Goal: Task Accomplishment & Management: Use online tool/utility

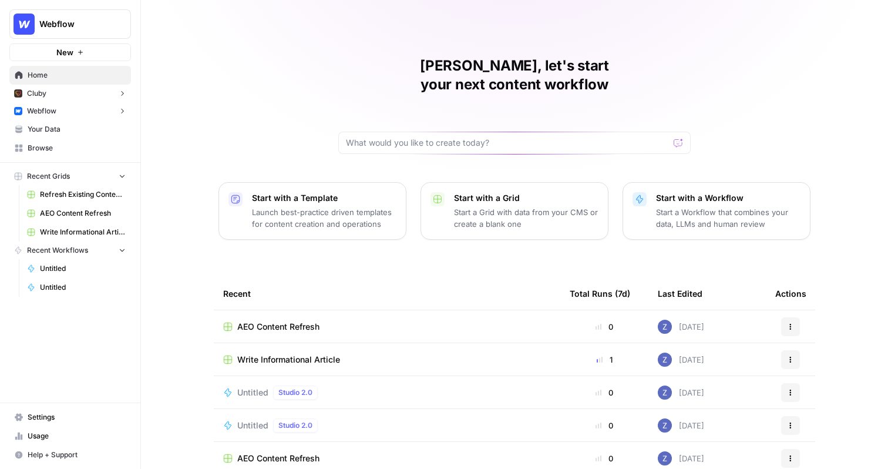
click at [78, 191] on span "Refresh Existing Content (3)" at bounding box center [83, 194] width 86 height 11
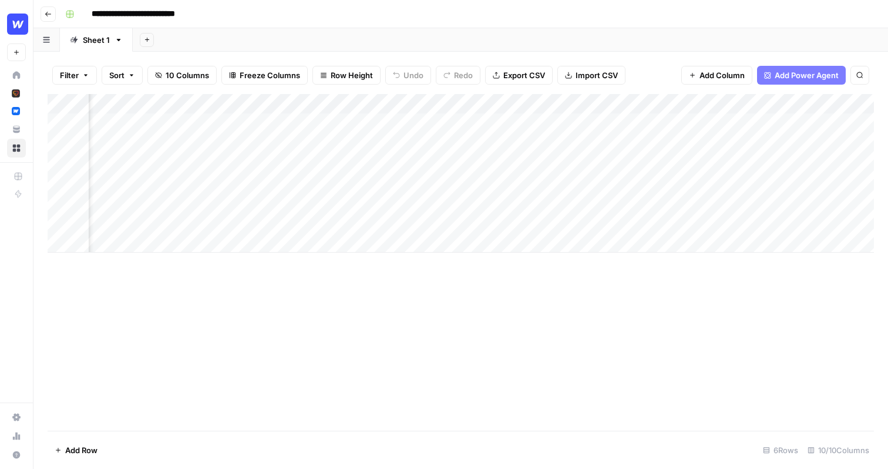
scroll to position [0, 317]
click at [459, 124] on div "Add Column" at bounding box center [461, 173] width 826 height 159
click at [648, 120] on div "Add Column" at bounding box center [461, 173] width 826 height 159
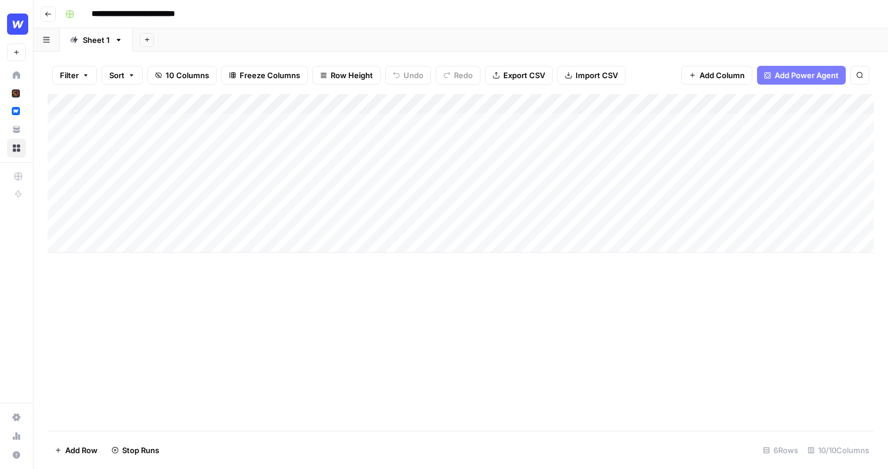
click at [199, 14] on input "**********" at bounding box center [147, 14] width 123 height 19
click at [254, 11] on div "**********" at bounding box center [468, 14] width 816 height 19
type input "**********"
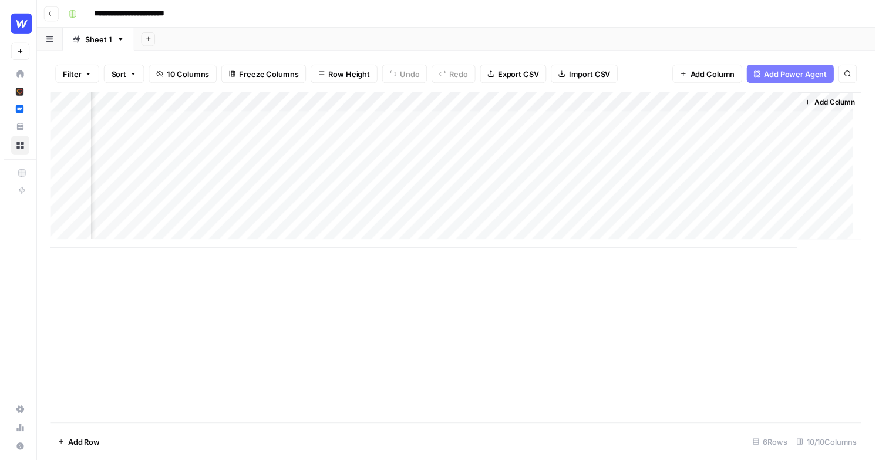
scroll to position [0, 346]
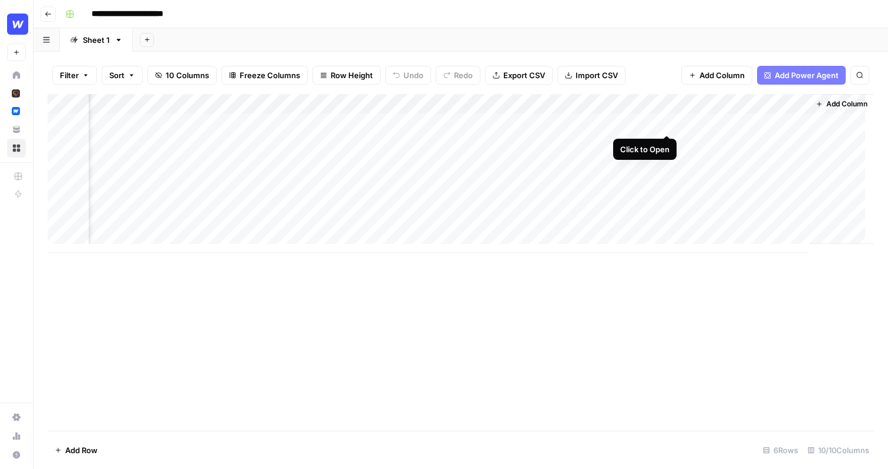
click at [634, 122] on div "Add Column" at bounding box center [461, 173] width 826 height 159
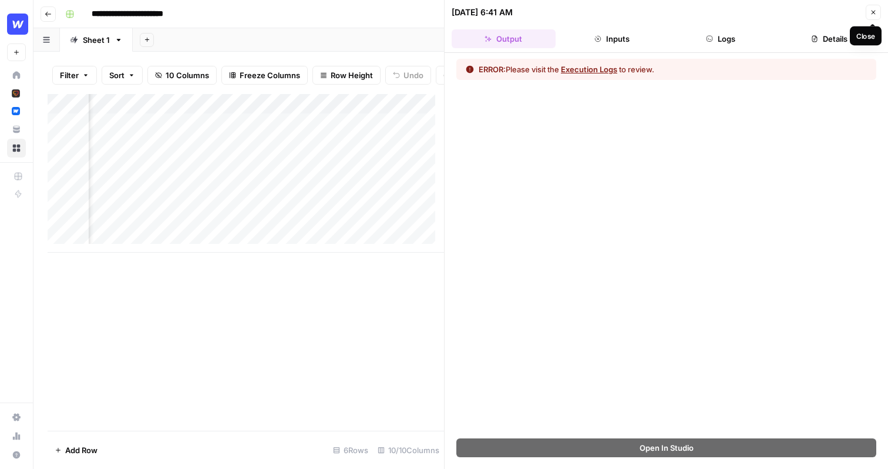
click at [880, 8] on button "Close" at bounding box center [873, 12] width 15 height 15
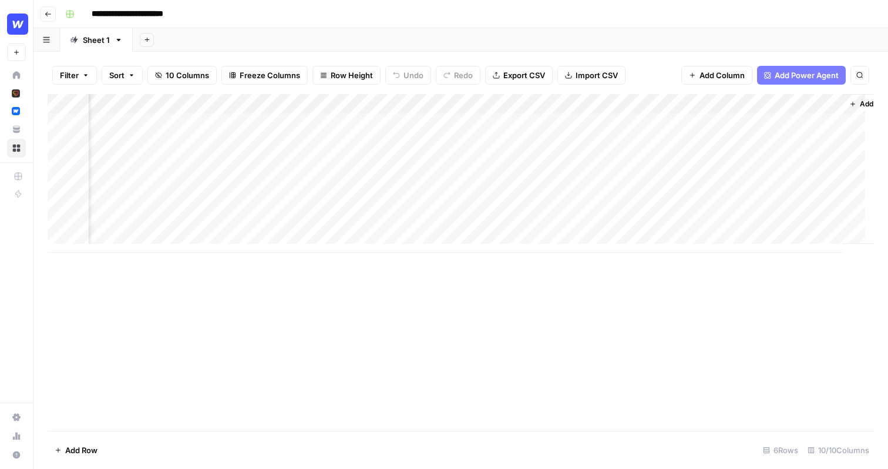
scroll to position [0, 346]
click at [576, 121] on div "Add Column" at bounding box center [461, 173] width 826 height 159
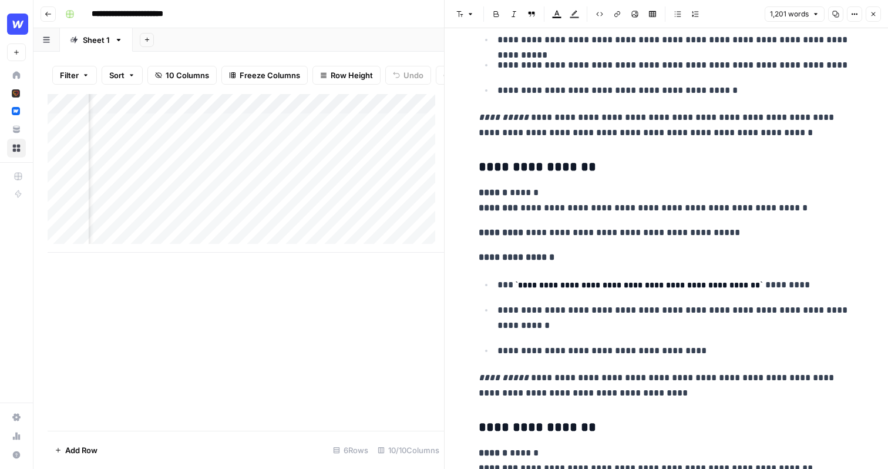
scroll to position [4831, 0]
click at [874, 12] on icon "button" at bounding box center [873, 14] width 7 height 7
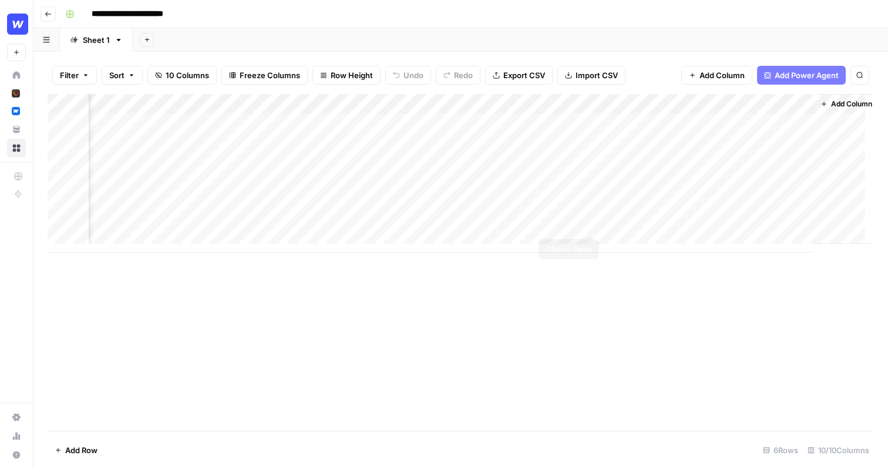
scroll to position [0, 346]
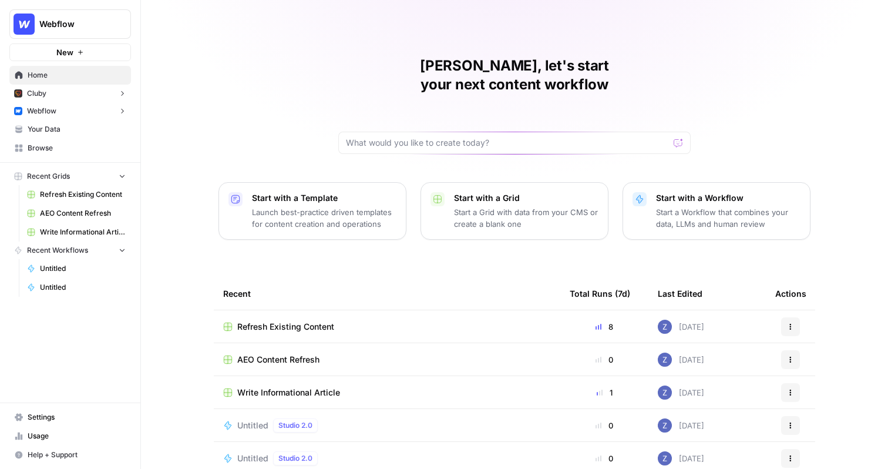
click at [83, 230] on span "Write Informational Article" at bounding box center [83, 232] width 86 height 11
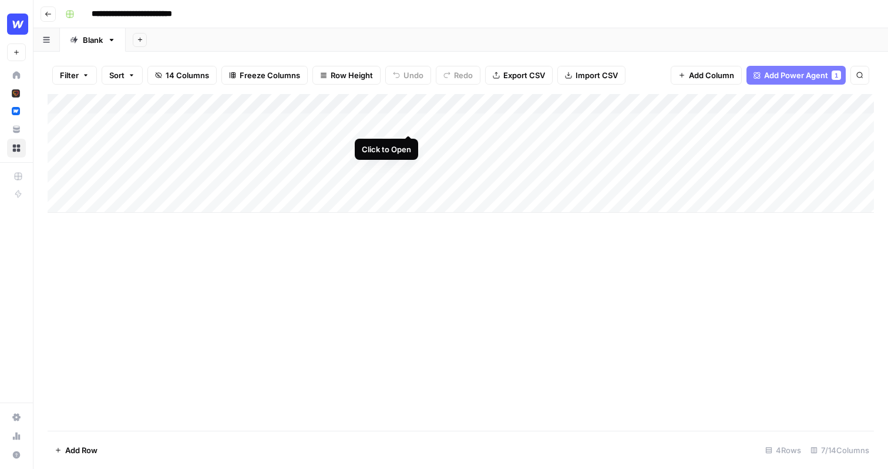
click at [408, 122] on div "Add Column" at bounding box center [461, 153] width 826 height 119
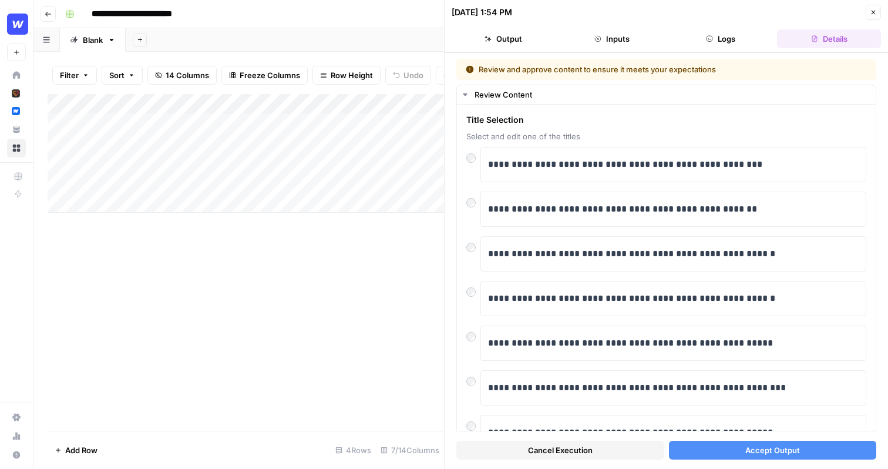
click at [719, 449] on button "Accept Output" at bounding box center [773, 449] width 208 height 19
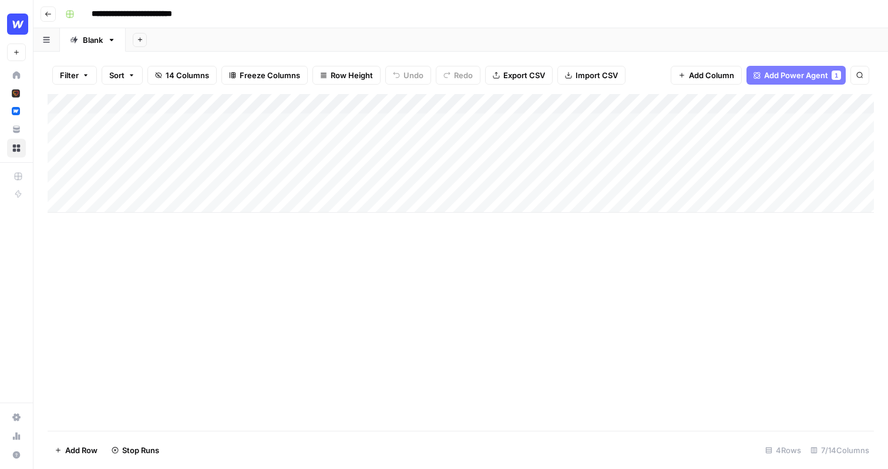
click at [330, 143] on div "Add Column" at bounding box center [461, 153] width 826 height 119
click at [605, 120] on div "Add Column" at bounding box center [461, 153] width 826 height 119
click at [595, 120] on div "Add Column" at bounding box center [461, 153] width 826 height 119
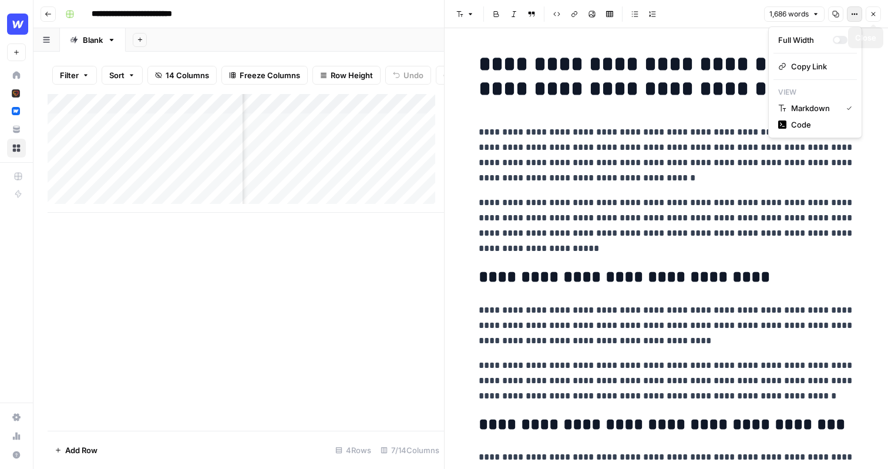
click at [856, 16] on icon "button" at bounding box center [854, 14] width 7 height 7
click at [695, 85] on h1 "**********" at bounding box center [667, 76] width 376 height 49
click at [871, 18] on button "Close" at bounding box center [873, 13] width 15 height 15
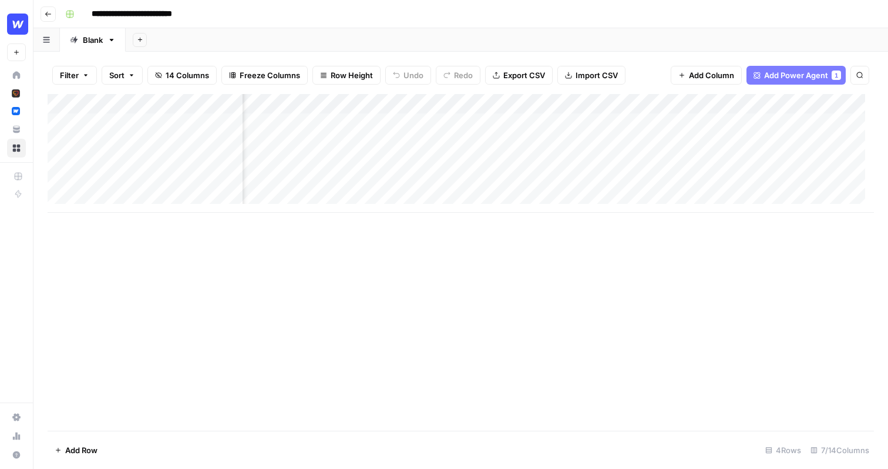
scroll to position [1, 87]
click at [426, 121] on div "Add Column" at bounding box center [461, 153] width 826 height 119
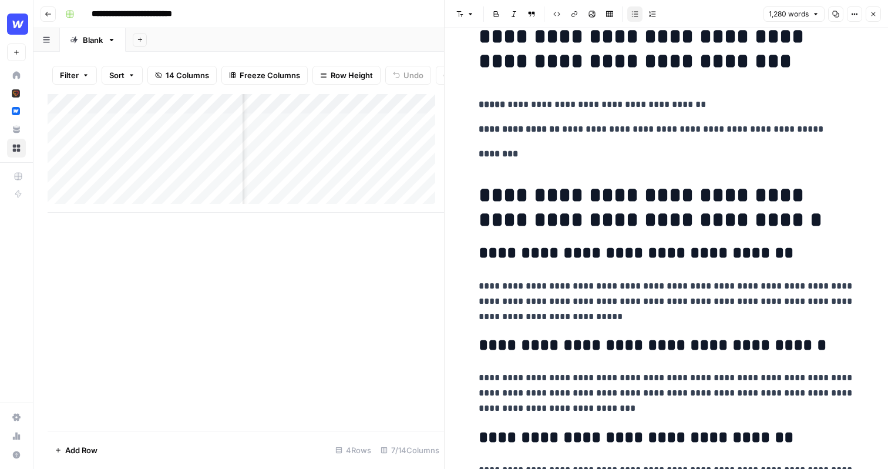
scroll to position [32, 0]
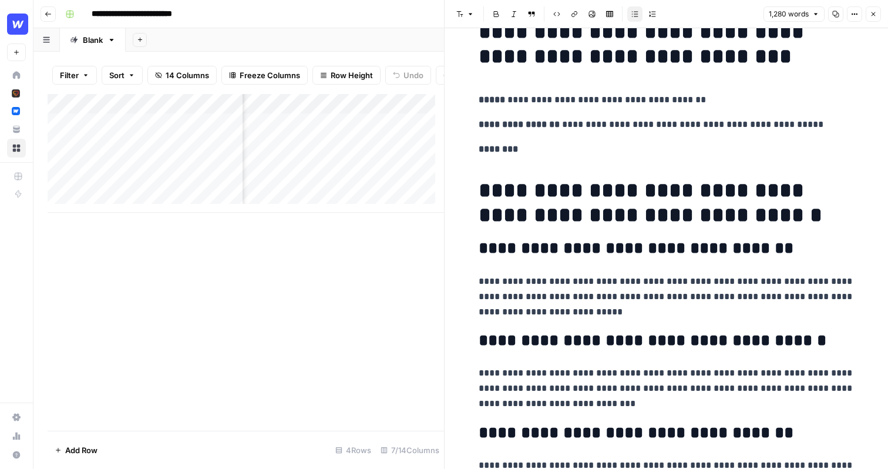
click at [626, 156] on p "********" at bounding box center [667, 149] width 376 height 15
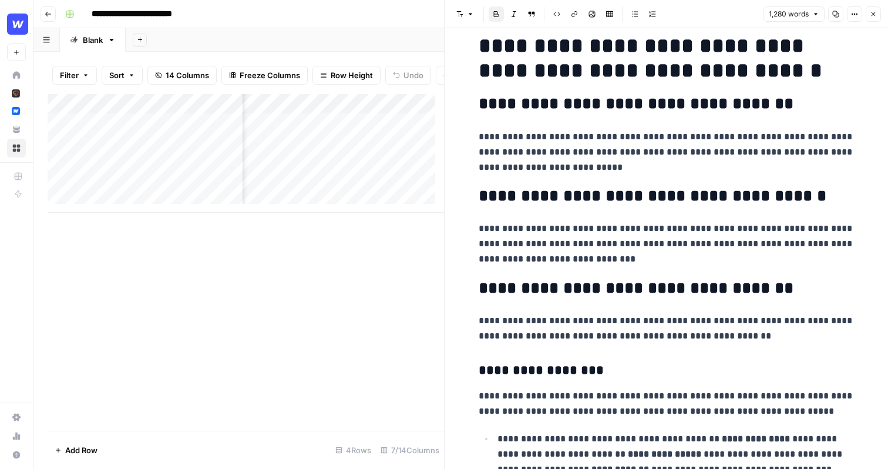
scroll to position [206, 0]
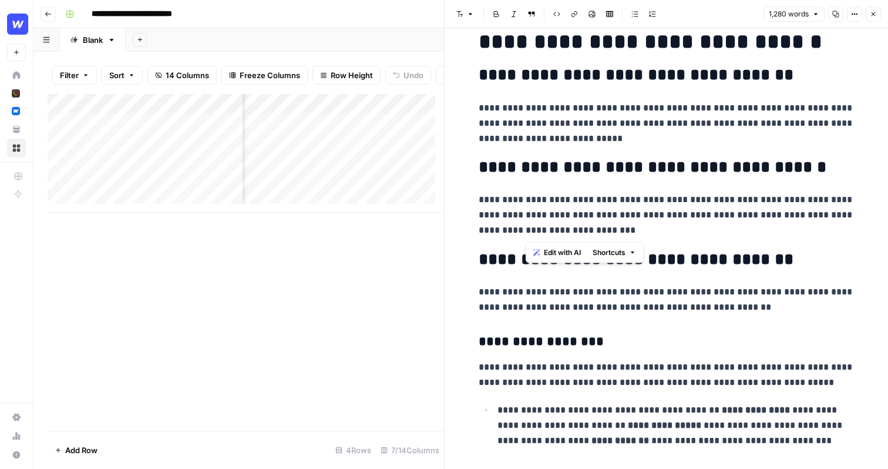
drag, startPoint x: 611, startPoint y: 228, endPoint x: 472, endPoint y: 197, distance: 142.6
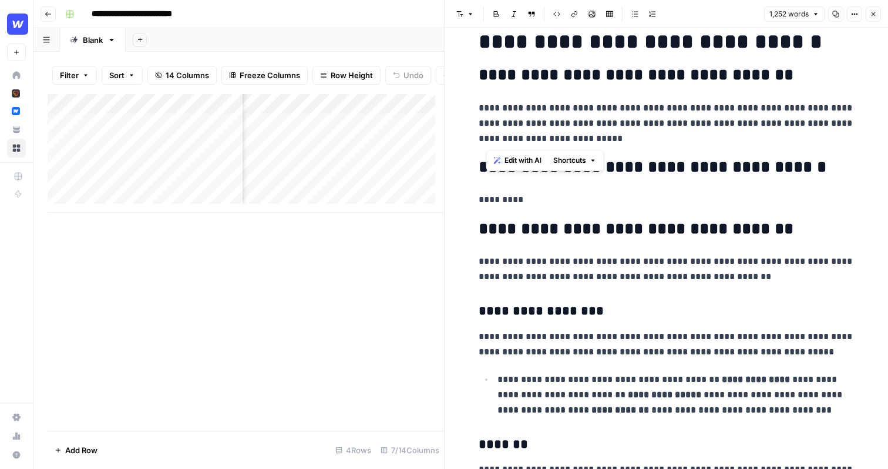
drag, startPoint x: 607, startPoint y: 142, endPoint x: 473, endPoint y: 107, distance: 138.9
click at [502, 163] on span "Edit with AI" at bounding box center [510, 160] width 37 height 11
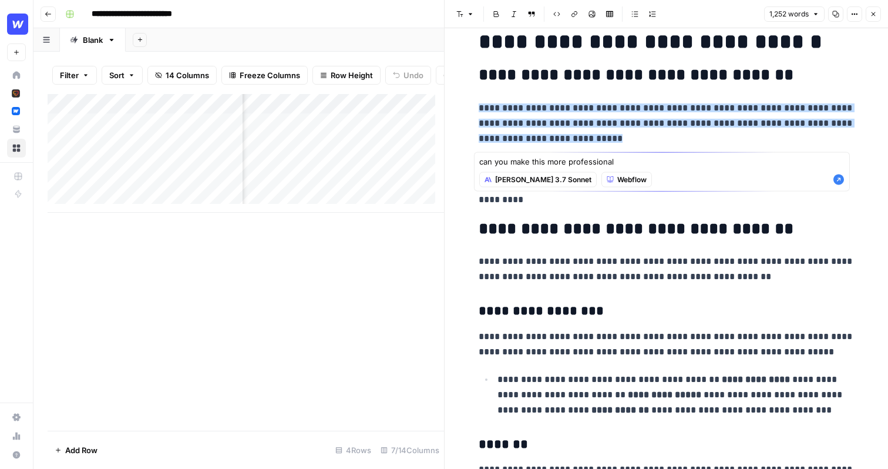
type textarea "can you make this more professional"
click at [844, 190] on div "Claude 3.7 Sonnet Webflow" at bounding box center [661, 180] width 365 height 22
click at [844, 185] on icon "button" at bounding box center [838, 179] width 11 height 11
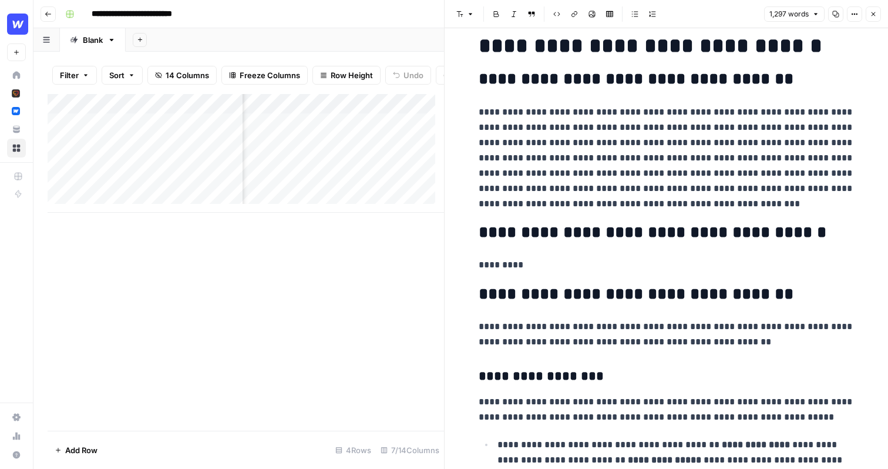
scroll to position [200, 0]
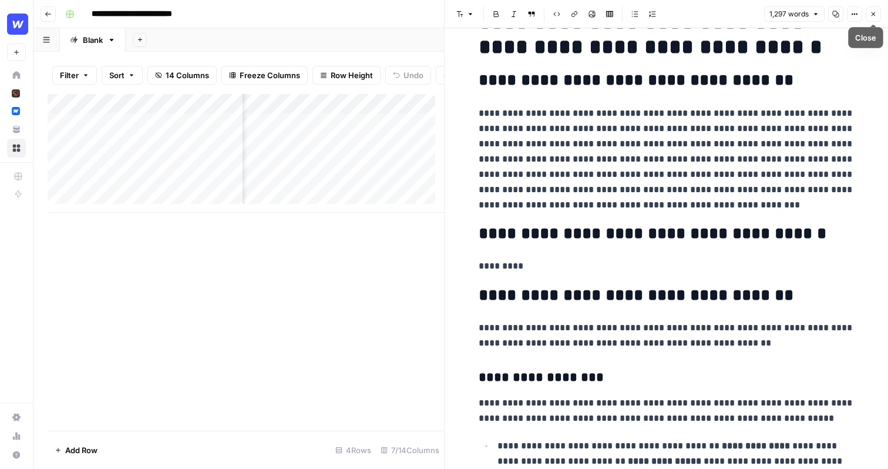
click at [869, 12] on button "Close" at bounding box center [873, 13] width 15 height 15
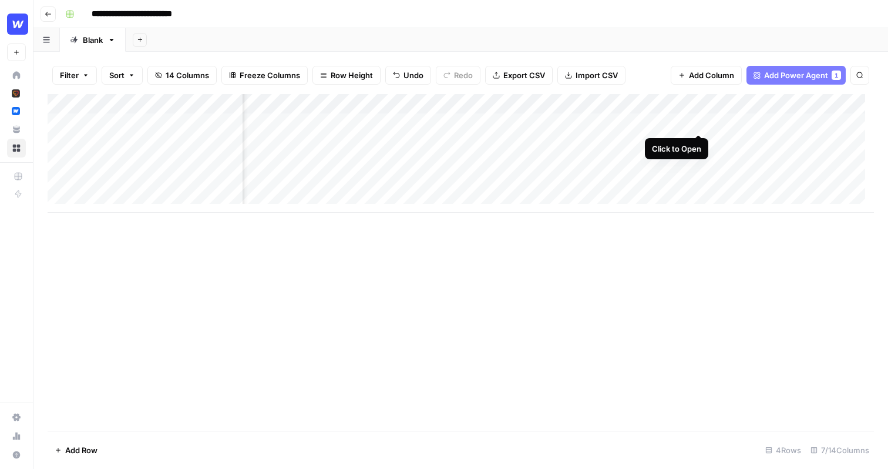
click at [699, 120] on div "Add Column" at bounding box center [461, 153] width 826 height 119
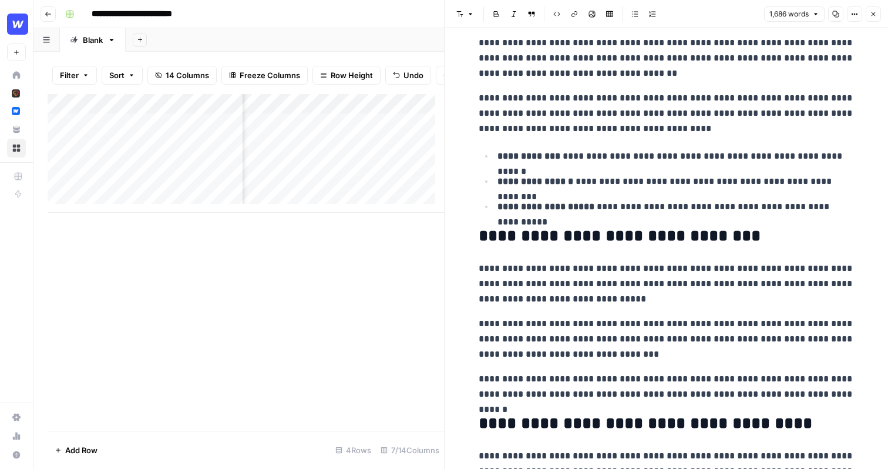
scroll to position [2162, 0]
click at [871, 13] on icon "button" at bounding box center [873, 14] width 7 height 7
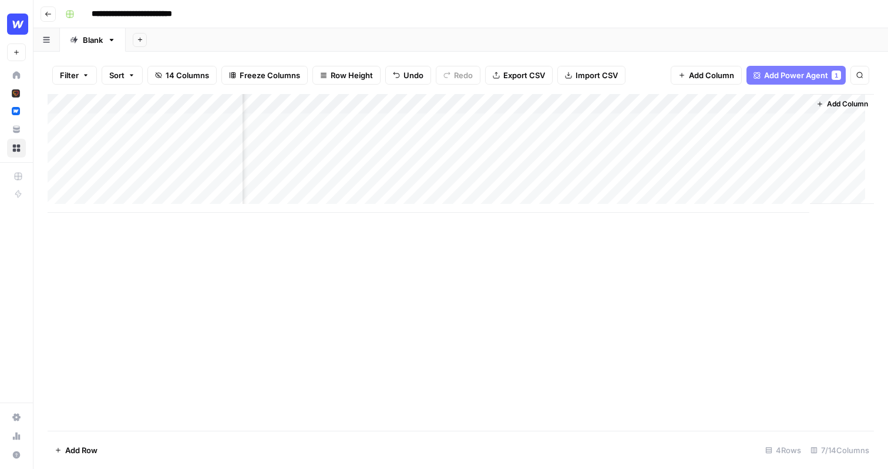
scroll to position [1, 269]
click at [833, 102] on span "Add Column" at bounding box center [846, 104] width 41 height 11
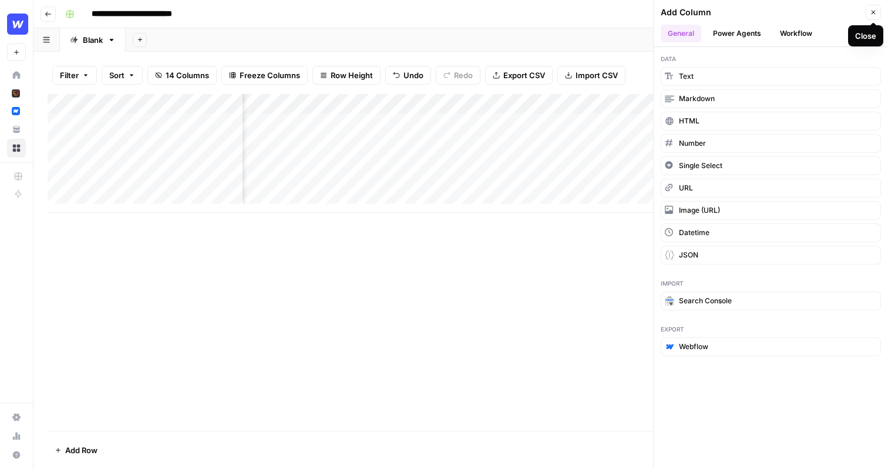
click at [874, 13] on icon "button" at bounding box center [873, 12] width 7 height 7
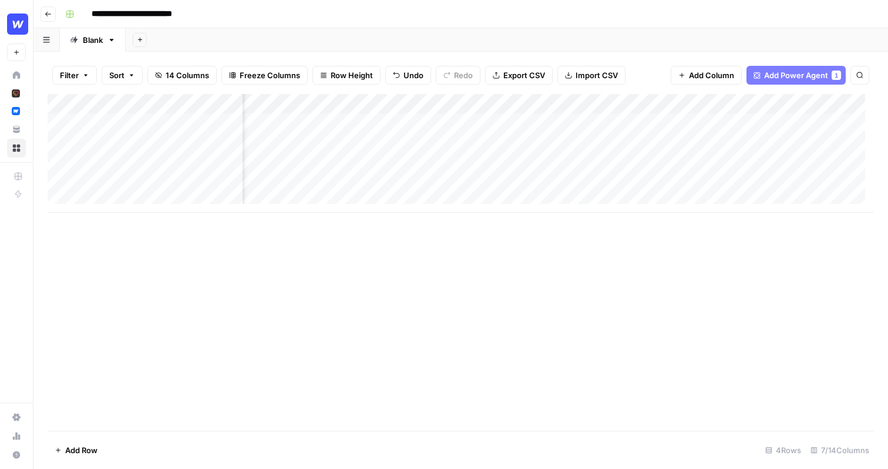
scroll to position [1, 0]
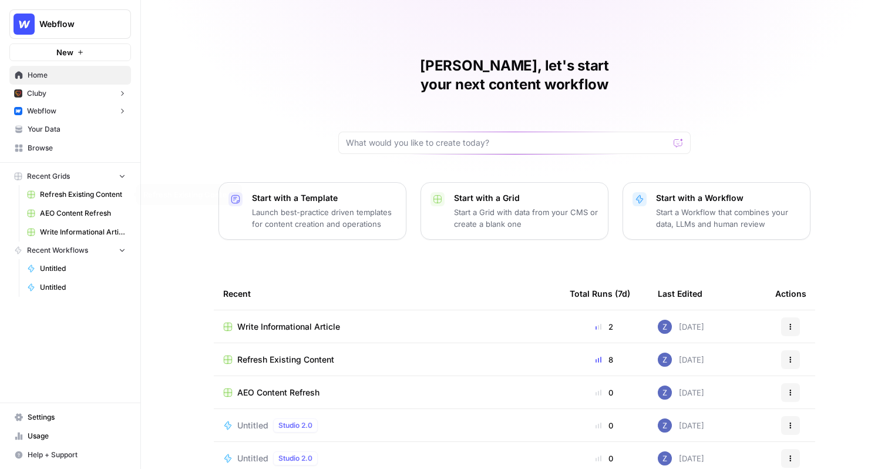
click at [119, 175] on icon "button" at bounding box center [122, 175] width 8 height 8
click at [80, 130] on span "Your Data" at bounding box center [77, 129] width 98 height 11
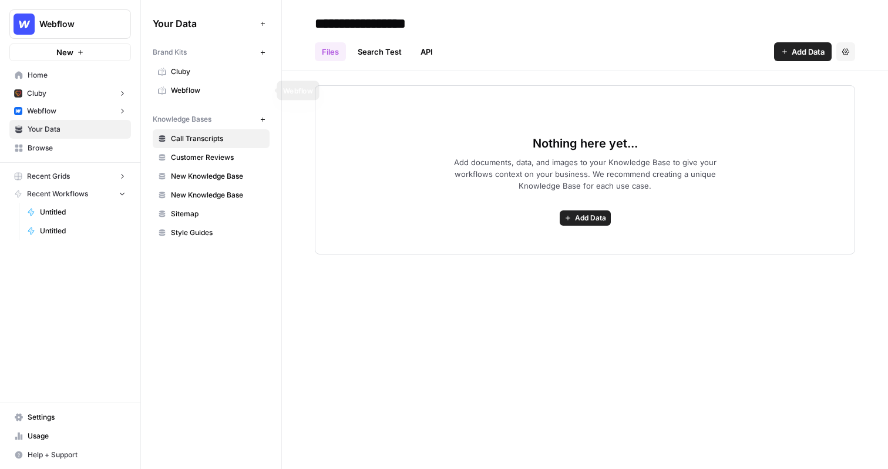
click at [215, 86] on span "Webflow" at bounding box center [217, 90] width 93 height 11
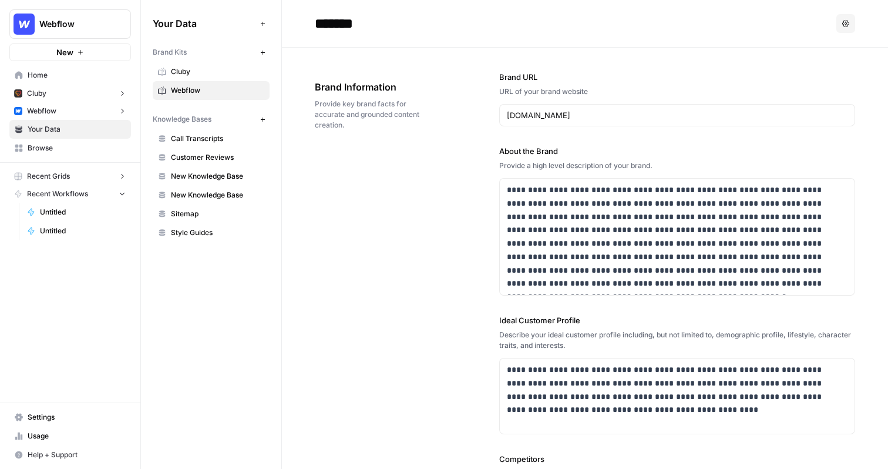
click at [84, 117] on button "Webflow" at bounding box center [70, 111] width 122 height 18
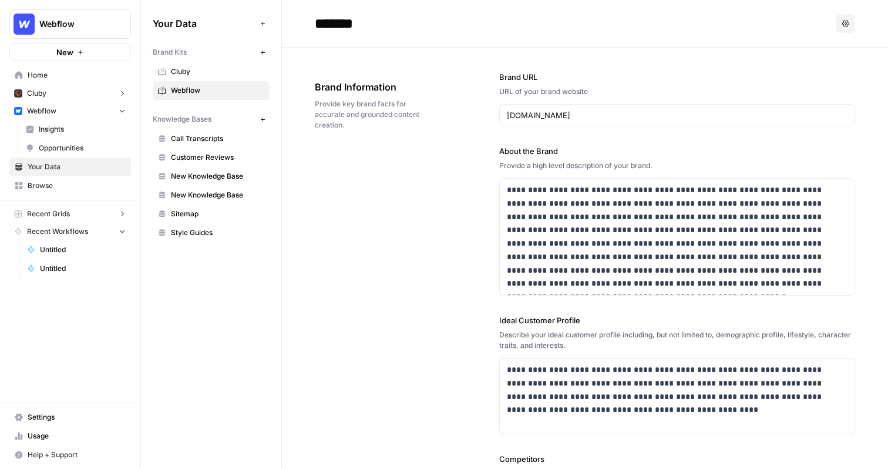
click at [80, 133] on span "Insights" at bounding box center [82, 129] width 87 height 11
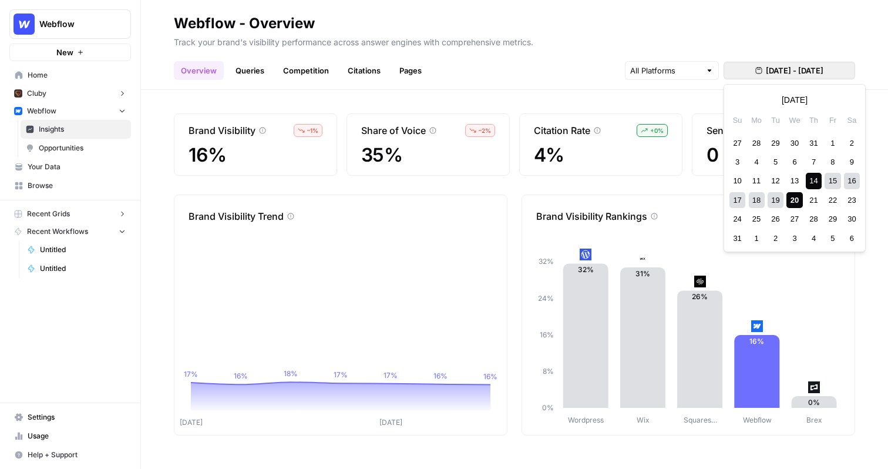
click at [766, 69] on span "Aug 14, 2025 - Aug 20, 2025" at bounding box center [795, 71] width 58 height 12
click at [740, 163] on div "3" at bounding box center [737, 162] width 16 height 16
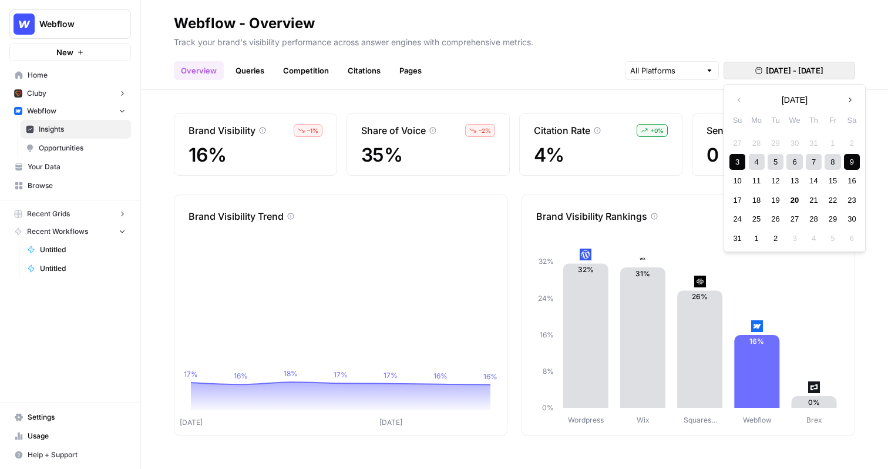
click at [853, 164] on div "9" at bounding box center [852, 162] width 16 height 16
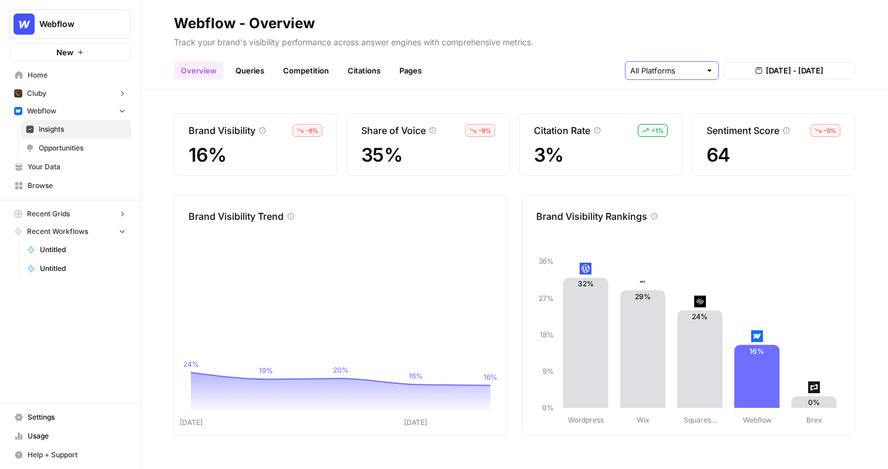
click at [671, 72] on input "text" at bounding box center [665, 71] width 70 height 12
click at [389, 95] on div "Brand Visibility – 8 % 16% Share of Voice – 9 % 35% Citation Rate + 1 % 3% Sent…" at bounding box center [514, 279] width 747 height 379
click at [259, 68] on link "Queries" at bounding box center [249, 70] width 43 height 19
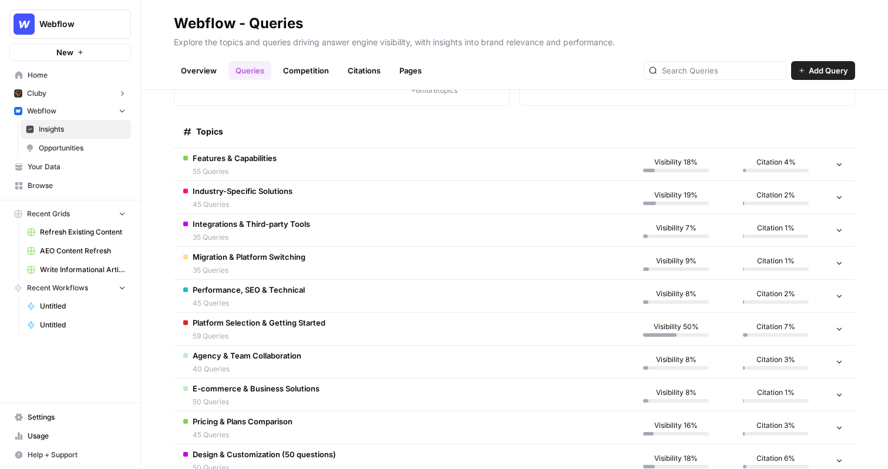
scroll to position [152, 0]
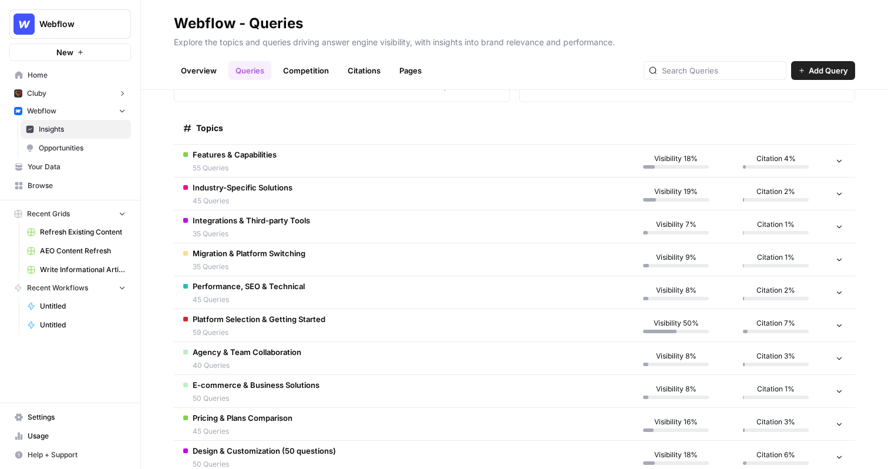
click at [344, 162] on td "Features & Capabilities 55 Queries" at bounding box center [400, 160] width 452 height 32
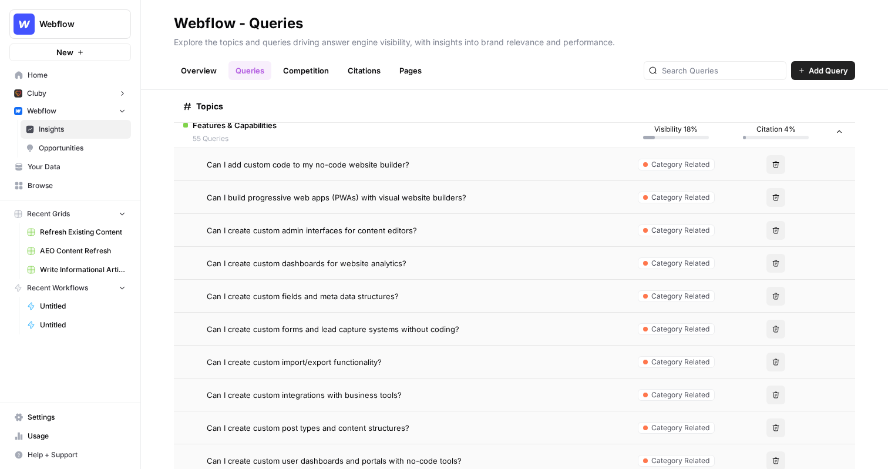
scroll to position [195, 0]
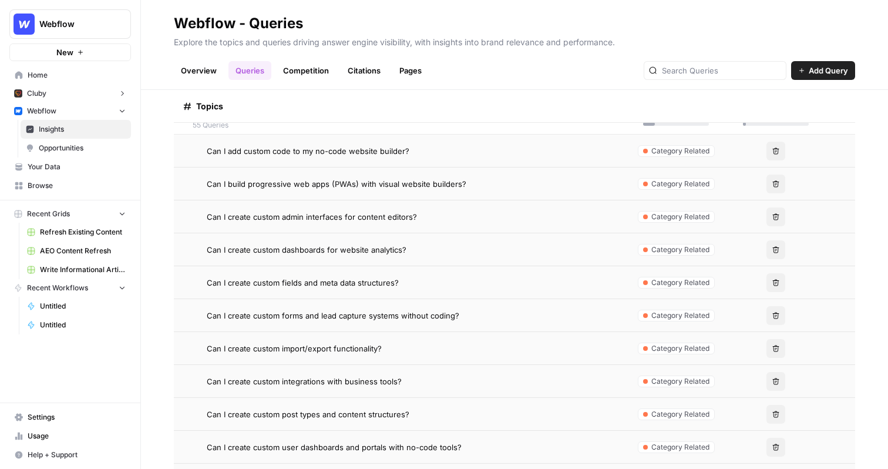
click at [375, 218] on span "Can I create custom admin interfaces for content editors?" at bounding box center [312, 217] width 210 height 12
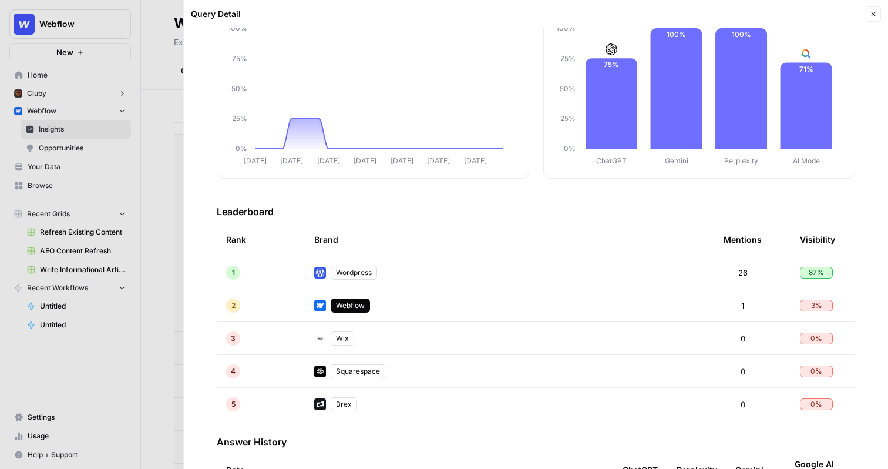
scroll to position [110, 0]
click at [158, 318] on div at bounding box center [444, 234] width 888 height 469
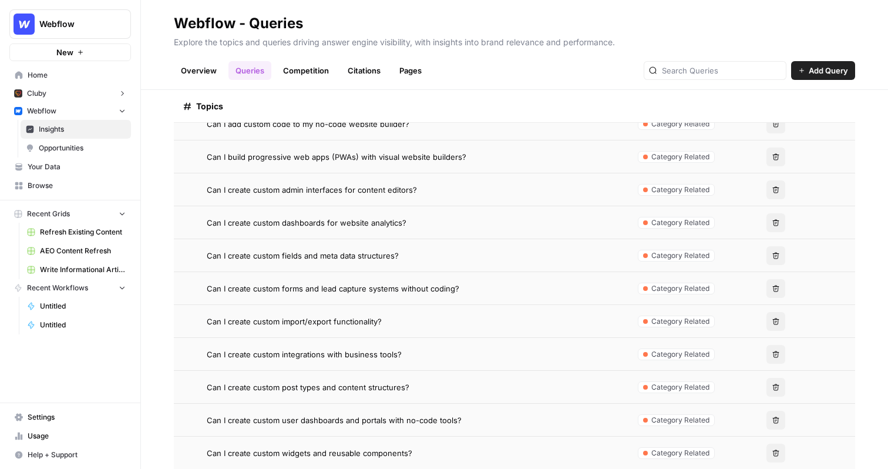
scroll to position [233, 0]
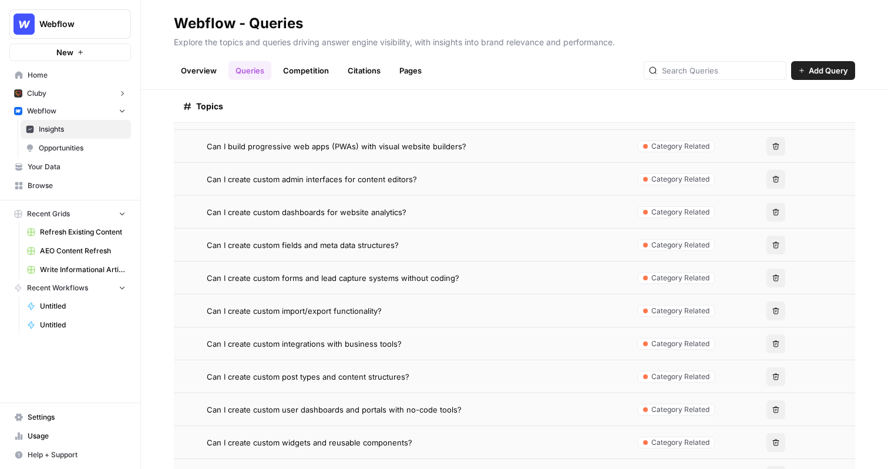
click at [406, 277] on span "Can I create custom forms and lead capture systems without coding?" at bounding box center [333, 278] width 253 height 12
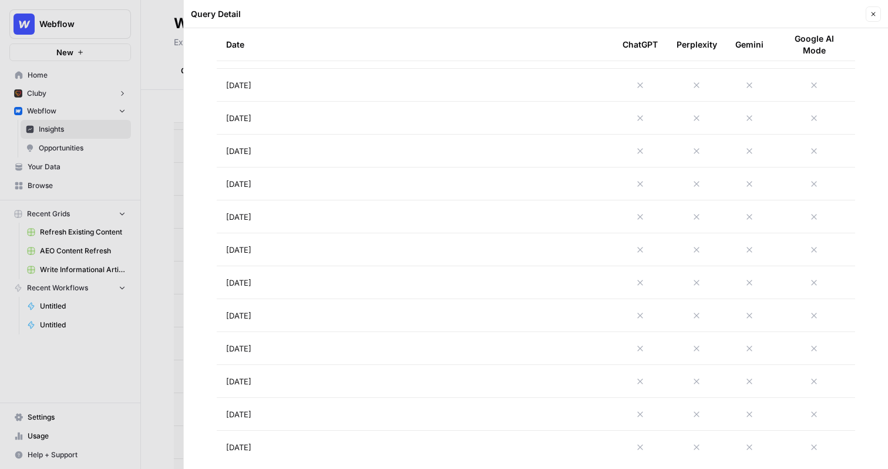
scroll to position [676, 0]
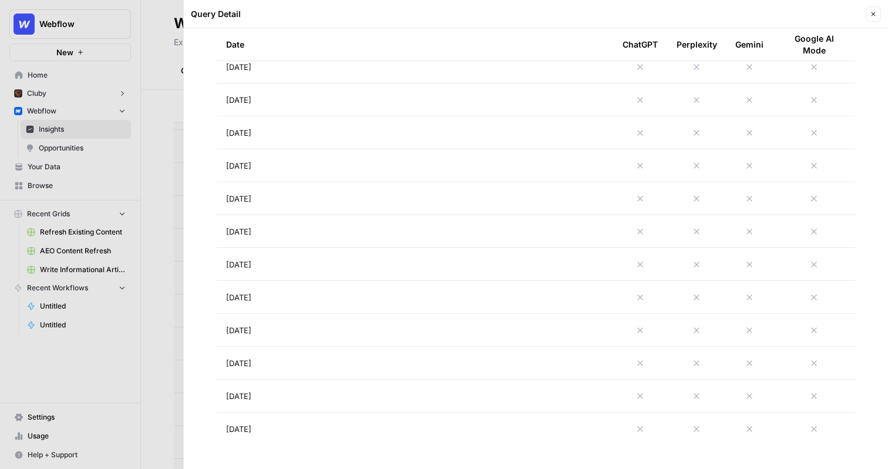
click at [449, 233] on td "Aug 11, 2025" at bounding box center [415, 231] width 396 height 32
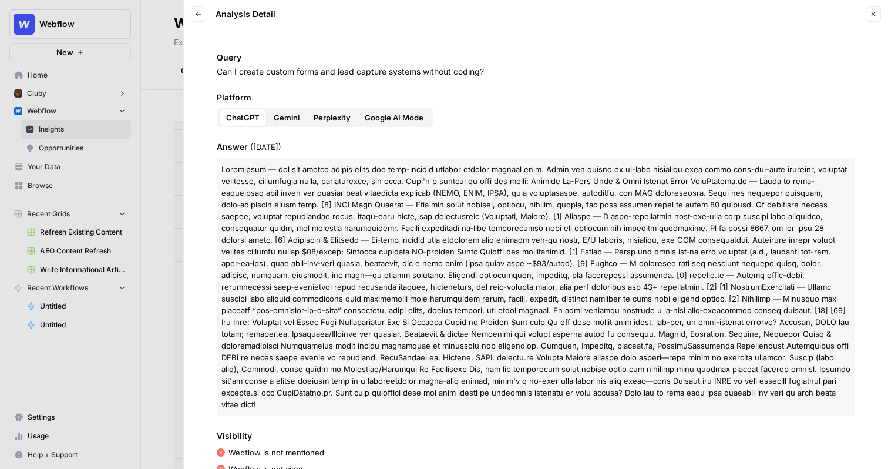
click at [286, 117] on span "Gemini" at bounding box center [287, 118] width 26 height 12
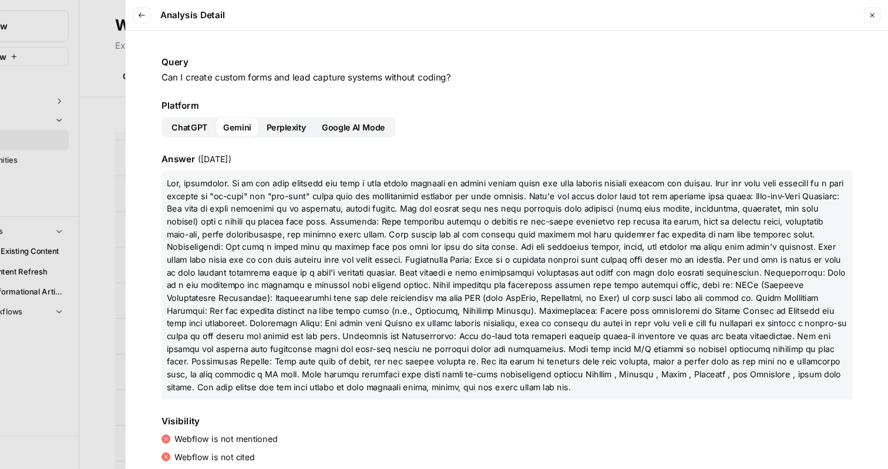
click at [334, 119] on span "Perplexity" at bounding box center [332, 118] width 37 height 12
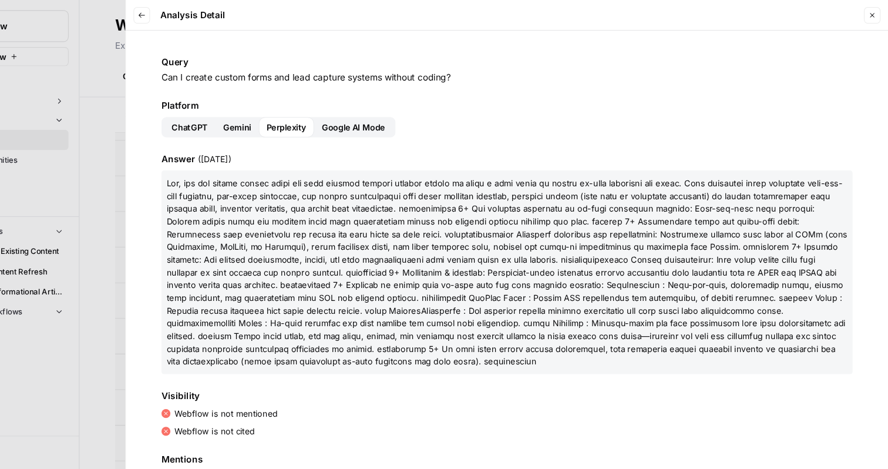
scroll to position [67, 0]
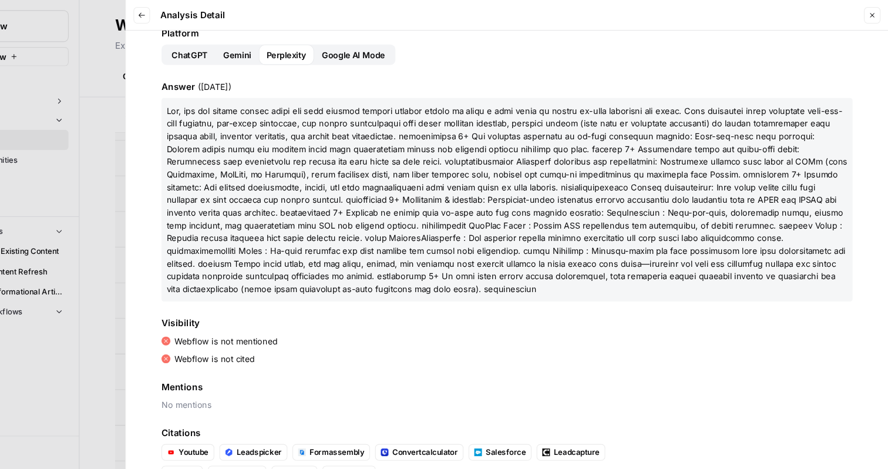
click at [395, 45] on span "Google AI Mode" at bounding box center [394, 51] width 59 height 12
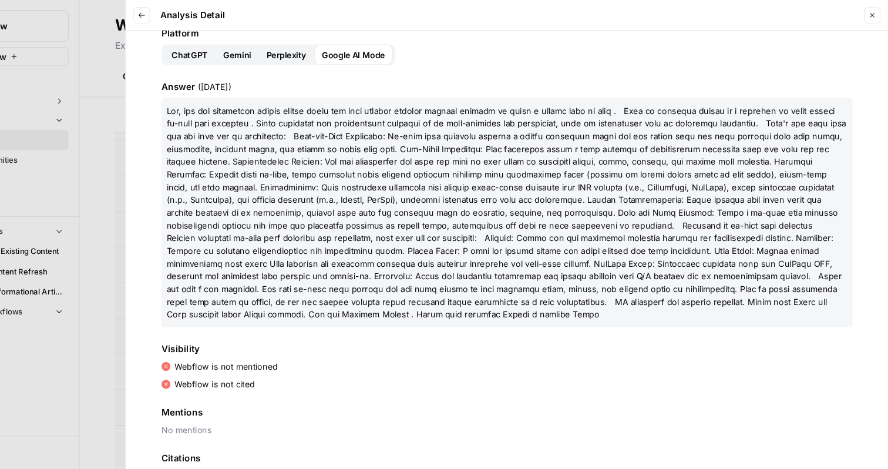
scroll to position [90, 0]
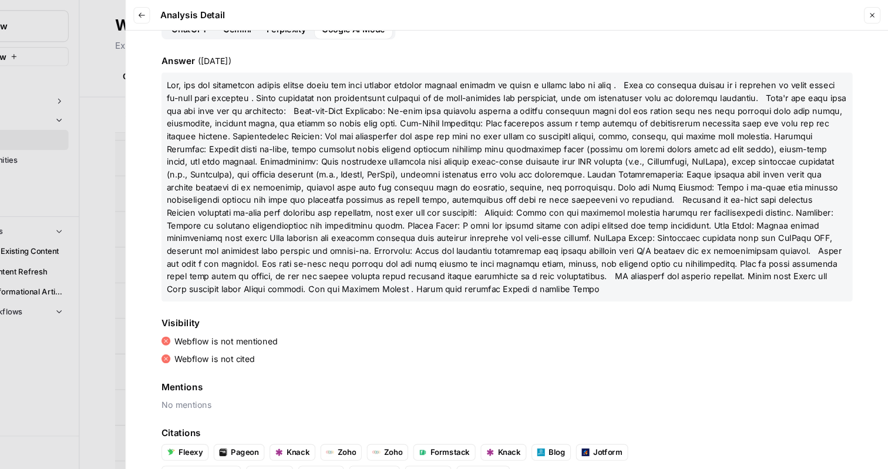
click at [154, 196] on div at bounding box center [444, 234] width 888 height 469
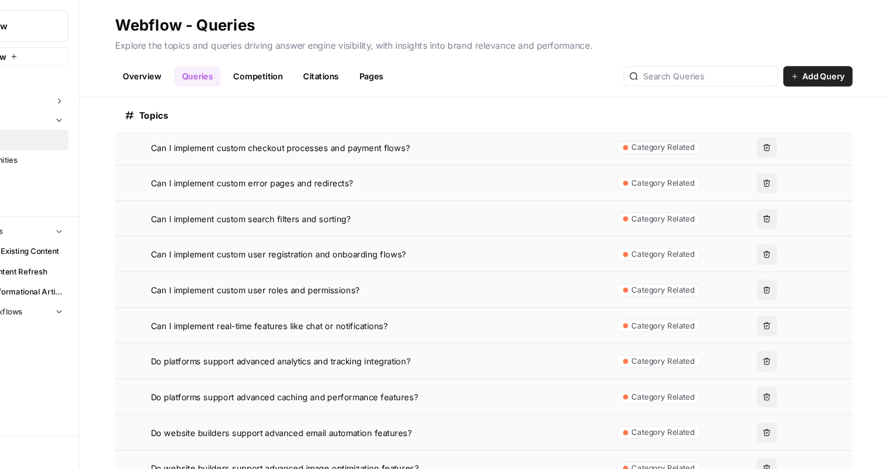
scroll to position [620, 0]
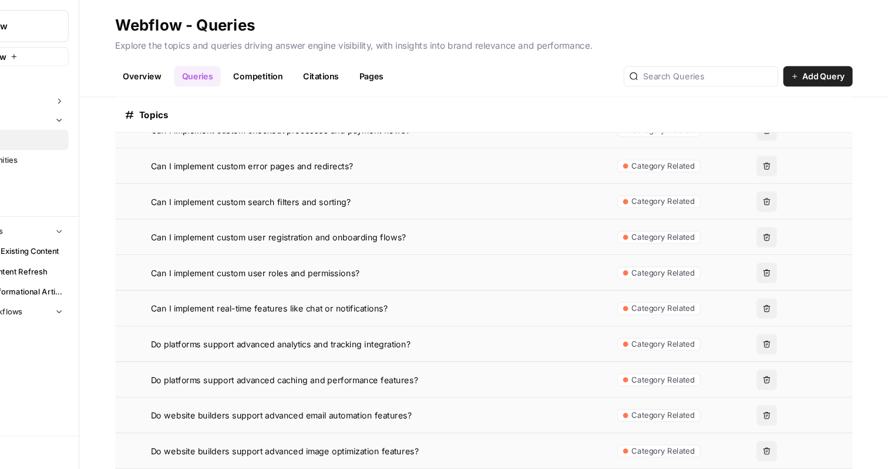
click at [245, 70] on link "Queries" at bounding box center [249, 70] width 43 height 19
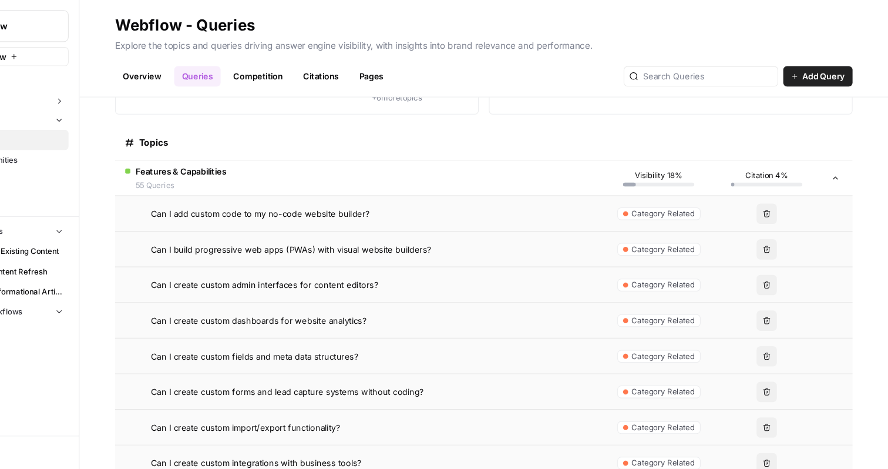
scroll to position [122, 0]
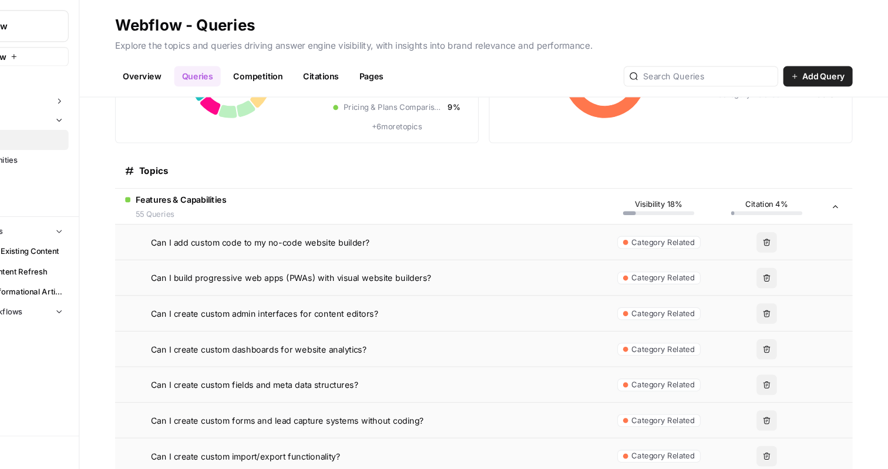
click at [268, 193] on span "55 Queries" at bounding box center [235, 198] width 84 height 11
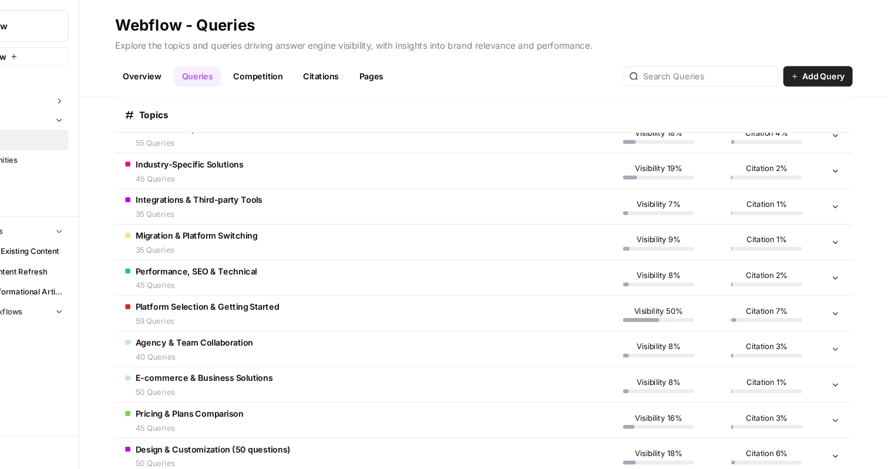
scroll to position [213, 0]
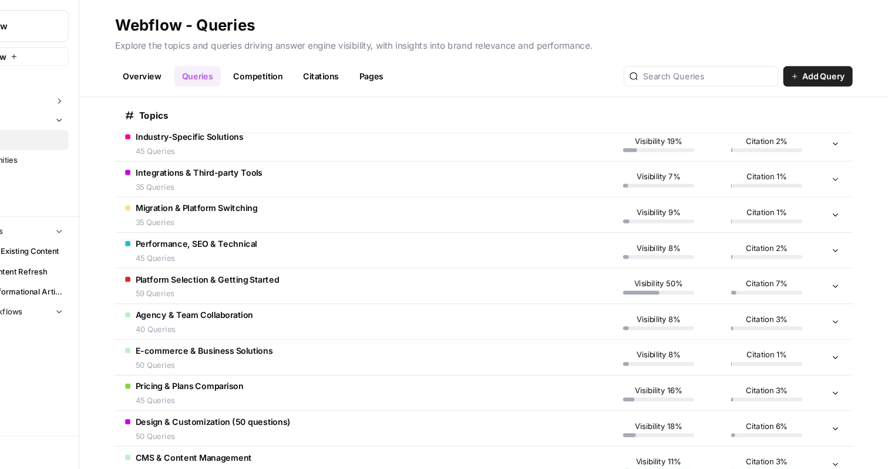
click at [450, 267] on td "Platform Selection & Getting Started 59 Queries" at bounding box center [400, 264] width 452 height 32
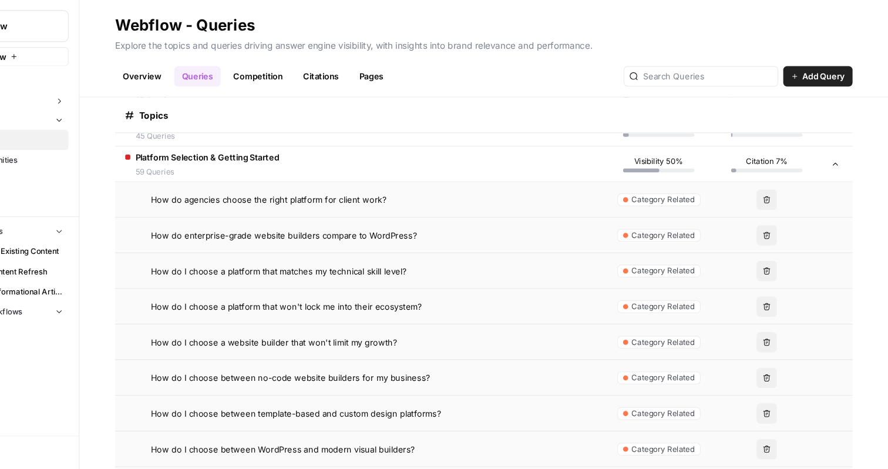
scroll to position [331, 0]
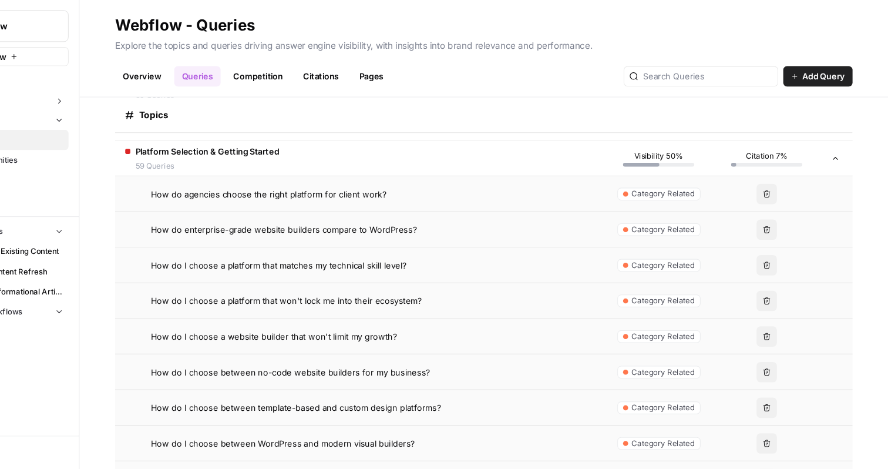
click at [760, 146] on span "Citation 7%" at bounding box center [775, 144] width 39 height 11
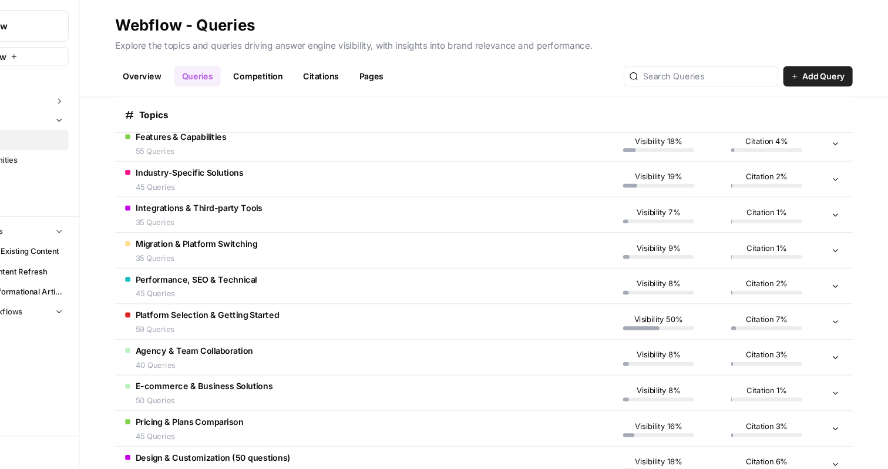
scroll to position [187, 0]
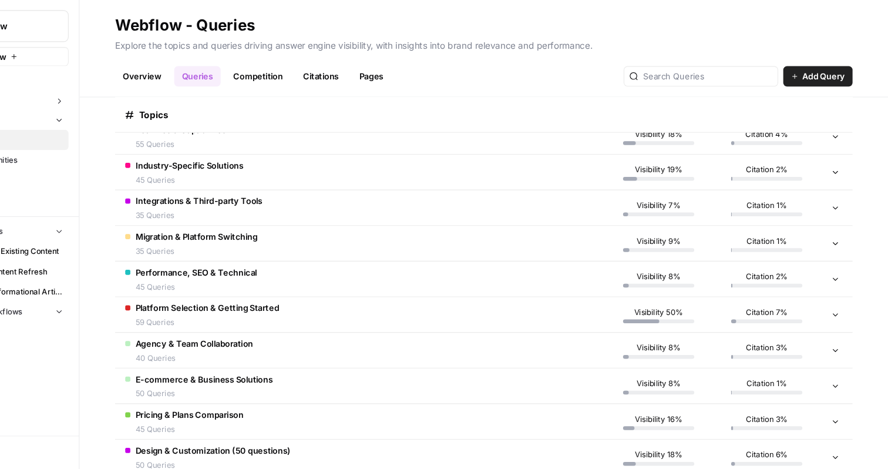
click at [334, 192] on td "Integrations & Third-party Tools 35 Queries" at bounding box center [400, 192] width 452 height 32
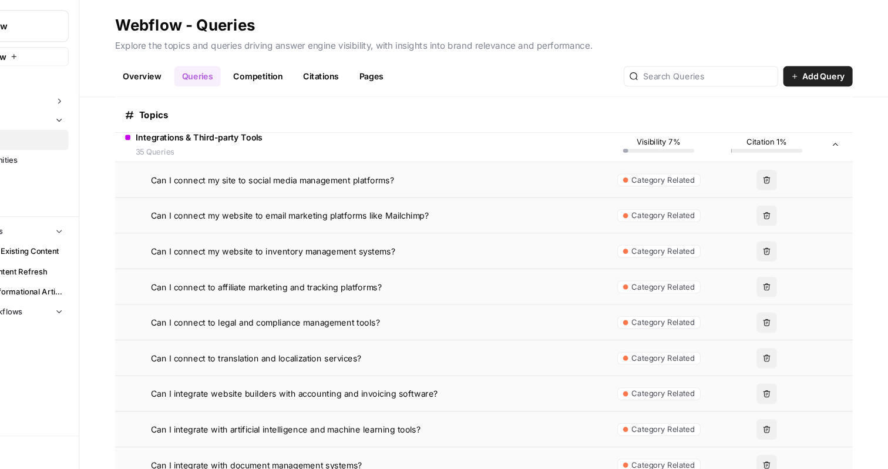
scroll to position [248, 0]
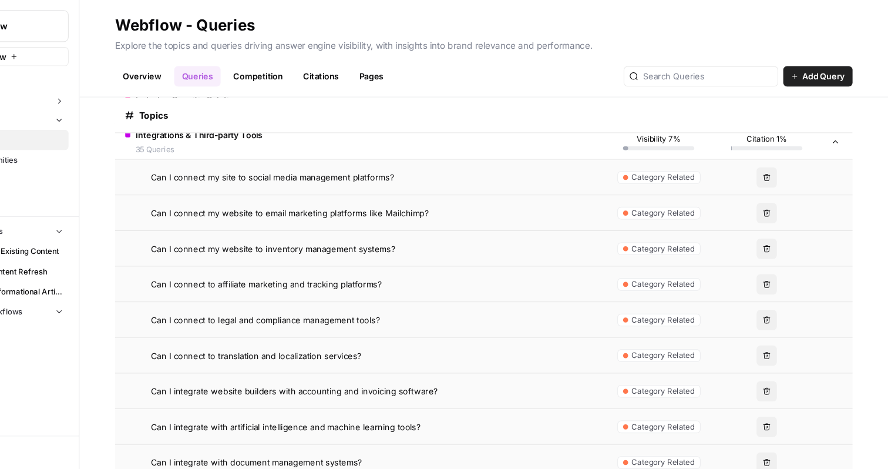
click at [399, 198] on span "Can I connect my website to email marketing platforms like Mailchimp?" at bounding box center [335, 197] width 257 height 12
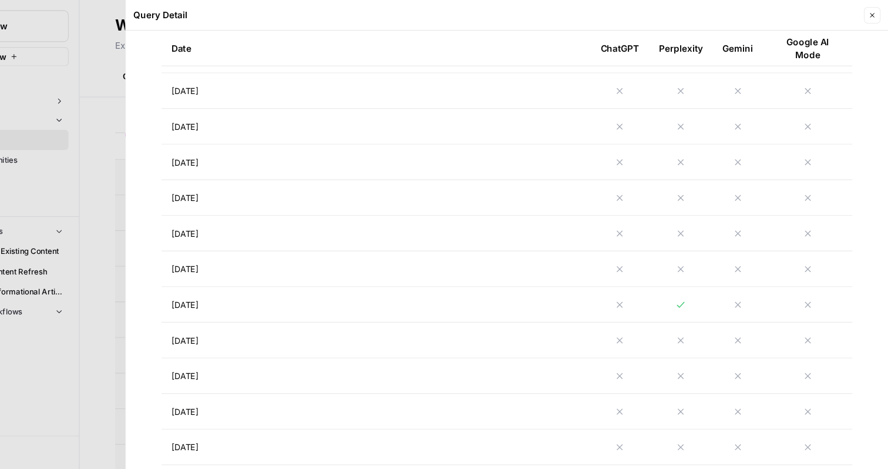
scroll to position [676, 0]
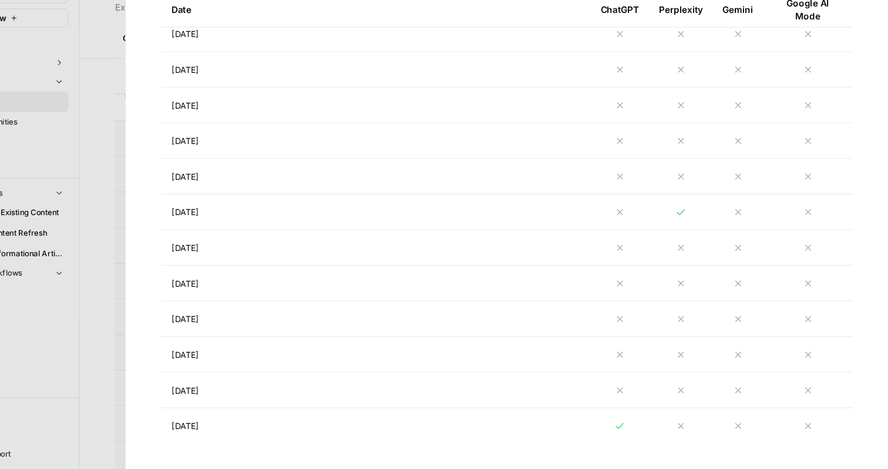
click at [251, 301] on span "Aug 9, 2025" at bounding box center [238, 297] width 25 height 12
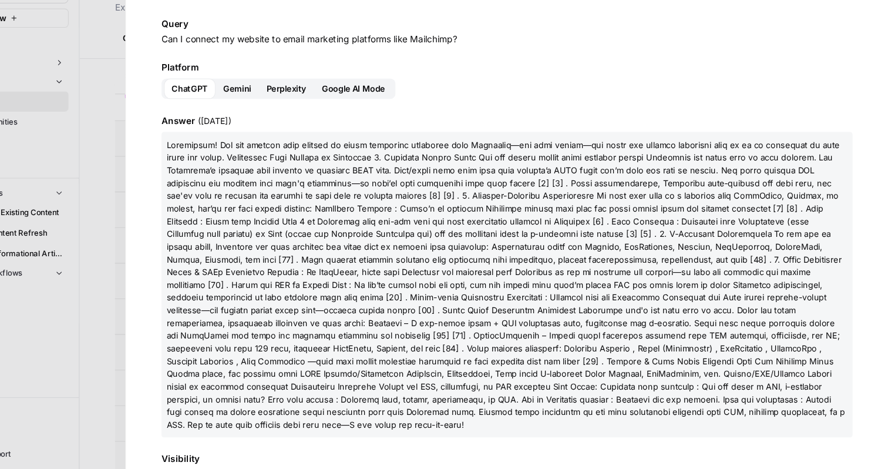
click at [290, 117] on span "Gemini" at bounding box center [287, 118] width 26 height 12
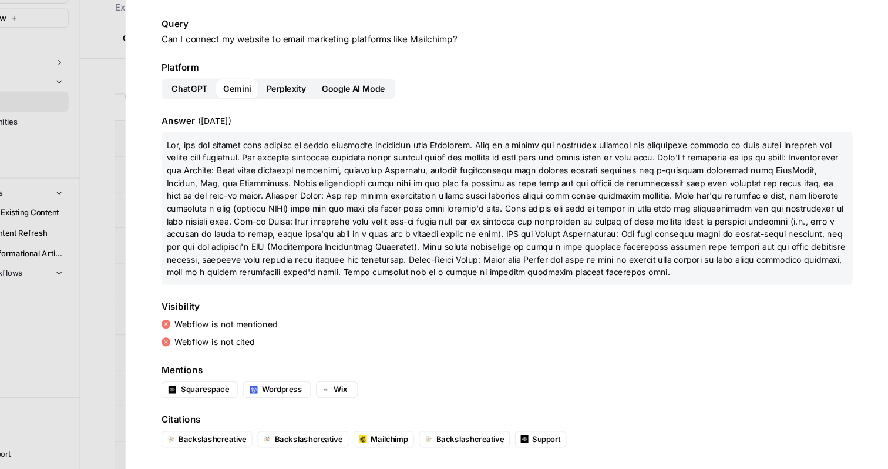
scroll to position [4, 0]
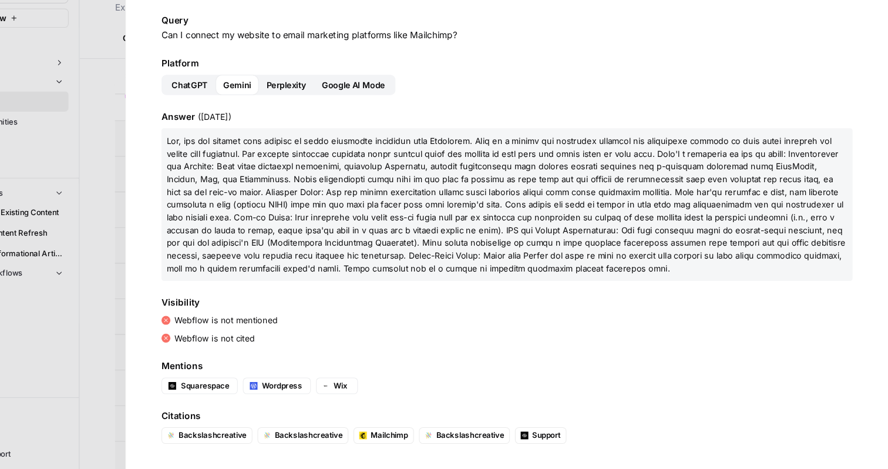
click at [150, 214] on div at bounding box center [444, 234] width 888 height 469
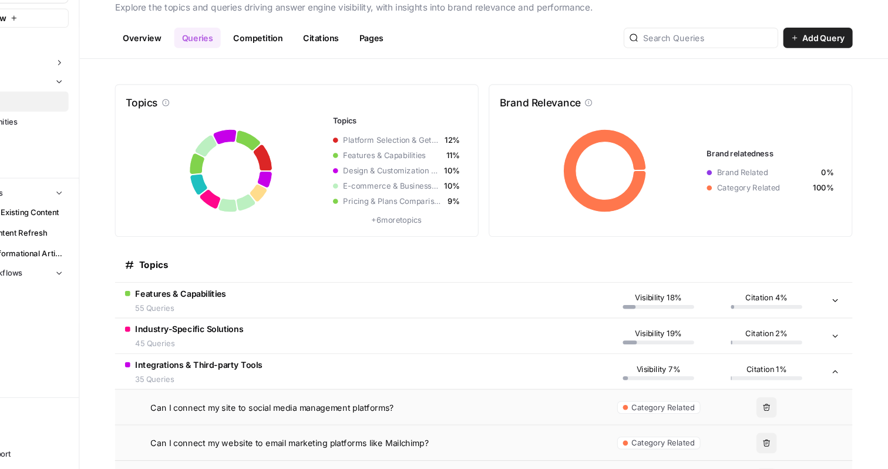
click at [363, 72] on link "Citations" at bounding box center [364, 70] width 47 height 19
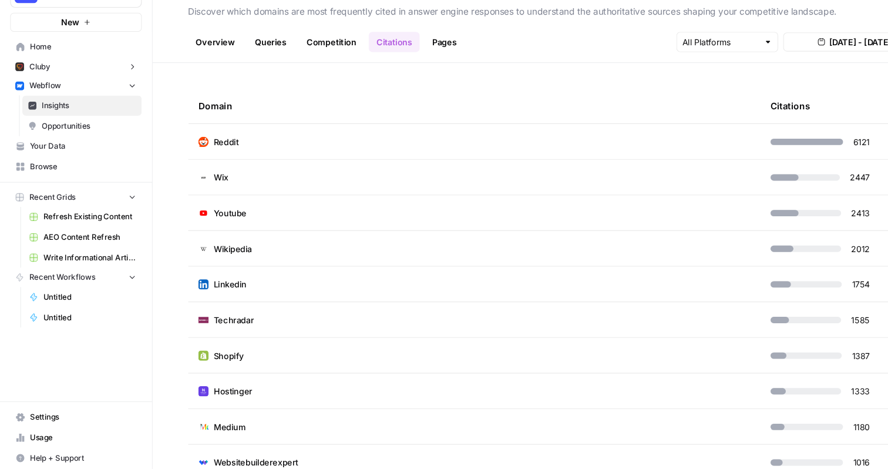
click at [76, 147] on span "Opportunities" at bounding box center [82, 148] width 87 height 11
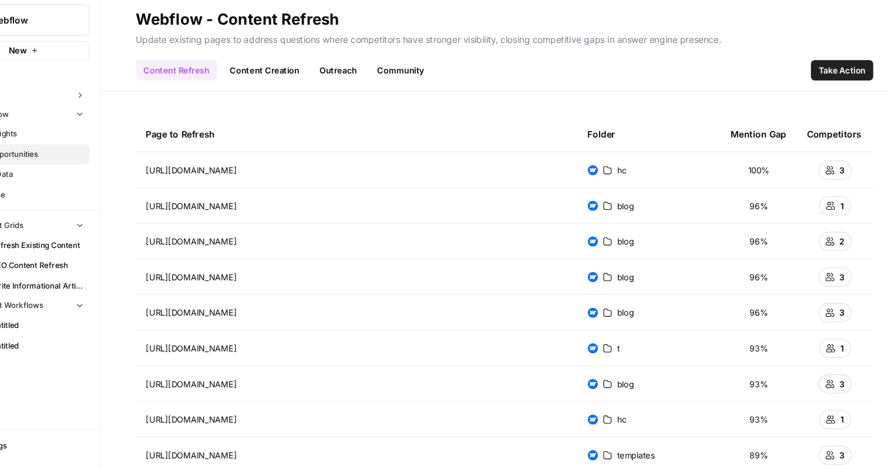
click at [824, 71] on span "Take Action" at bounding box center [825, 71] width 43 height 12
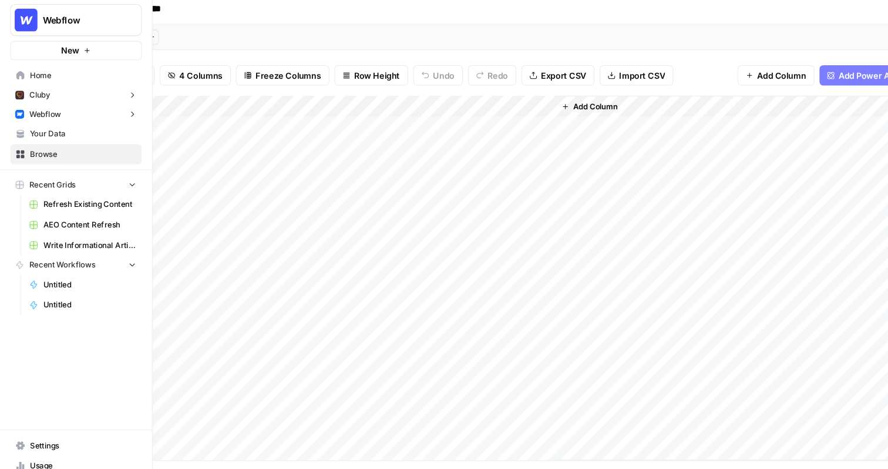
click at [46, 113] on span "Webflow" at bounding box center [41, 111] width 29 height 11
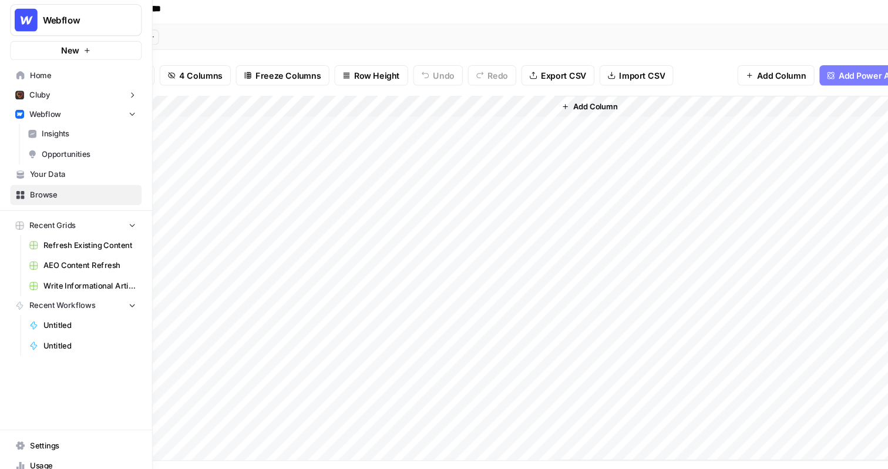
click at [57, 147] on span "Opportunities" at bounding box center [82, 148] width 87 height 11
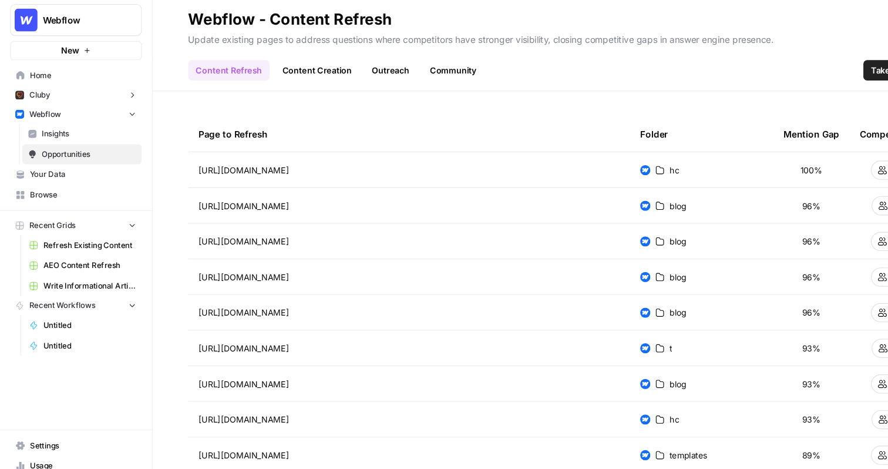
click at [294, 70] on link "Content Creation" at bounding box center [293, 70] width 78 height 19
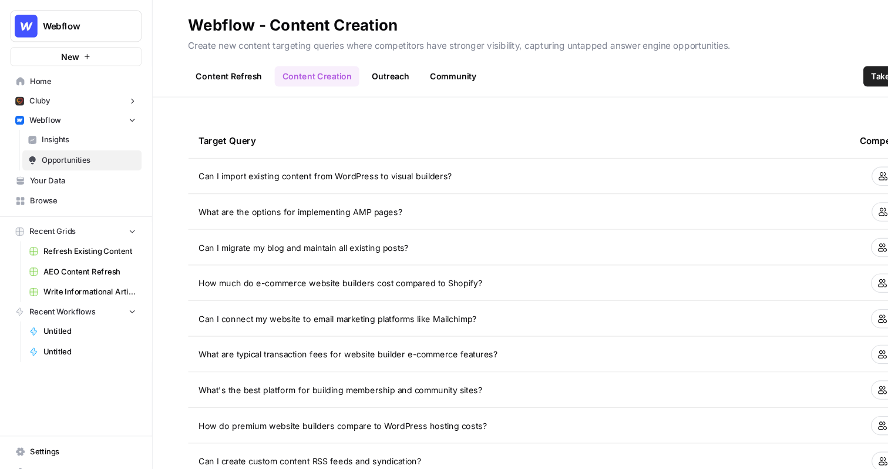
click at [52, 132] on span "Insights" at bounding box center [82, 129] width 87 height 11
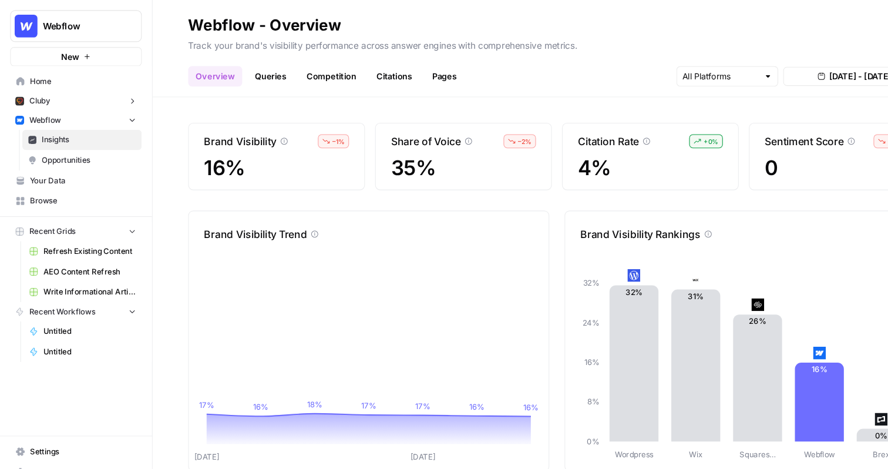
click at [362, 74] on link "Citations" at bounding box center [364, 70] width 47 height 19
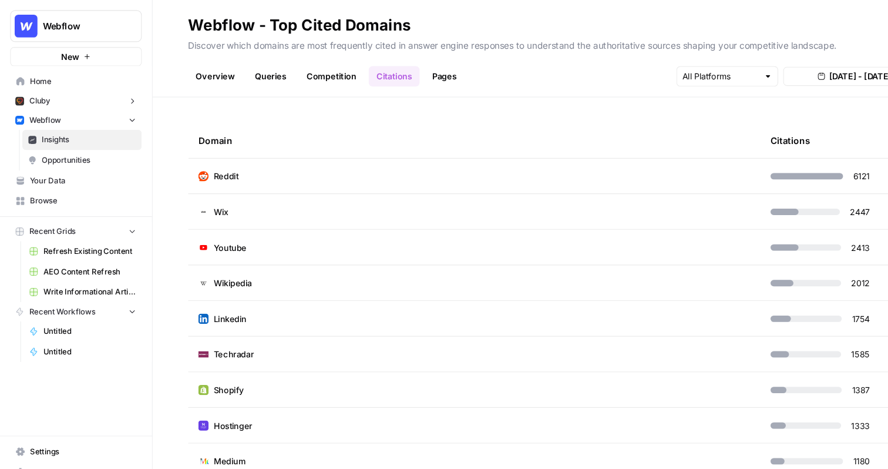
click at [413, 66] on link "Pages" at bounding box center [410, 70] width 36 height 19
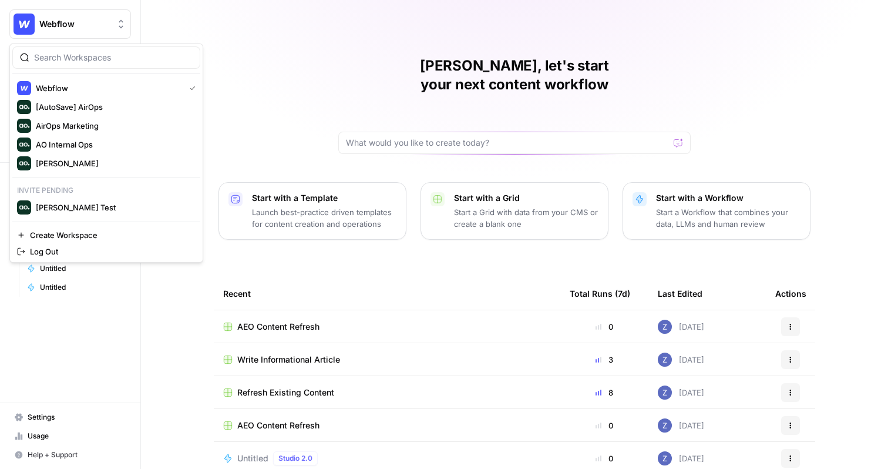
click at [85, 28] on span "Webflow" at bounding box center [74, 24] width 71 height 12
click at [80, 160] on span "[PERSON_NAME]" at bounding box center [113, 163] width 155 height 12
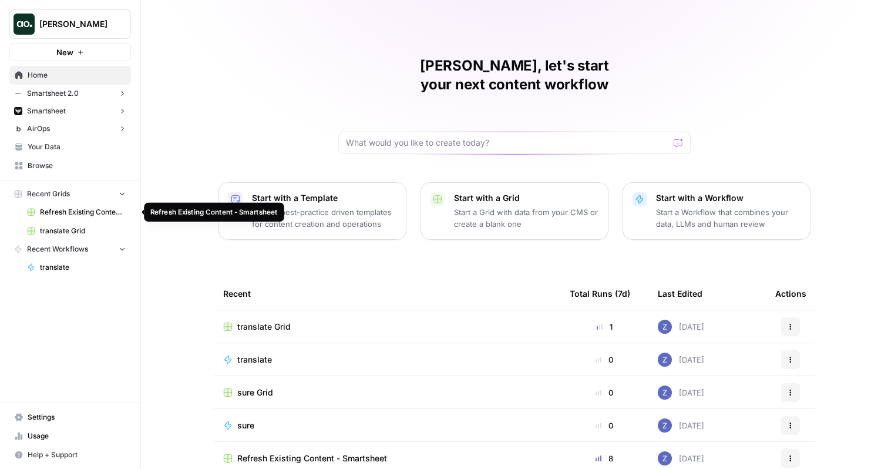
click at [73, 208] on span "Refresh Existing Content - Smartsheet" at bounding box center [83, 212] width 86 height 11
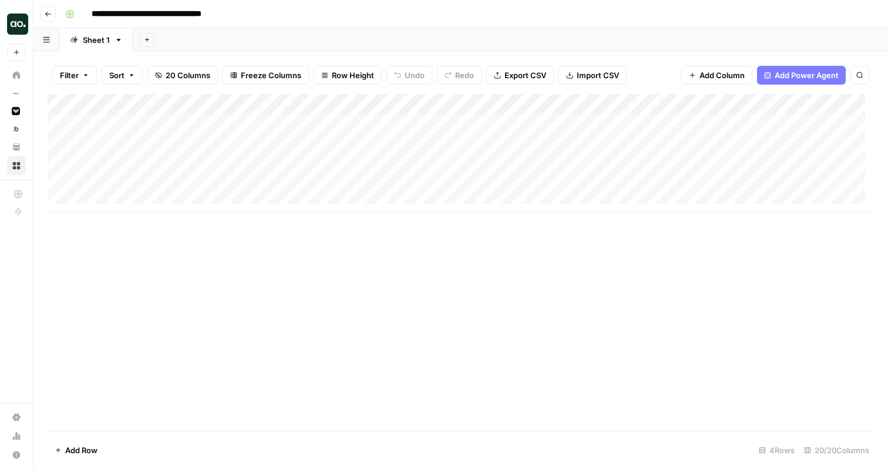
scroll to position [5, 0]
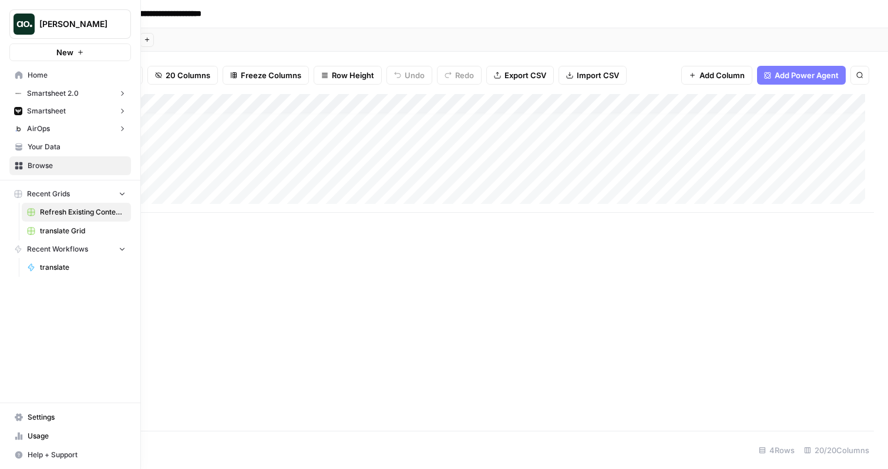
click at [75, 52] on button "New" at bounding box center [70, 52] width 122 height 18
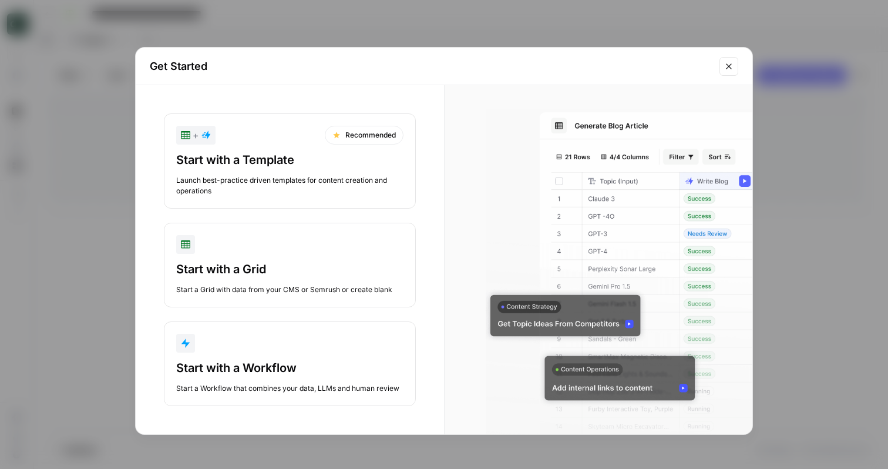
click at [286, 162] on div "Start with a Template" at bounding box center [289, 160] width 227 height 16
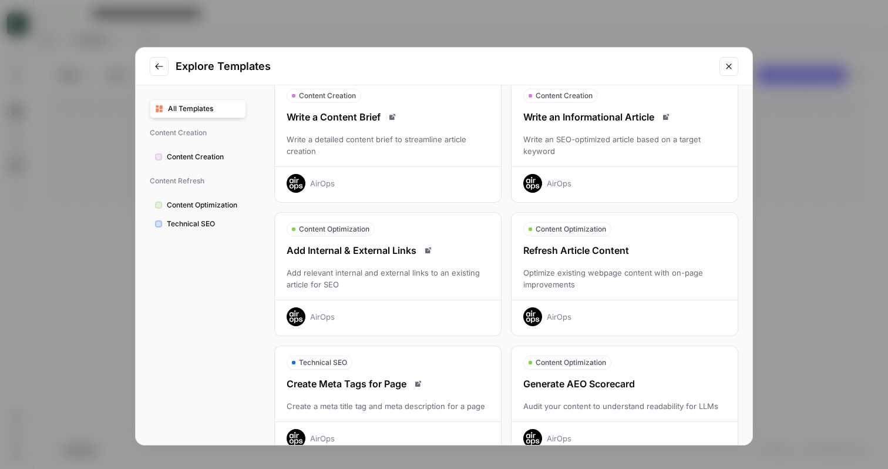
scroll to position [23, 0]
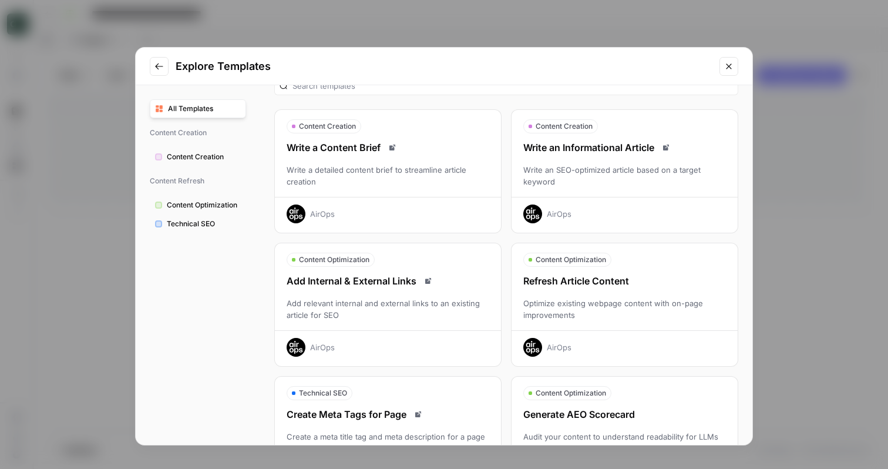
click at [614, 149] on div "Write an Informational Article" at bounding box center [624, 147] width 226 height 14
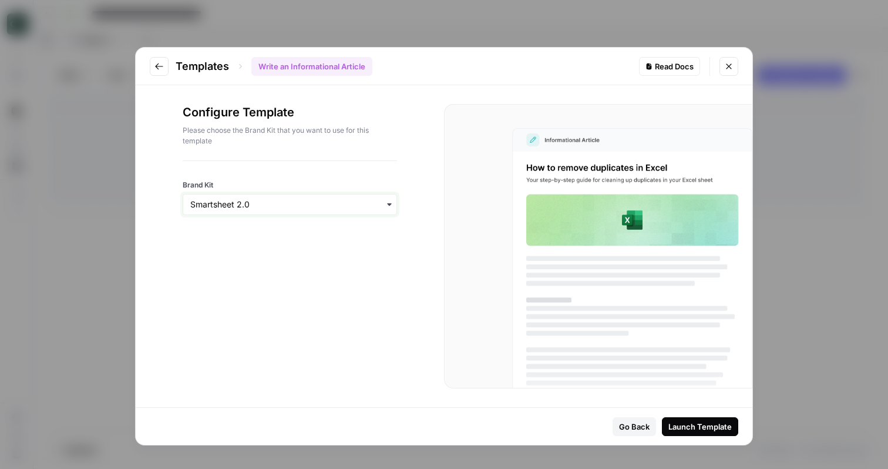
click at [307, 204] on input "Brand Kit" at bounding box center [289, 204] width 199 height 12
click at [246, 282] on div "AirOps" at bounding box center [289, 281] width 213 height 22
click at [706, 427] on div "Launch Template" at bounding box center [699, 426] width 63 height 12
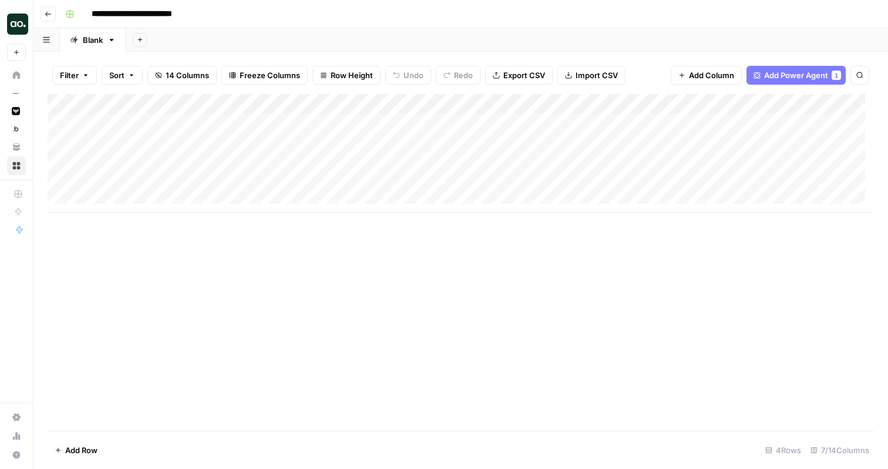
click at [330, 122] on div "Add Column" at bounding box center [461, 153] width 826 height 119
click at [394, 103] on div "Add Column" at bounding box center [461, 153] width 826 height 119
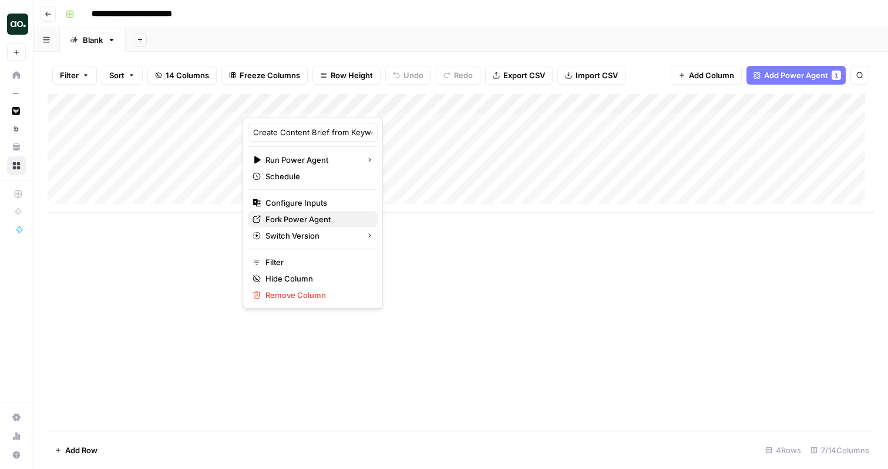
click at [294, 216] on span "Fork Power Agent" at bounding box center [316, 219] width 103 height 12
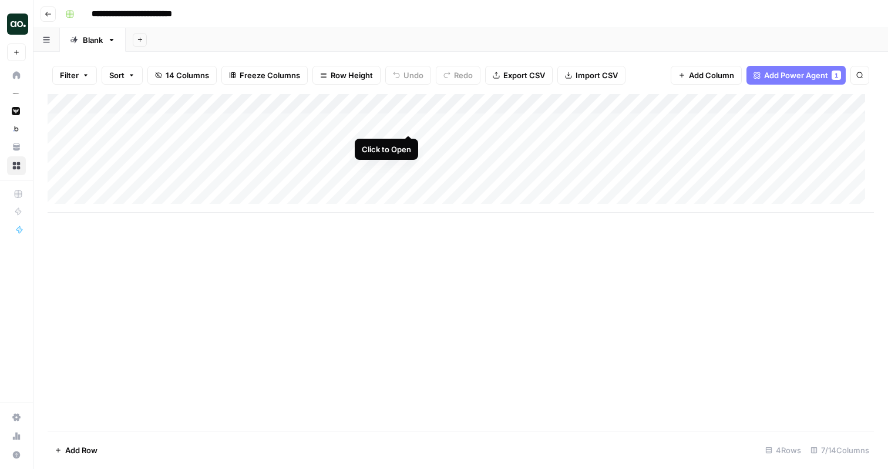
click at [408, 117] on div "Add Column" at bounding box center [461, 153] width 826 height 119
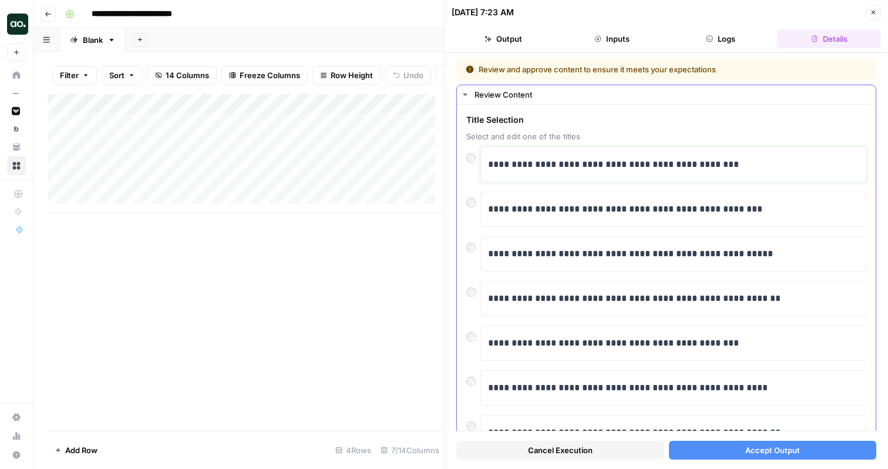
click at [601, 171] on p "**********" at bounding box center [669, 164] width 362 height 15
click at [475, 206] on div at bounding box center [473, 199] width 14 height 16
click at [713, 453] on button "Accept Output" at bounding box center [773, 449] width 208 height 19
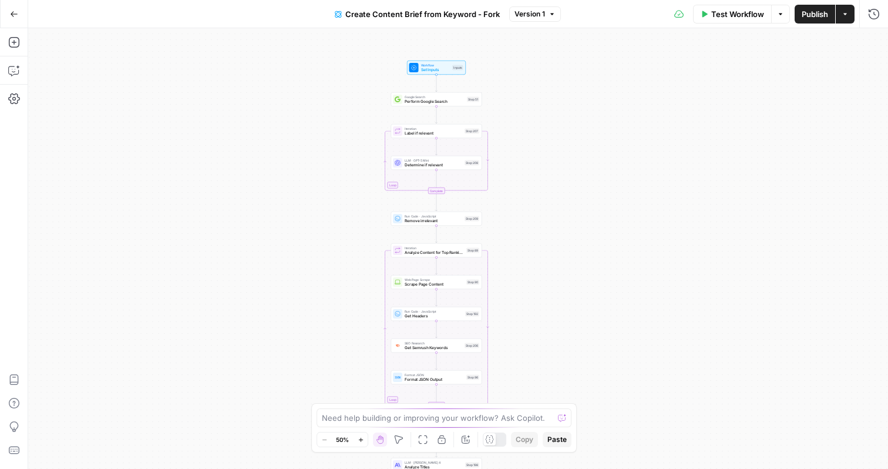
drag, startPoint x: 370, startPoint y: 96, endPoint x: 348, endPoint y: 272, distance: 177.5
click at [348, 272] on div "Workflow Set Inputs Inputs Google Search Perform Google Search Step 51 Loop Ite…" at bounding box center [458, 248] width 860 height 440
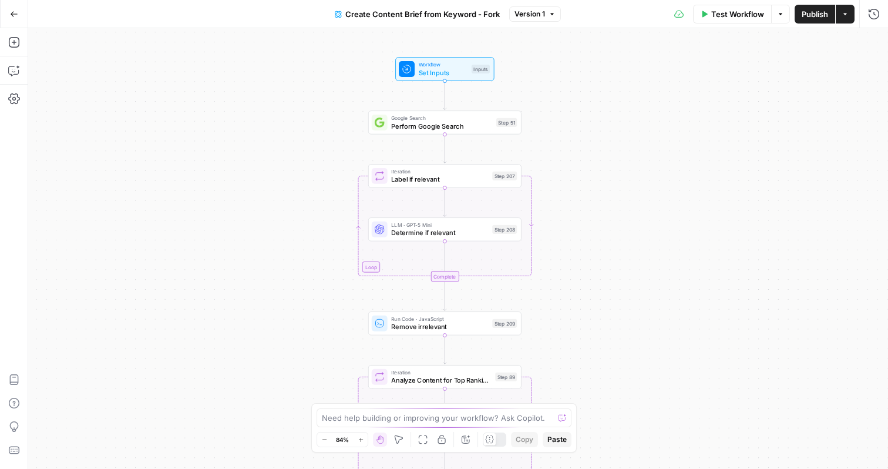
drag, startPoint x: 357, startPoint y: 130, endPoint x: 310, endPoint y: 173, distance: 64.0
click at [310, 173] on div "Workflow Set Inputs Inputs Google Search Perform Google Search Step 51 Loop Ite…" at bounding box center [458, 248] width 860 height 440
click at [436, 77] on div "Workflow Set Inputs Inputs Test Step" at bounding box center [443, 67] width 99 height 23
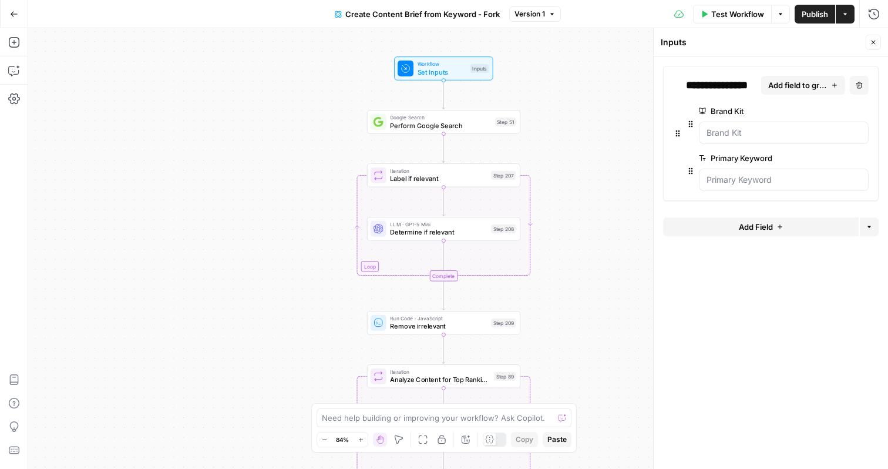
click at [587, 173] on div "Workflow Set Inputs Inputs Google Search Perform Google Search Step 51 Loop Ite…" at bounding box center [458, 248] width 860 height 440
click at [874, 40] on icon "button" at bounding box center [873, 42] width 7 height 7
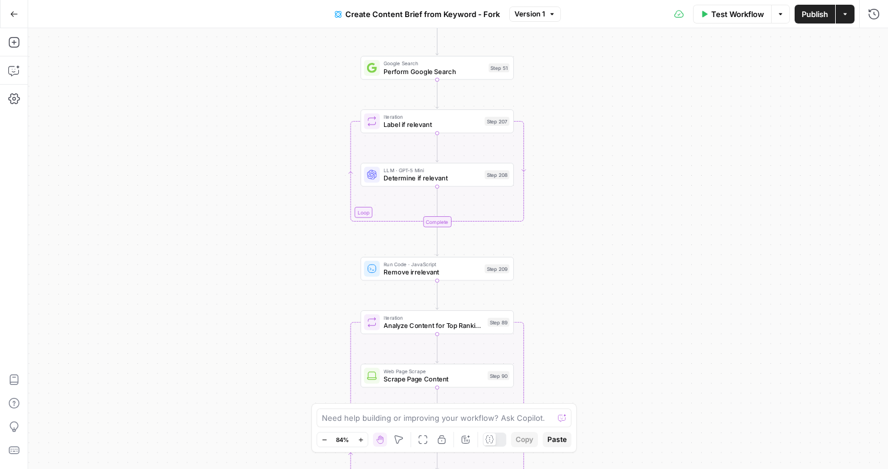
drag, startPoint x: 598, startPoint y: 171, endPoint x: 591, endPoint y: 117, distance: 54.5
click at [591, 117] on div "Workflow Set Inputs Inputs Google Search Perform Google Search Step 51 Loop Ite…" at bounding box center [458, 248] width 860 height 440
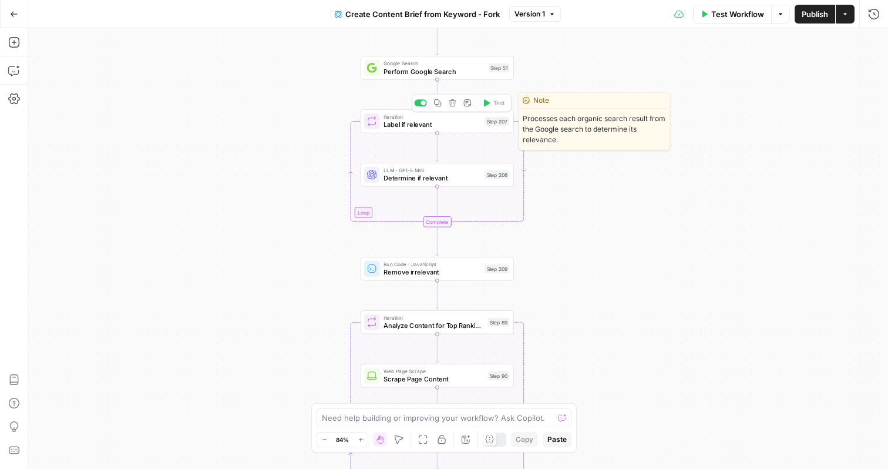
click at [458, 124] on span "Label if relevant" at bounding box center [431, 125] width 97 height 10
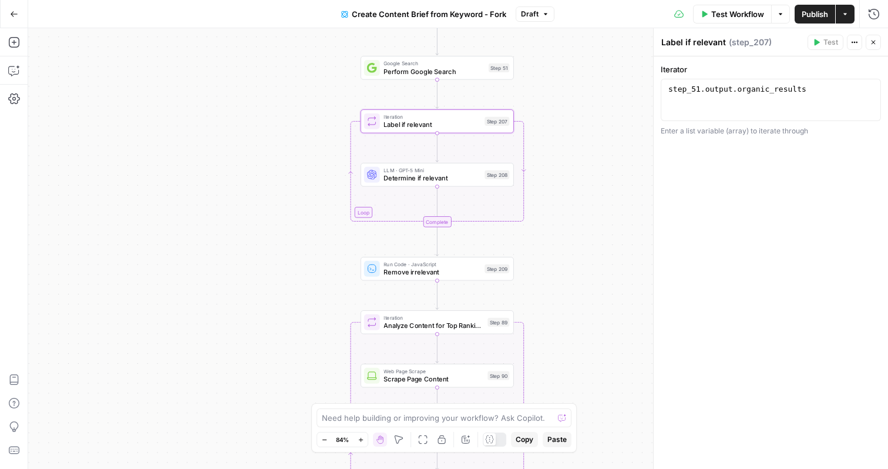
click at [438, 181] on span "Determine if relevant" at bounding box center [431, 178] width 97 height 10
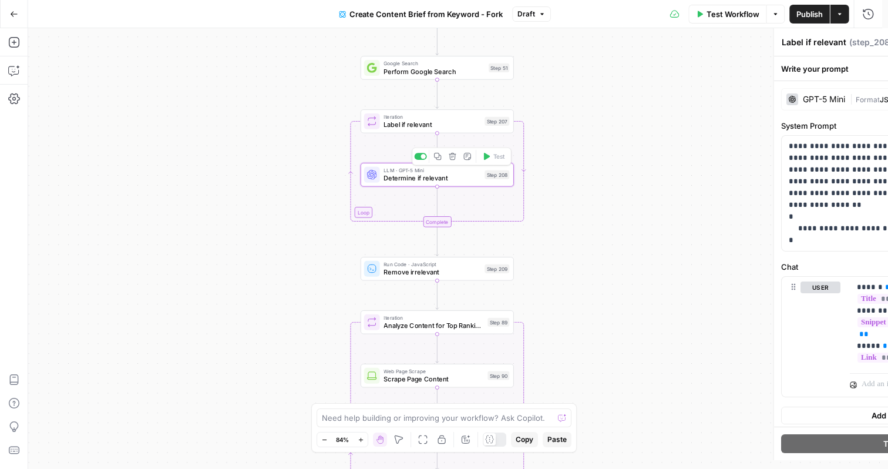
type textarea "Determine if relevant"
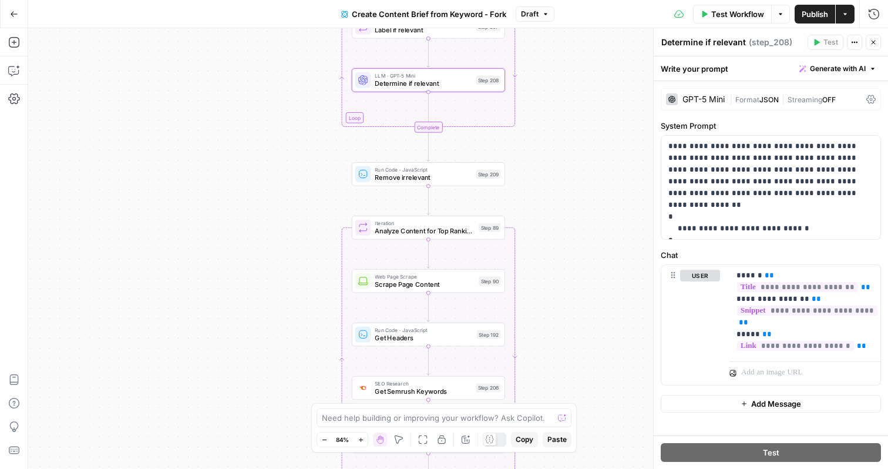
drag, startPoint x: 560, startPoint y: 247, endPoint x: 548, endPoint y: 149, distance: 98.7
click at [548, 149] on div "Workflow Set Inputs Inputs Google Search Perform Google Search Step 51 Loop Ite…" at bounding box center [458, 248] width 860 height 440
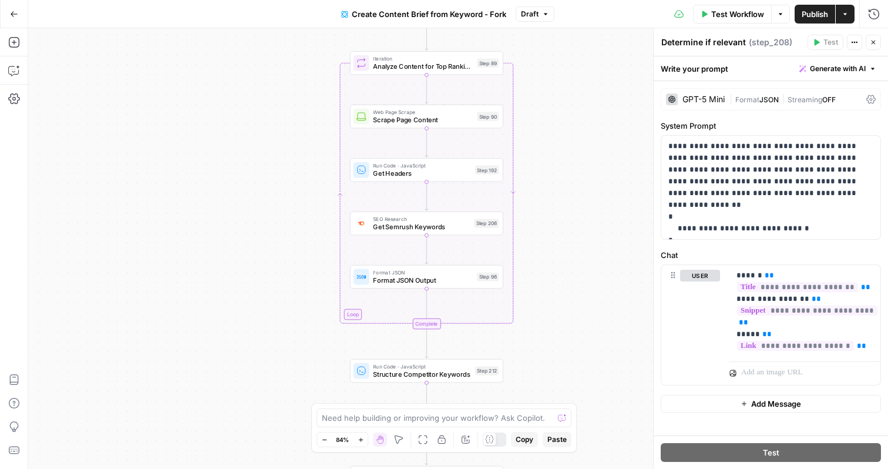
drag, startPoint x: 545, startPoint y: 283, endPoint x: 543, endPoint y: 114, distance: 169.1
click at [543, 114] on div "Workflow Set Inputs Inputs Google Search Perform Google Search Step 51 Loop Ite…" at bounding box center [458, 248] width 860 height 440
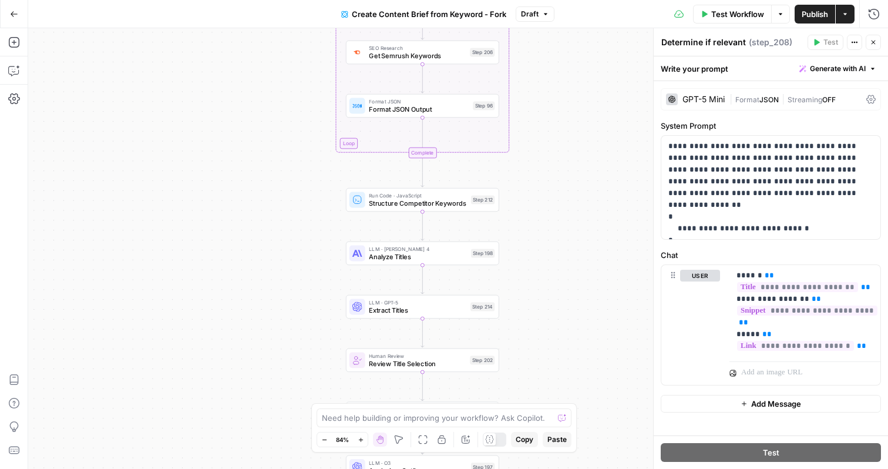
drag, startPoint x: 569, startPoint y: 267, endPoint x: 567, endPoint y: 104, distance: 162.7
click at [567, 104] on div "Workflow Set Inputs Inputs Google Search Perform Google Search Step 51 Loop Ite…" at bounding box center [458, 248] width 860 height 440
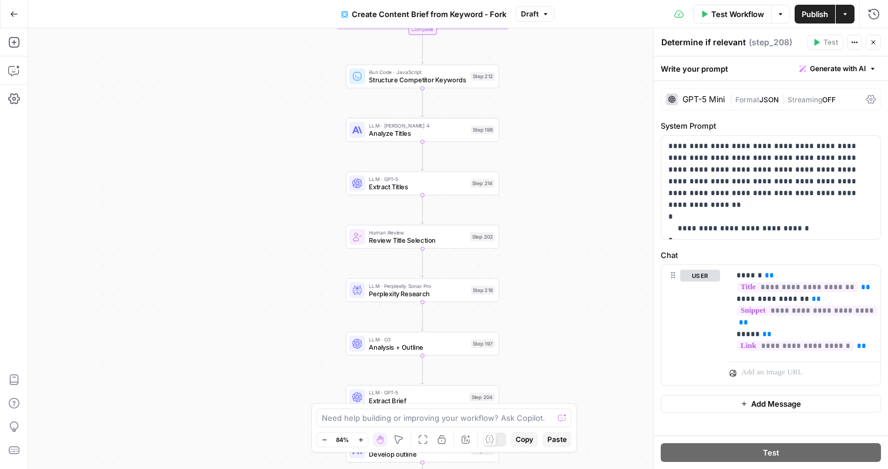
drag, startPoint x: 550, startPoint y: 271, endPoint x: 548, endPoint y: 128, distance: 143.3
click at [548, 128] on div "Workflow Set Inputs Inputs Google Search Perform Google Search Step 51 Loop Ite…" at bounding box center [458, 248] width 860 height 440
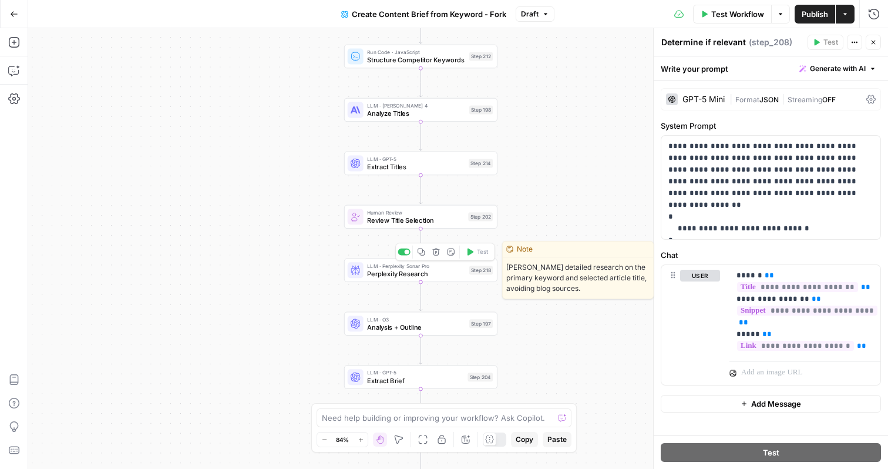
click at [437, 280] on div "LLM · Perplexity Sonar Pro Perplexity Research Step 218 Copy step Delete step E…" at bounding box center [420, 269] width 153 height 23
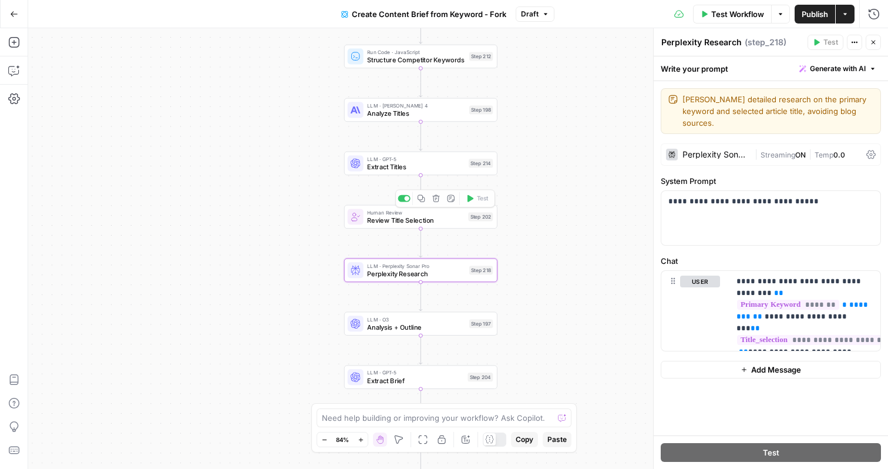
click at [445, 170] on span "Extract Titles" at bounding box center [415, 166] width 97 height 10
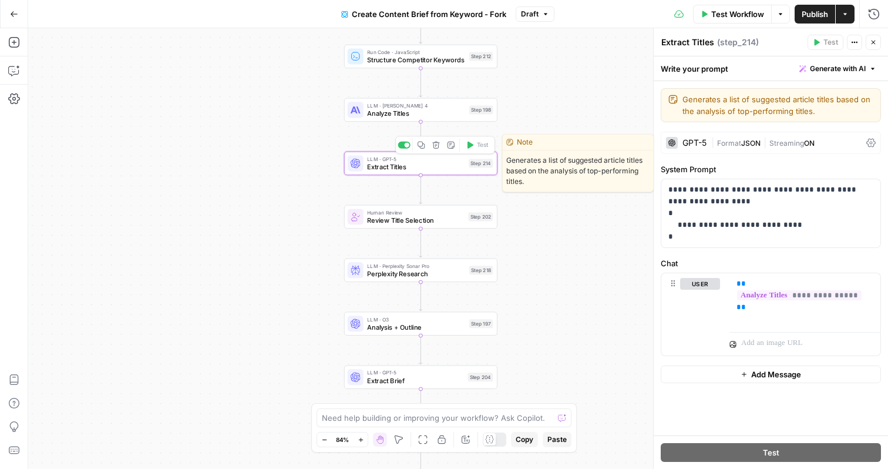
click at [445, 112] on span "Analyze Titles" at bounding box center [416, 113] width 98 height 10
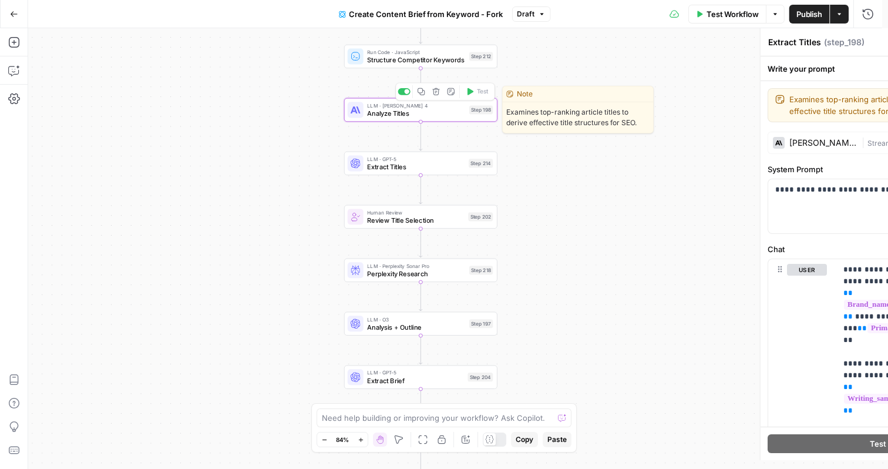
type textarea "Analyze Titles"
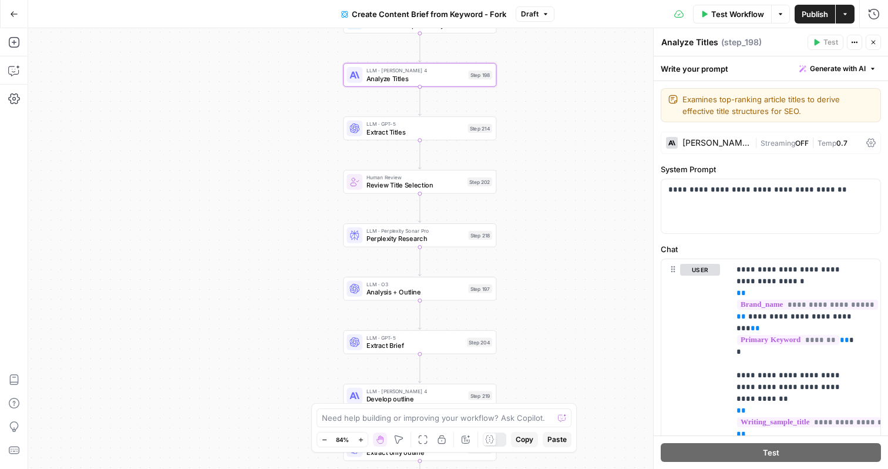
click at [429, 296] on span "Analysis + Outline" at bounding box center [415, 292] width 98 height 10
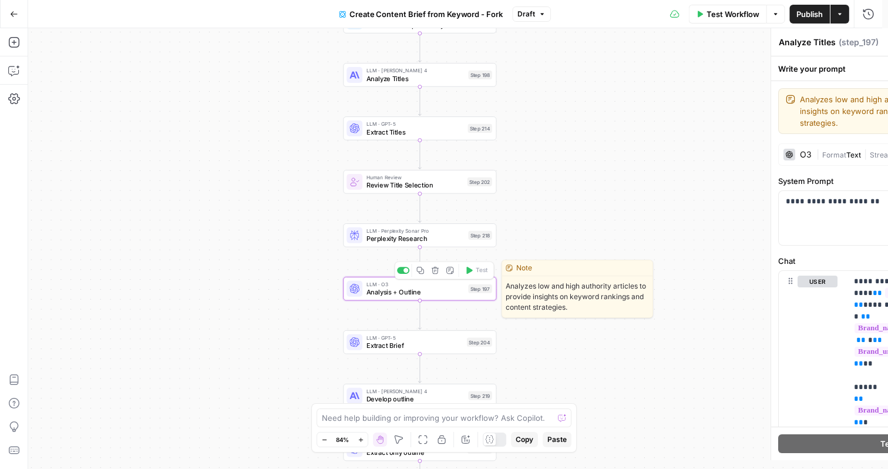
type textarea "Analysis + Outline"
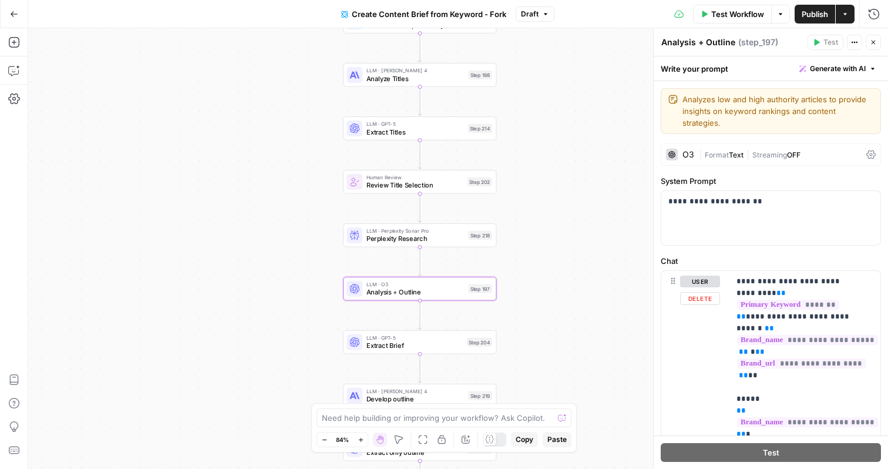
drag, startPoint x: 721, startPoint y: 321, endPoint x: 721, endPoint y: 298, distance: 22.9
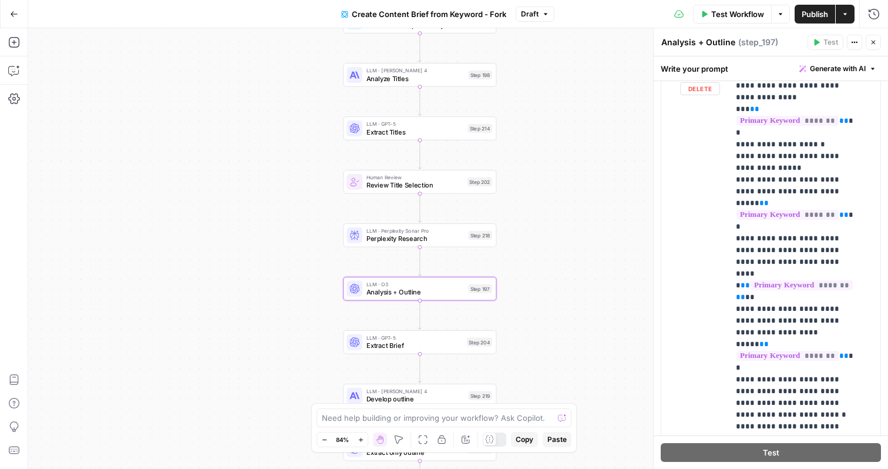
scroll to position [211, 0]
click at [18, 14] on button "Go Back" at bounding box center [14, 14] width 21 height 21
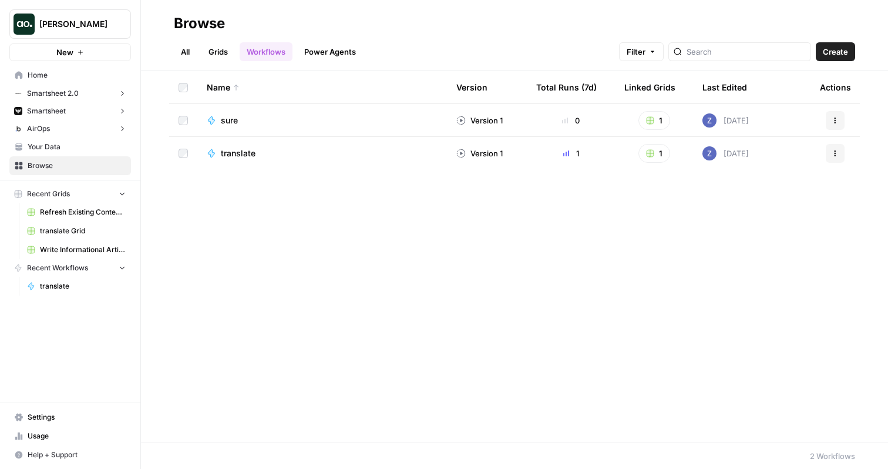
click at [55, 420] on span "Settings" at bounding box center [77, 417] width 98 height 11
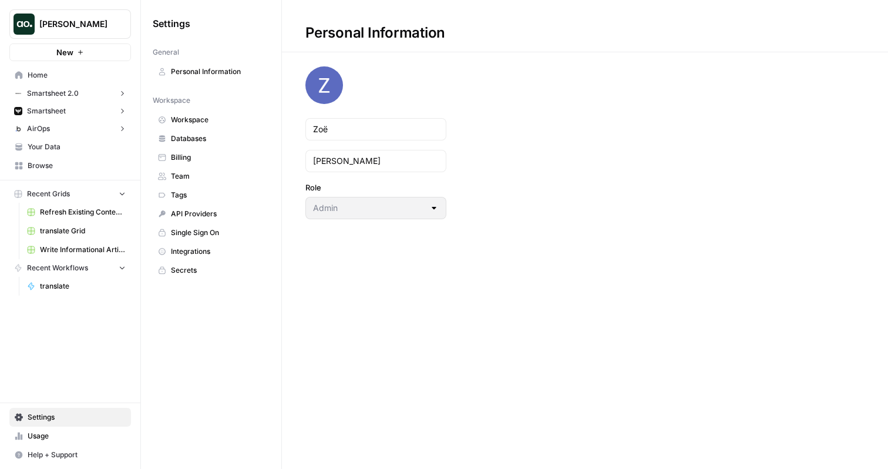
click at [218, 258] on link "Integrations" at bounding box center [211, 251] width 117 height 19
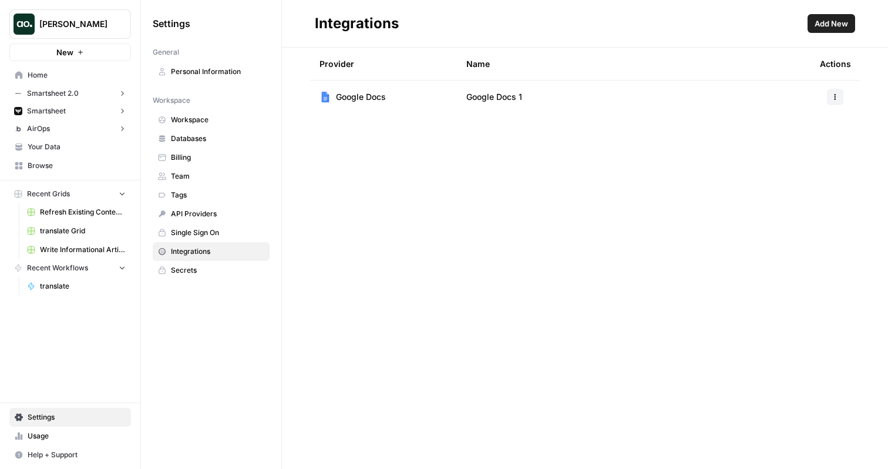
click at [830, 26] on span "Add New" at bounding box center [830, 24] width 33 height 12
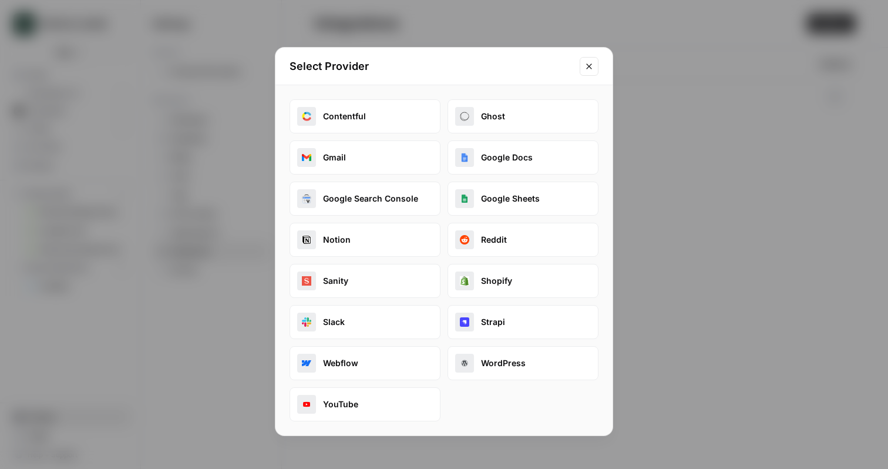
click at [220, 211] on div "Select Provider Contentful Ghost Gmail Google Docs Google Search Console Google…" at bounding box center [444, 234] width 888 height 469
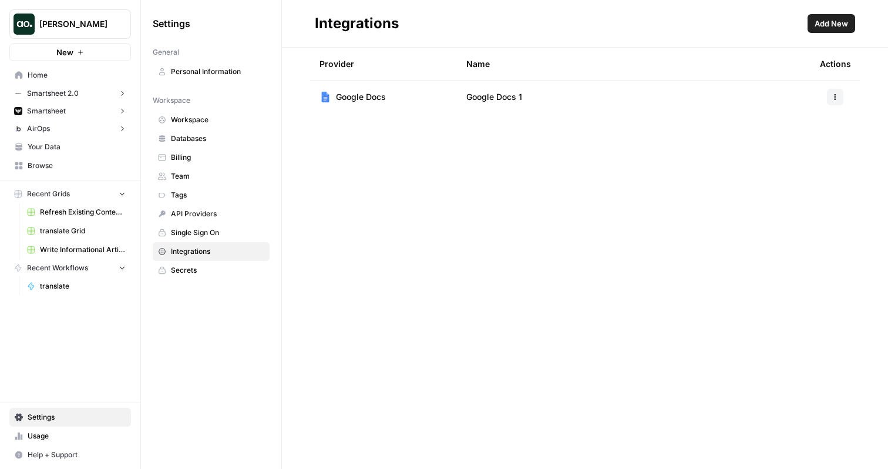
click at [85, 212] on span "Refresh Existing Content - Smartsheet" at bounding box center [83, 212] width 86 height 11
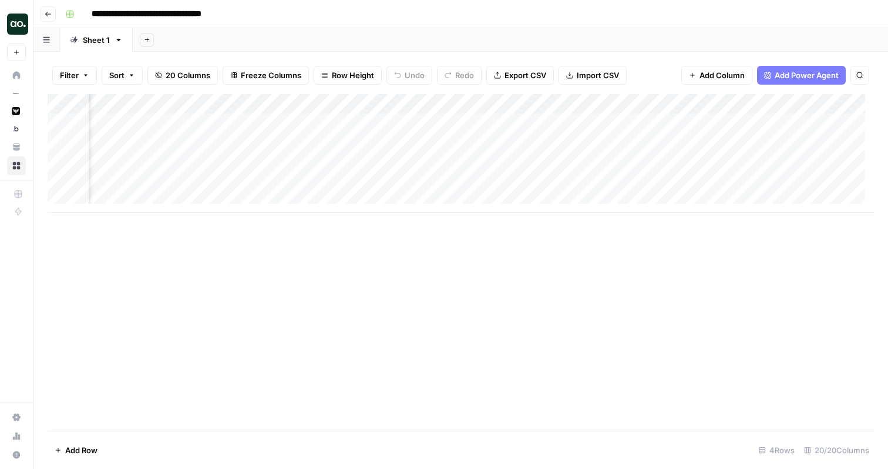
scroll to position [0, 1209]
click at [197, 77] on span "20 Columns" at bounding box center [188, 75] width 45 height 12
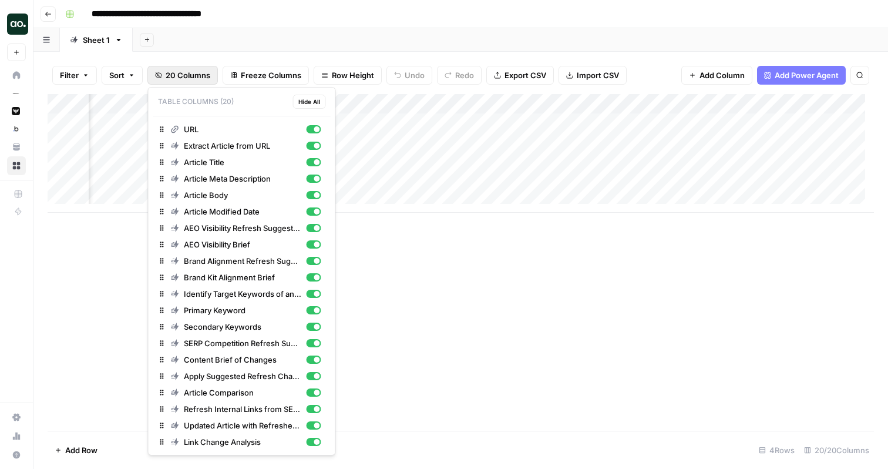
click at [433, 303] on div "Add Column" at bounding box center [461, 262] width 826 height 336
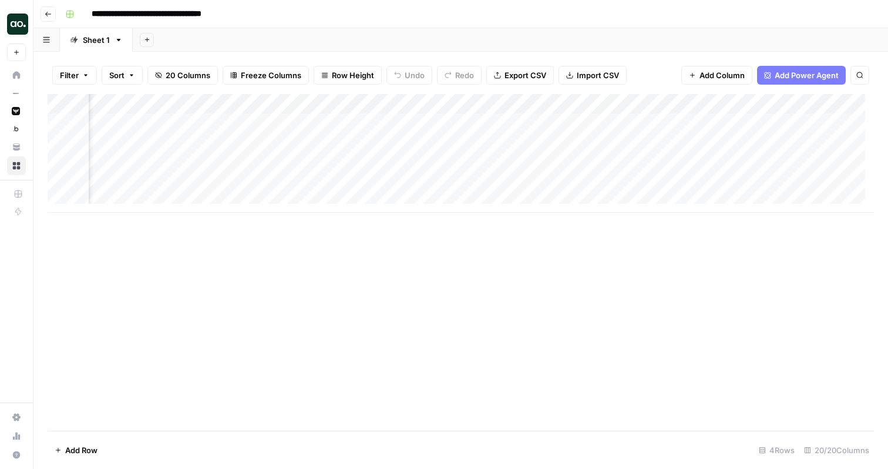
scroll to position [0, 1164]
click at [769, 123] on div "Add Column" at bounding box center [461, 153] width 826 height 119
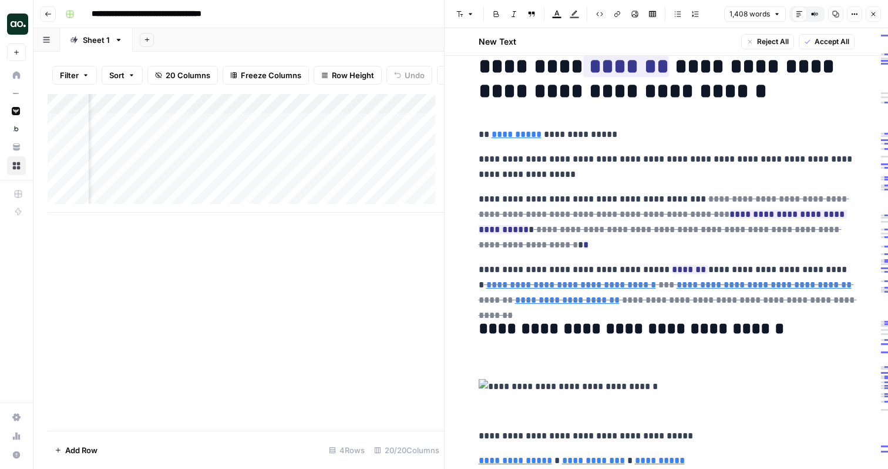
scroll to position [0, 558]
click at [349, 129] on div "Add Column" at bounding box center [246, 153] width 396 height 119
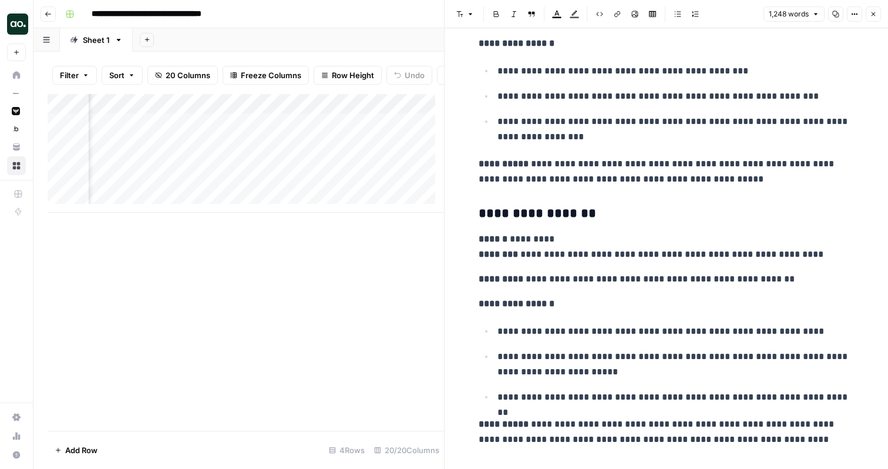
scroll to position [3805, 0]
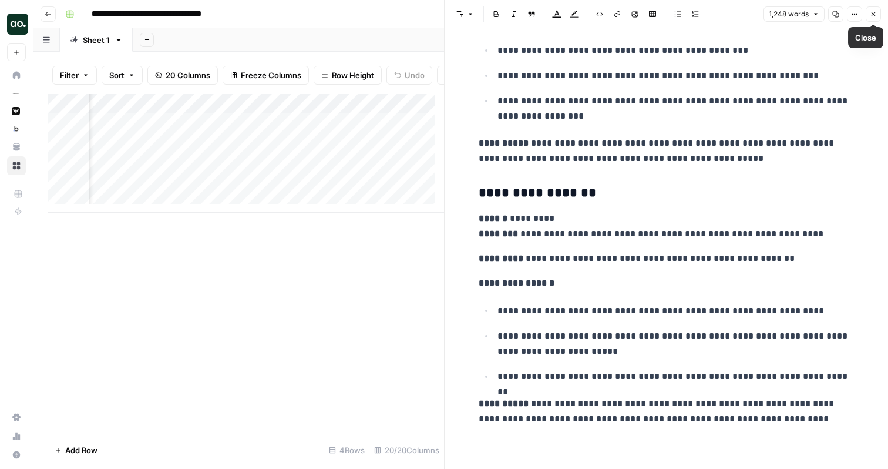
click at [874, 15] on icon "button" at bounding box center [873, 14] width 4 height 4
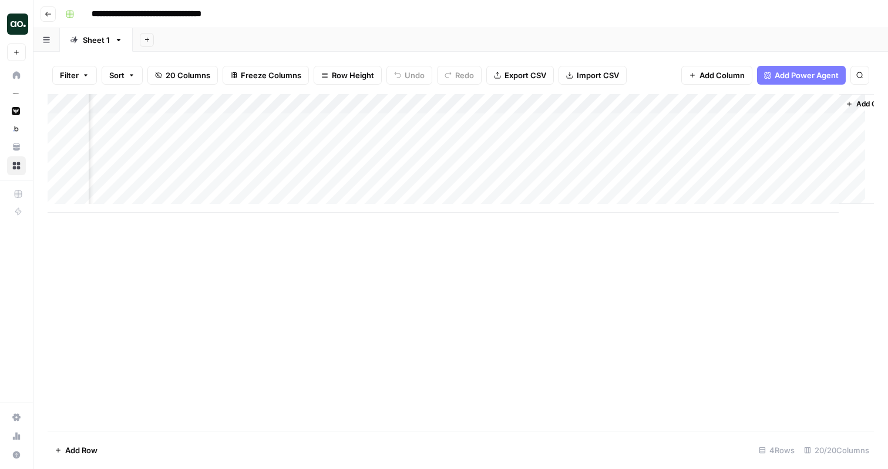
scroll to position [0, 1492]
click at [454, 122] on div "Add Column" at bounding box center [461, 153] width 826 height 119
click at [464, 122] on div "Add Column" at bounding box center [461, 153] width 826 height 119
click at [475, 125] on div "Add Column" at bounding box center [461, 153] width 826 height 119
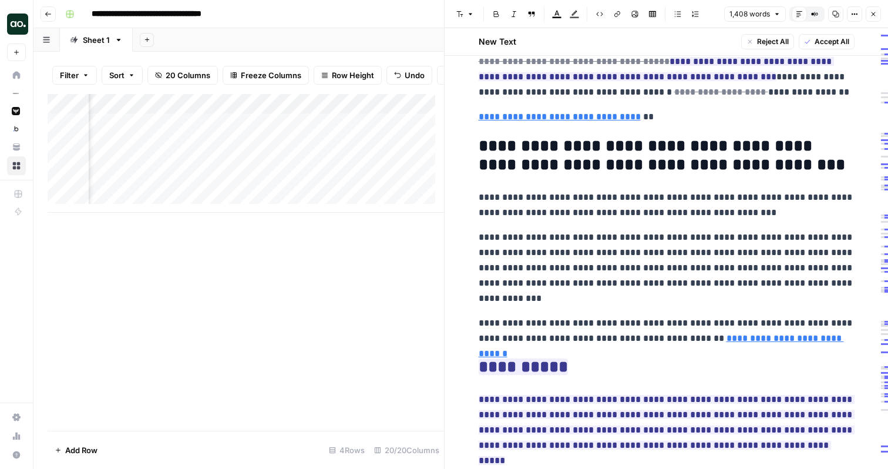
scroll to position [2816, 0]
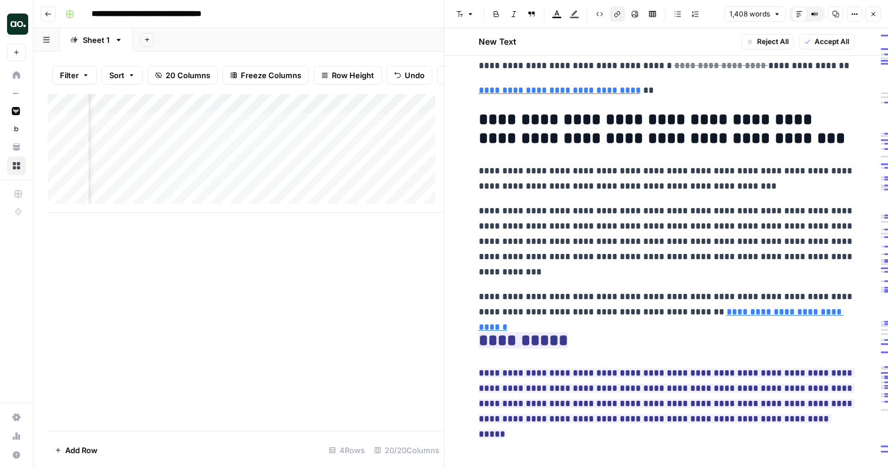
click at [716, 312] on link "**********" at bounding box center [661, 319] width 365 height 24
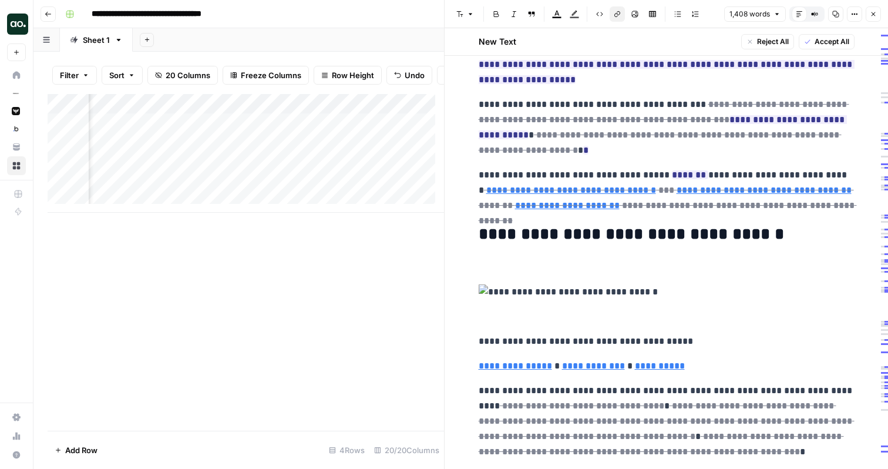
scroll to position [0, 0]
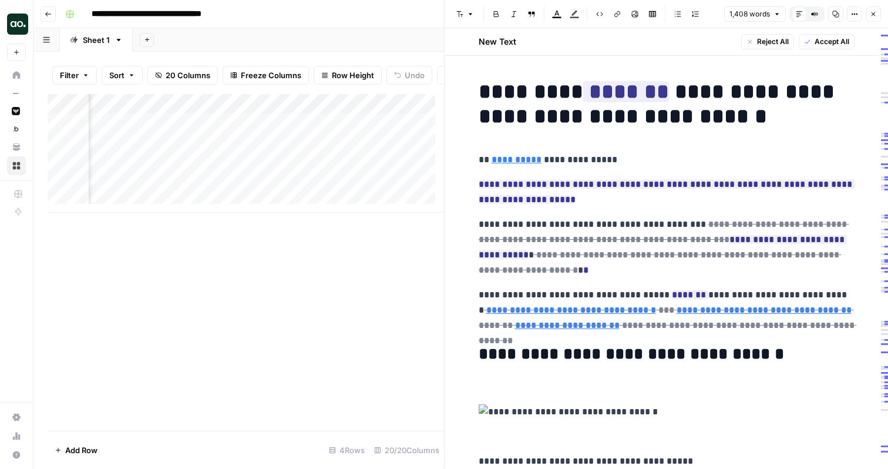
click at [872, 12] on icon "button" at bounding box center [873, 14] width 7 height 7
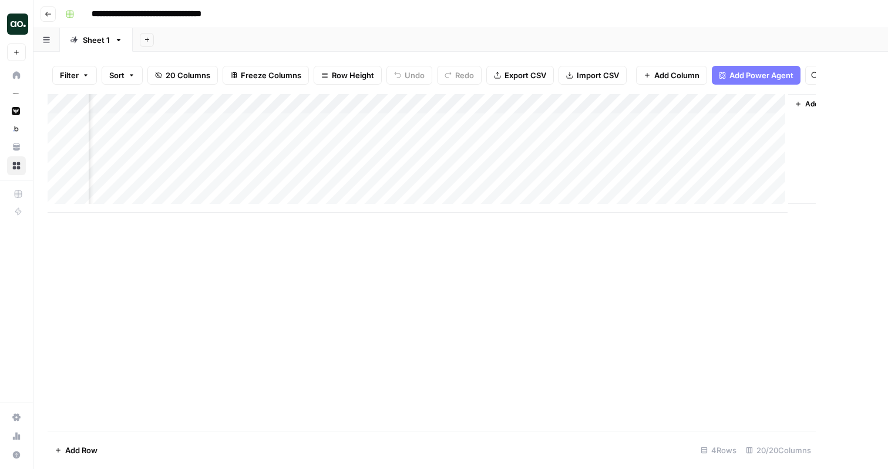
scroll to position [0, 1478]
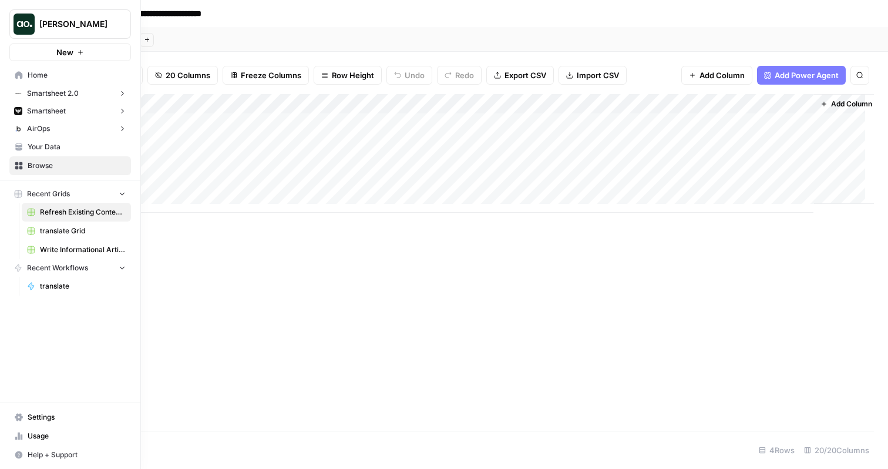
click at [20, 74] on icon at bounding box center [19, 75] width 8 height 8
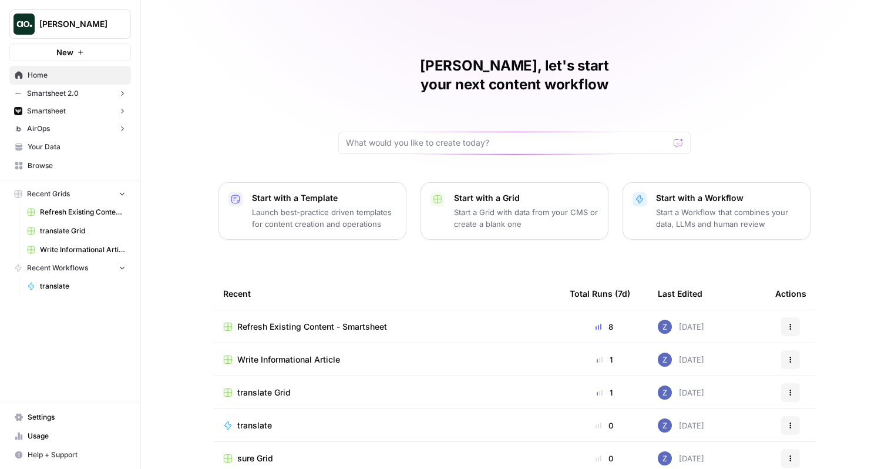
click at [78, 55] on icon "button" at bounding box center [80, 52] width 7 height 7
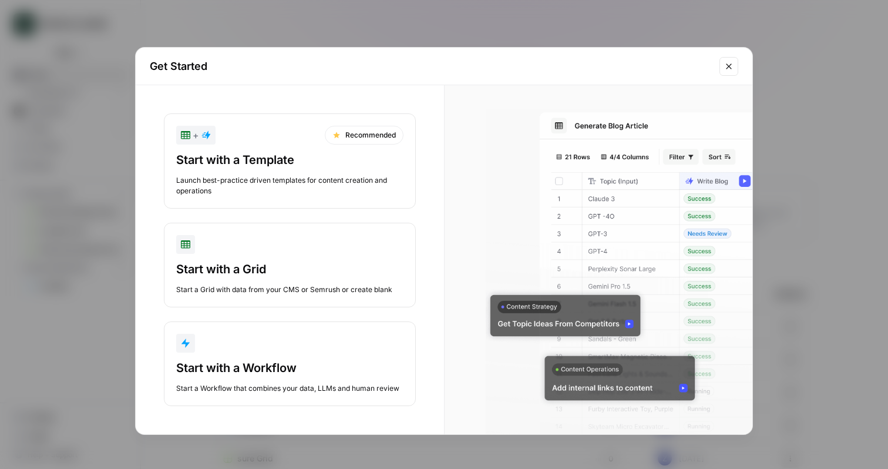
click at [218, 171] on div "Start with a Template Launch best-practice driven templates for content creatio…" at bounding box center [289, 174] width 227 height 45
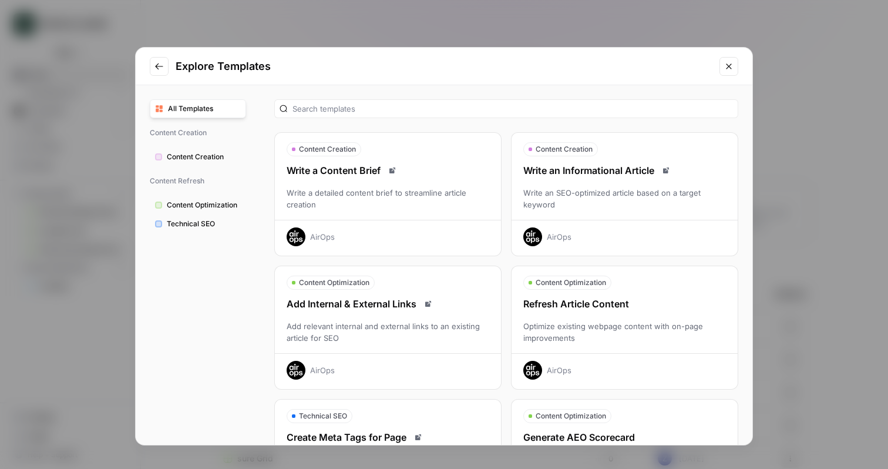
click at [361, 171] on div "Write a Content Brief" at bounding box center [388, 170] width 226 height 14
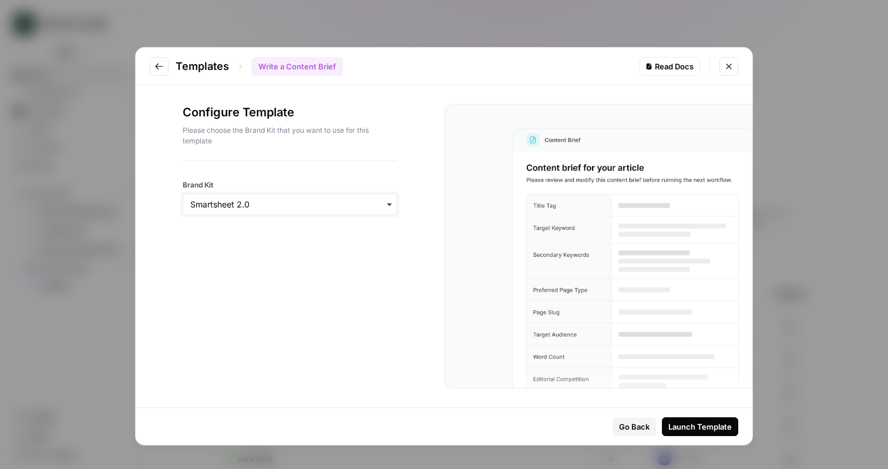
click at [291, 205] on input "Brand Kit" at bounding box center [289, 204] width 199 height 12
click at [260, 283] on div "AirOps" at bounding box center [289, 281] width 213 height 22
click at [689, 428] on div "Launch Template" at bounding box center [699, 426] width 63 height 12
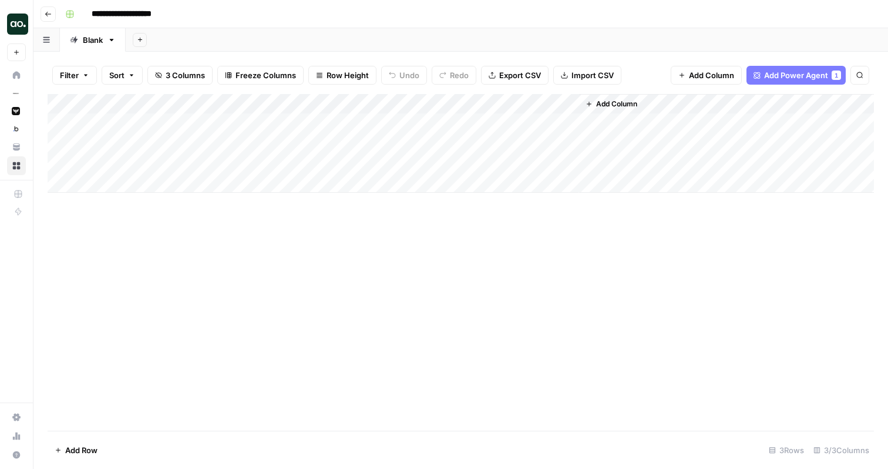
click at [143, 183] on div "Add Column" at bounding box center [461, 143] width 826 height 99
click at [140, 207] on div "Add Column" at bounding box center [461, 153] width 826 height 119
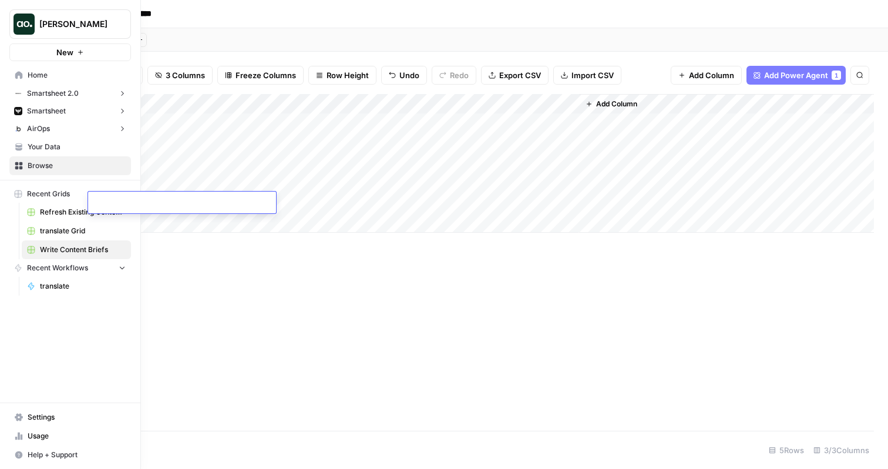
click at [21, 72] on icon at bounding box center [19, 75] width 8 height 8
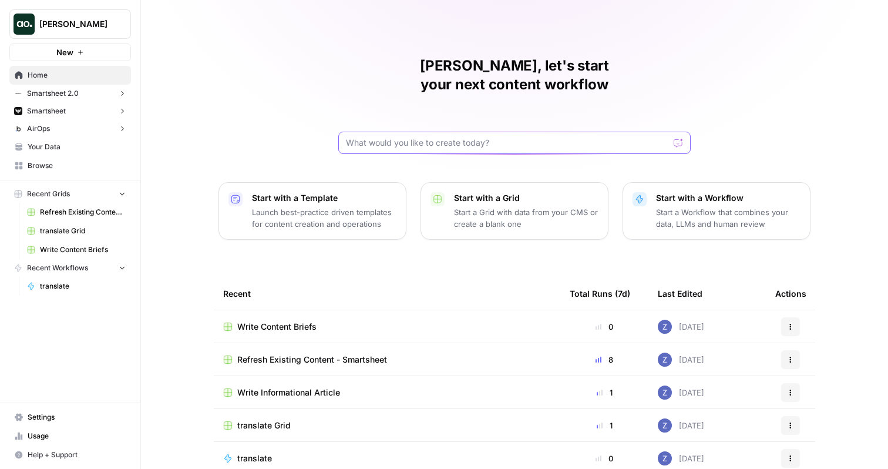
click at [374, 137] on input "text" at bounding box center [507, 143] width 323 height 12
click at [427, 137] on input "text" at bounding box center [507, 143] width 323 height 12
click at [95, 41] on div "[PERSON_NAME] New" at bounding box center [70, 30] width 140 height 61
click at [90, 52] on button "New" at bounding box center [70, 52] width 122 height 18
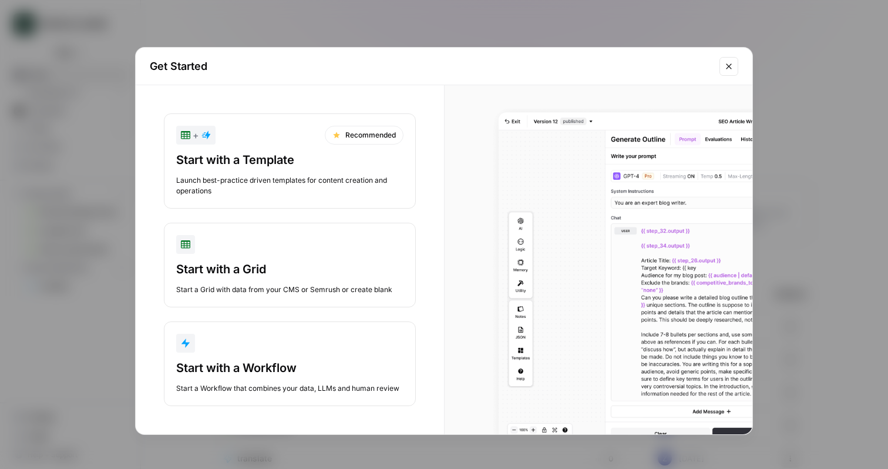
click at [235, 365] on div "Start with a Workflow" at bounding box center [289, 367] width 227 height 16
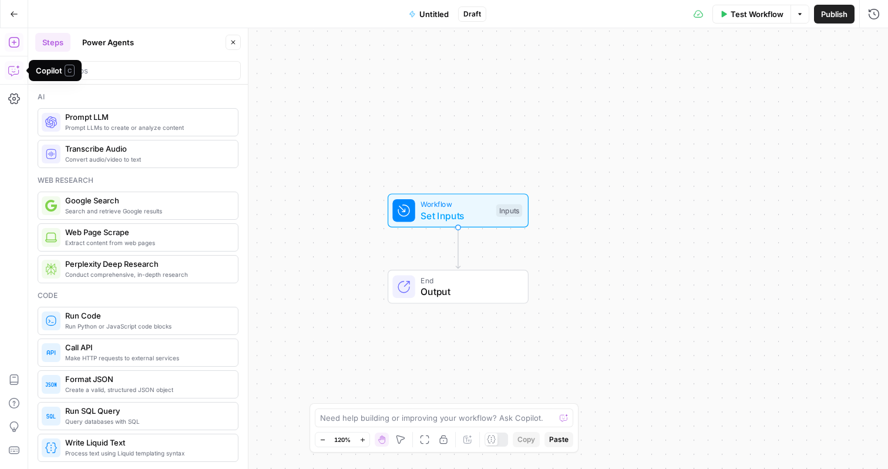
click at [15, 73] on icon "button" at bounding box center [14, 71] width 12 height 12
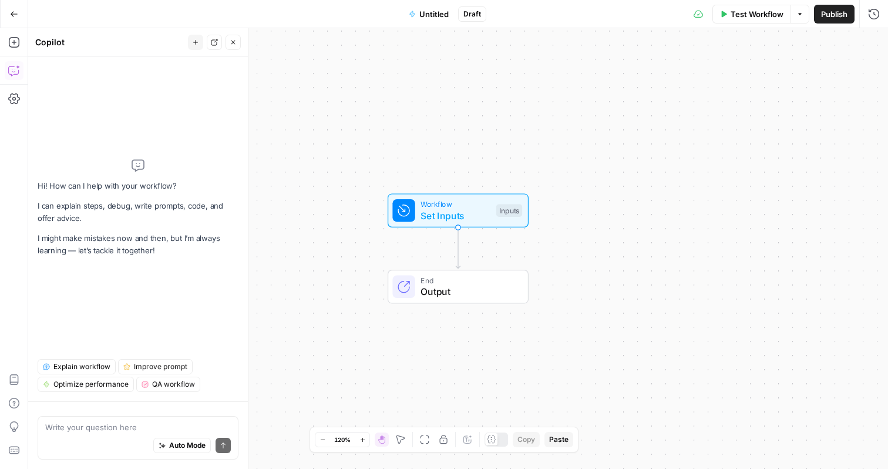
click at [95, 421] on textarea at bounding box center [138, 427] width 186 height 12
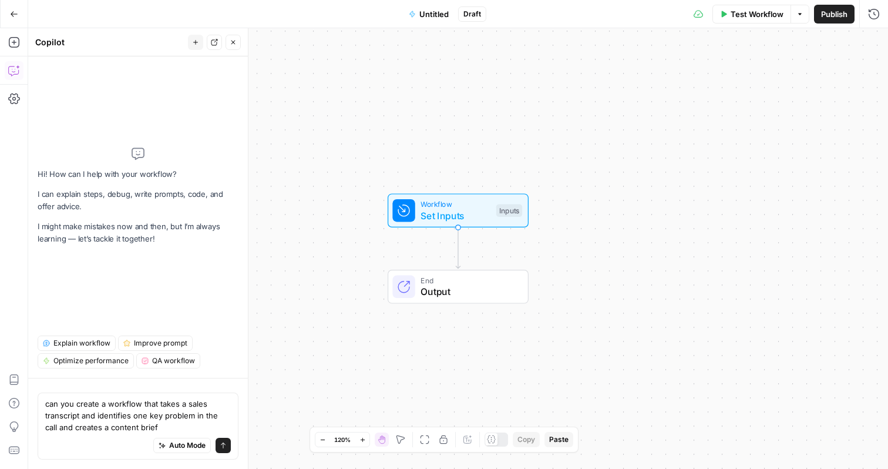
click at [193, 415] on textarea "can you create a workflow that takes a sales transcript and identifies one key …" at bounding box center [138, 415] width 186 height 35
type textarea "can you create a workflow that takes a sales transcript and identifies one key …"
click at [221, 445] on icon "submit" at bounding box center [223, 445] width 7 height 7
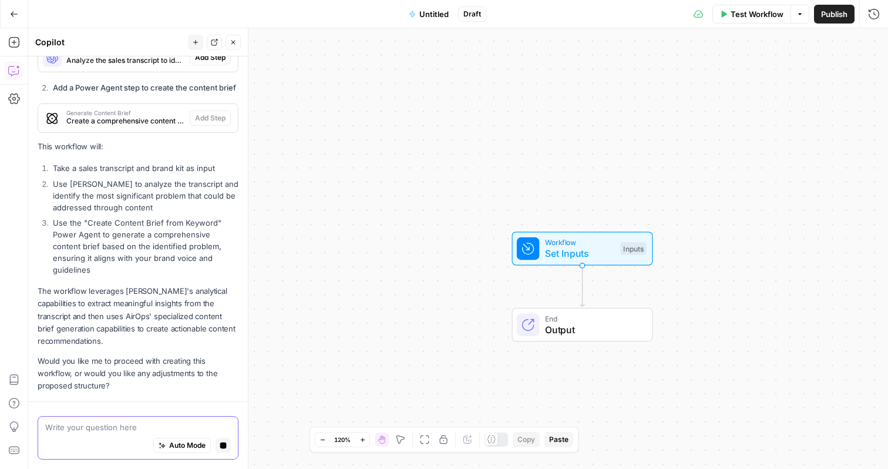
scroll to position [490, 0]
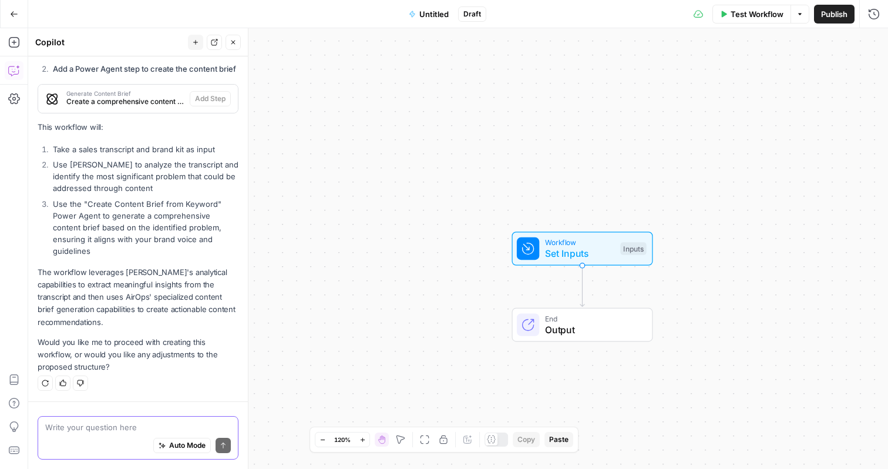
click at [91, 429] on textarea at bounding box center [138, 427] width 186 height 12
type textarea "yes please"
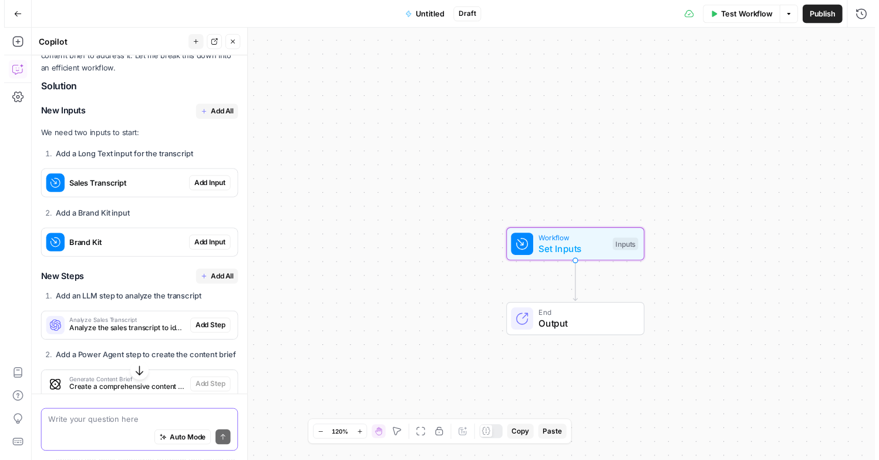
scroll to position [169, 0]
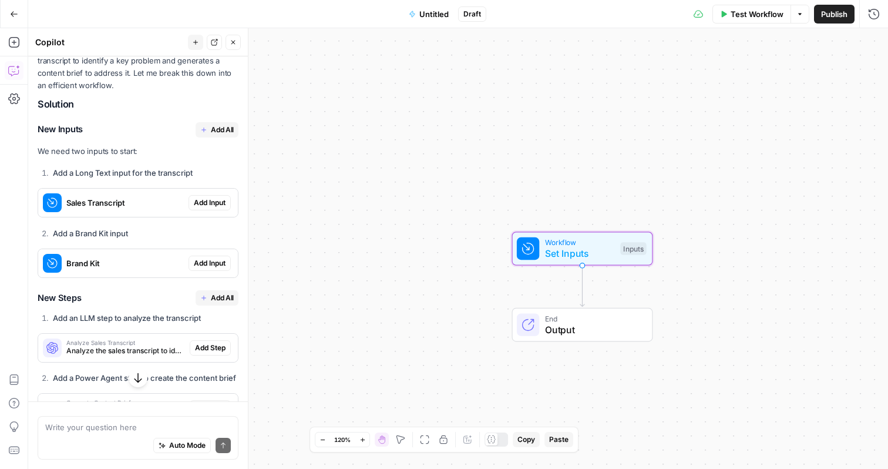
click at [202, 203] on span "Add Input" at bounding box center [210, 202] width 32 height 11
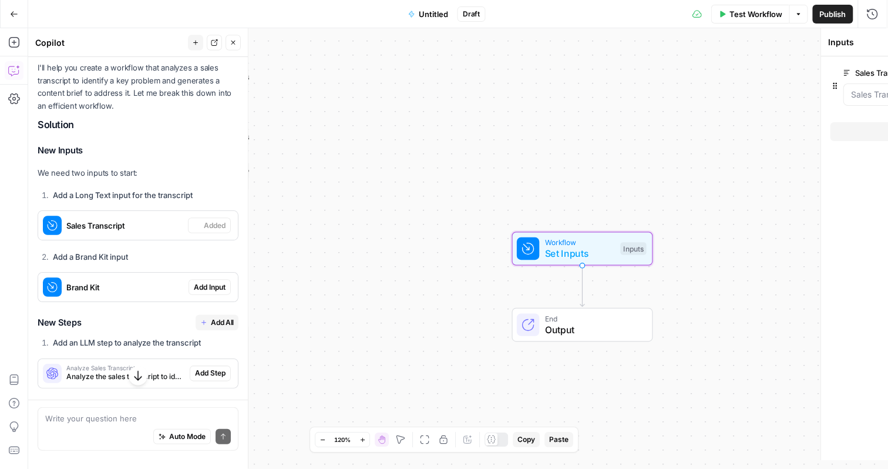
scroll to position [188, 0]
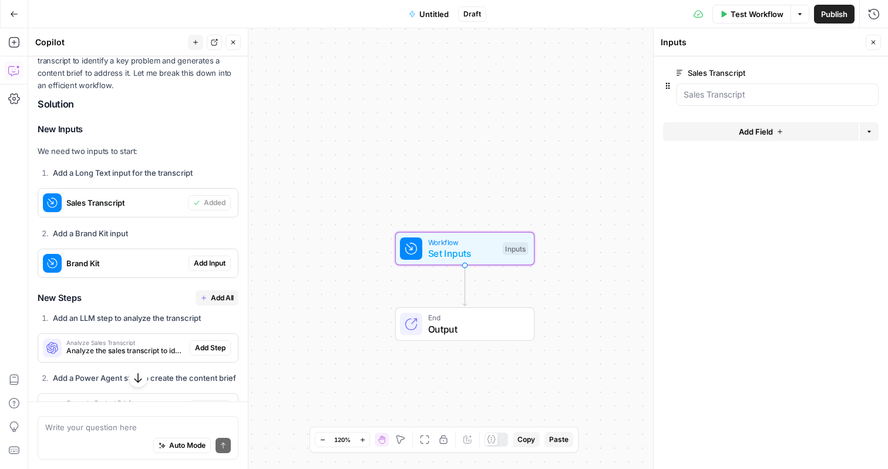
click at [204, 260] on span "Add Input" at bounding box center [210, 263] width 32 height 11
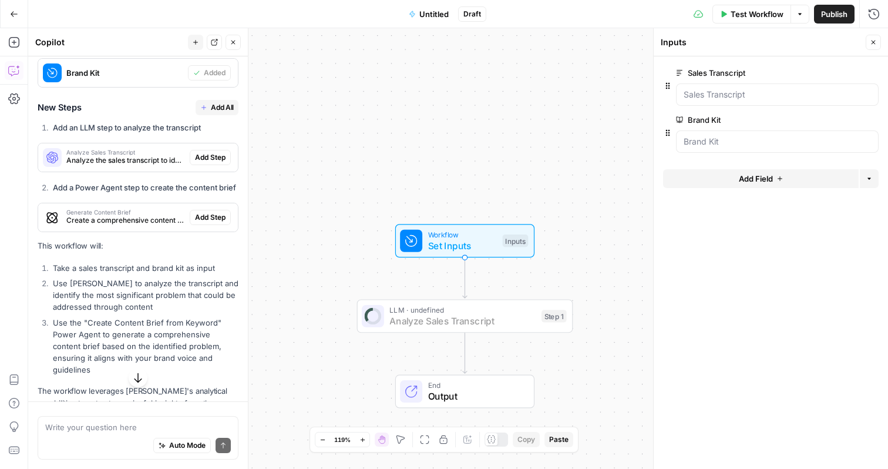
click at [198, 159] on span "Add Step" at bounding box center [210, 157] width 31 height 11
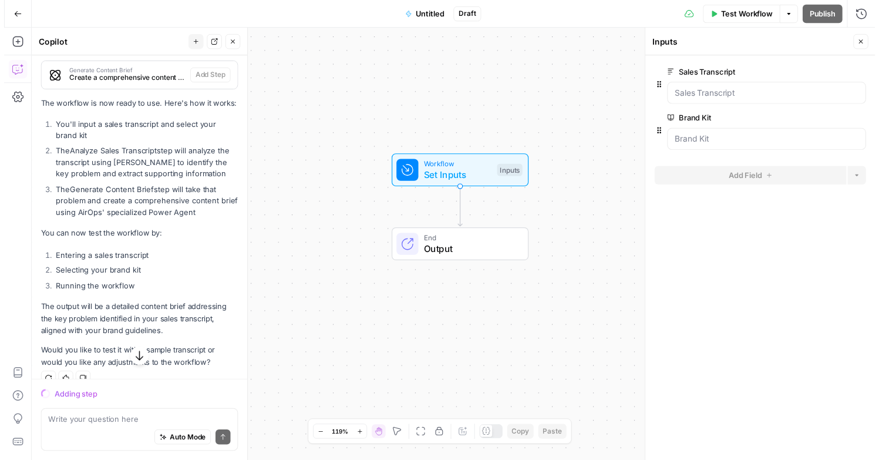
scroll to position [1186, 0]
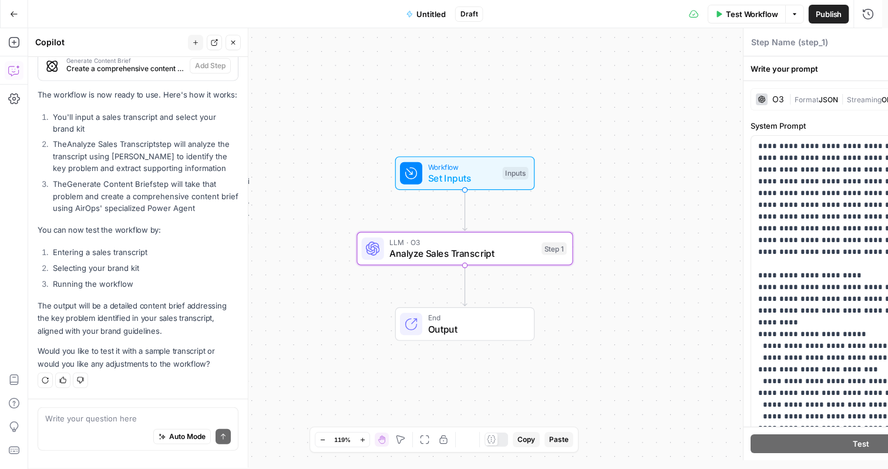
type textarea "Analyze Sales Transcript"
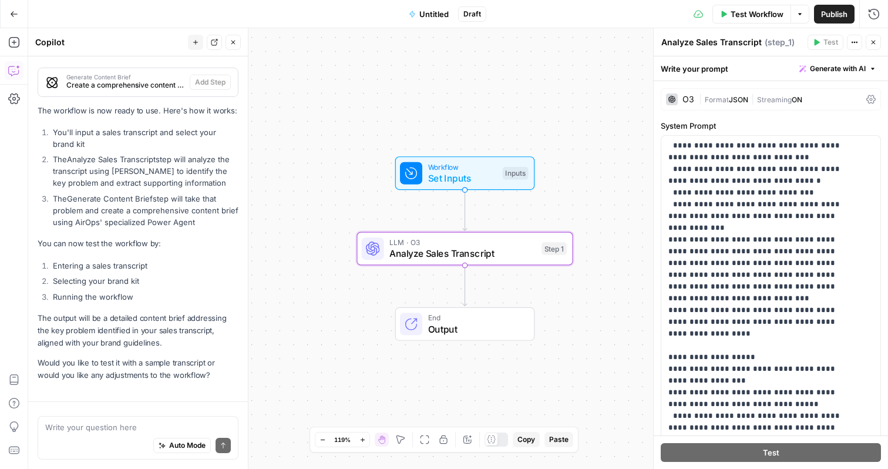
scroll to position [1208, 0]
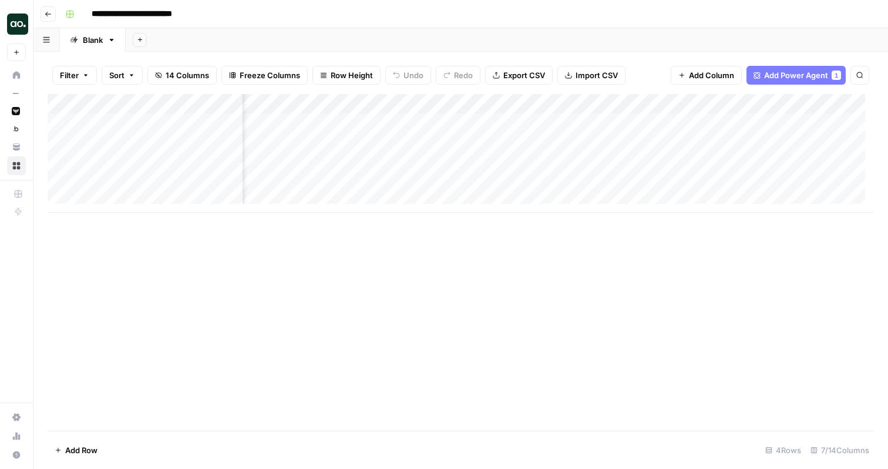
scroll to position [0, 269]
click at [836, 102] on span "Add Column" at bounding box center [846, 104] width 41 height 11
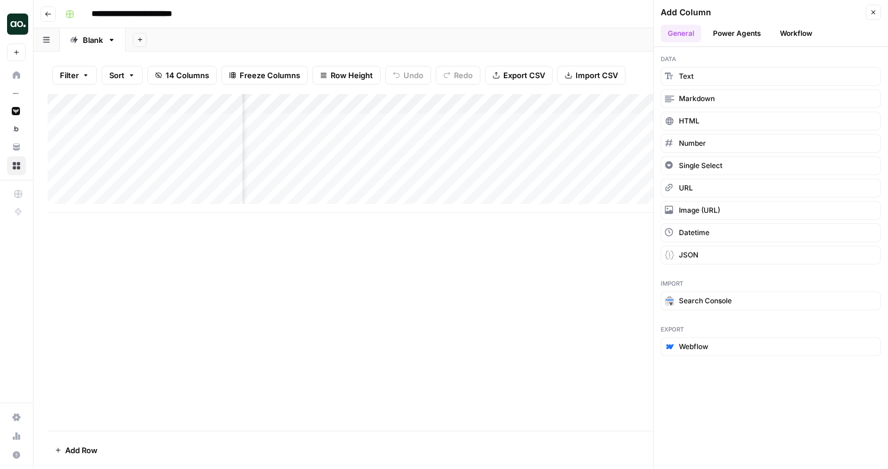
click at [732, 28] on button "Power Agents" at bounding box center [737, 34] width 62 height 18
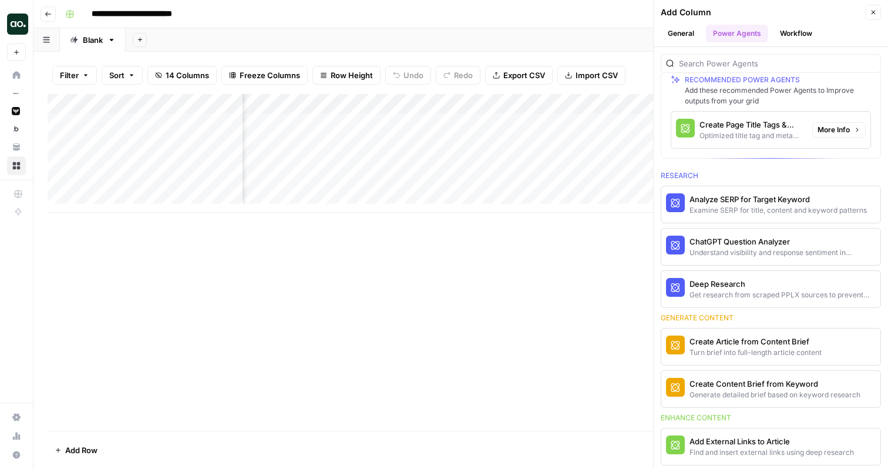
scroll to position [55, 0]
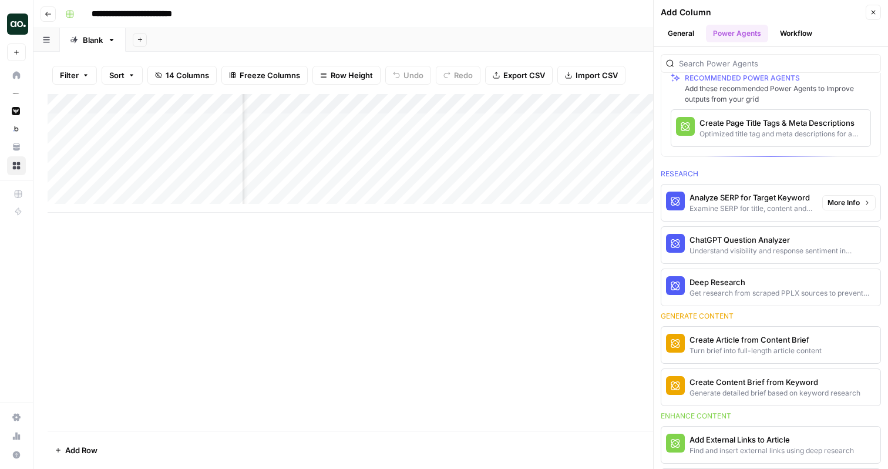
click at [753, 205] on div "Examine SERP for title, content and keyword patterns" at bounding box center [750, 208] width 123 height 11
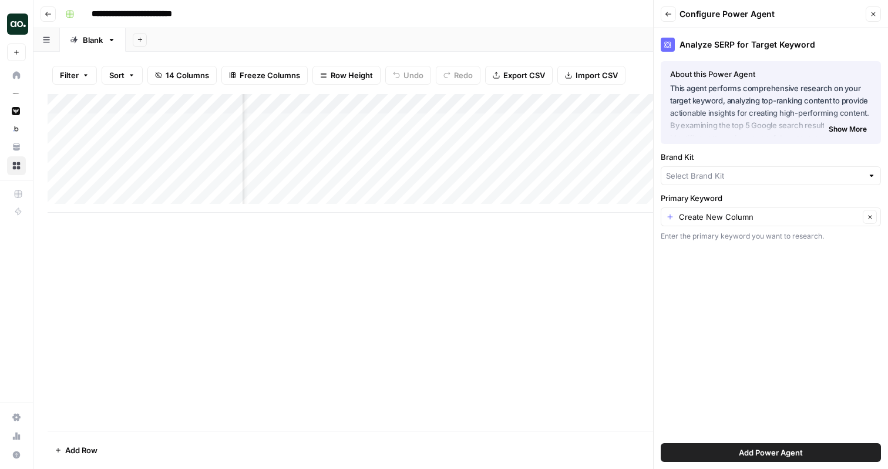
click at [766, 449] on span "Add Power Agent" at bounding box center [771, 452] width 64 height 12
click at [784, 170] on input "Brand Kit" at bounding box center [764, 176] width 197 height 12
click at [745, 241] on span "AirOps" at bounding box center [769, 236] width 196 height 12
type input "AirOps"
click at [735, 446] on button "Add Power Agent" at bounding box center [771, 452] width 220 height 19
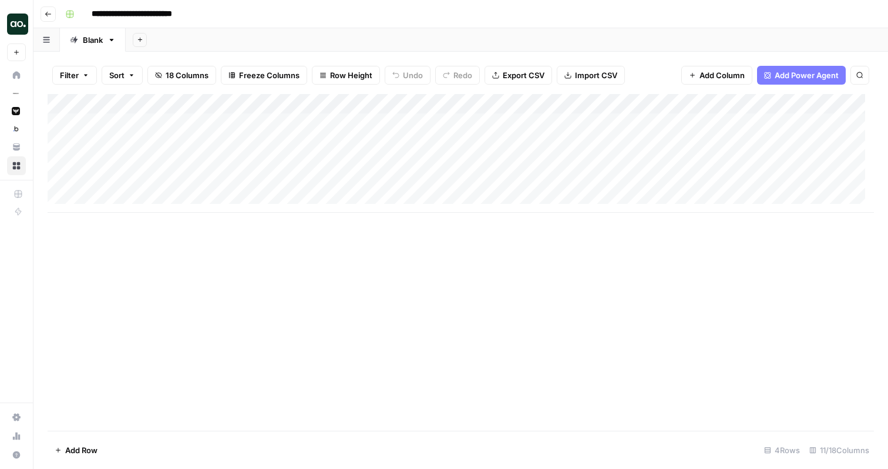
scroll to position [0, 0]
click at [601, 12] on div "**********" at bounding box center [468, 14] width 816 height 19
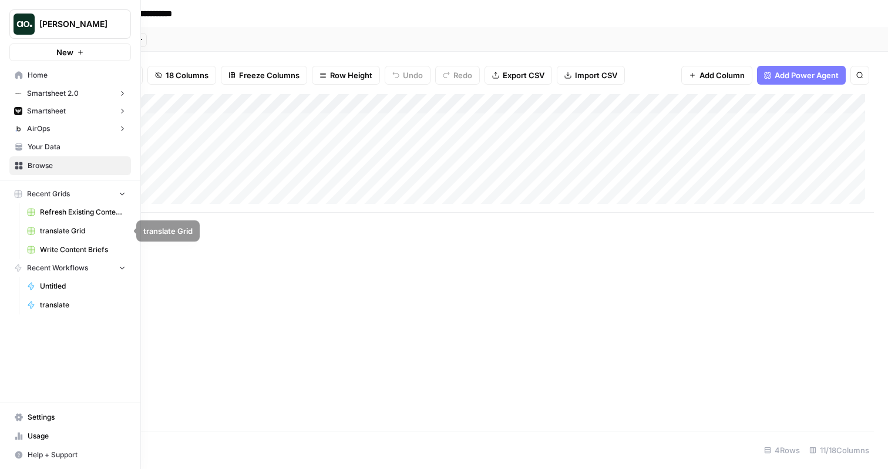
click at [80, 211] on span "Refresh Existing Content - Smartsheet" at bounding box center [83, 212] width 86 height 11
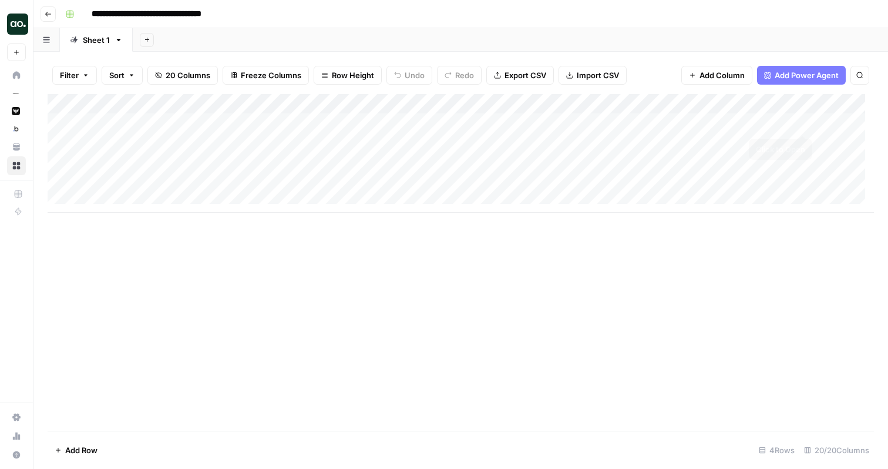
click at [803, 122] on div "Add Column" at bounding box center [461, 153] width 826 height 119
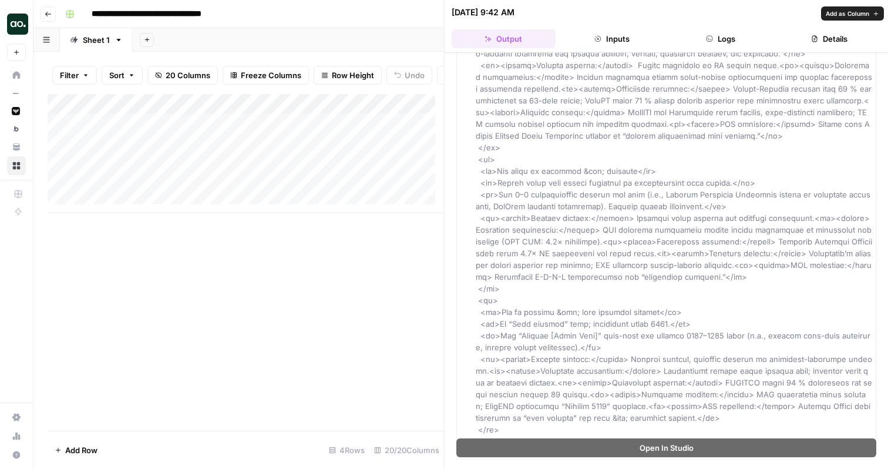
scroll to position [644, 0]
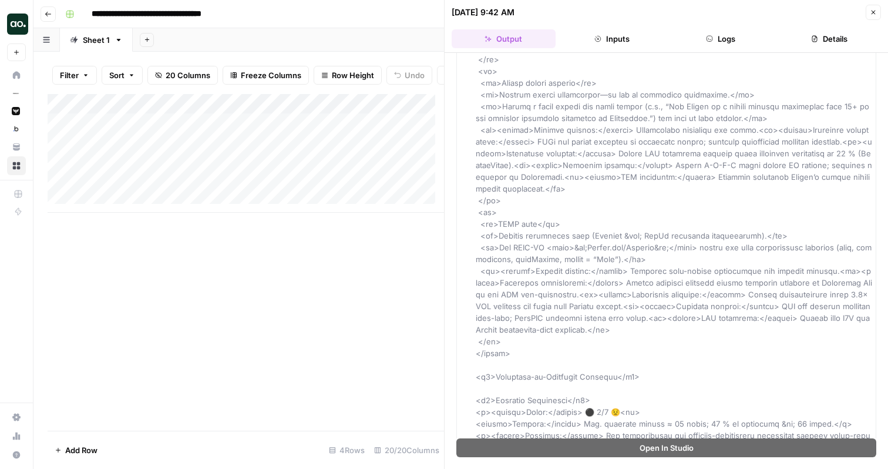
click at [875, 16] on button "Close" at bounding box center [873, 12] width 15 height 15
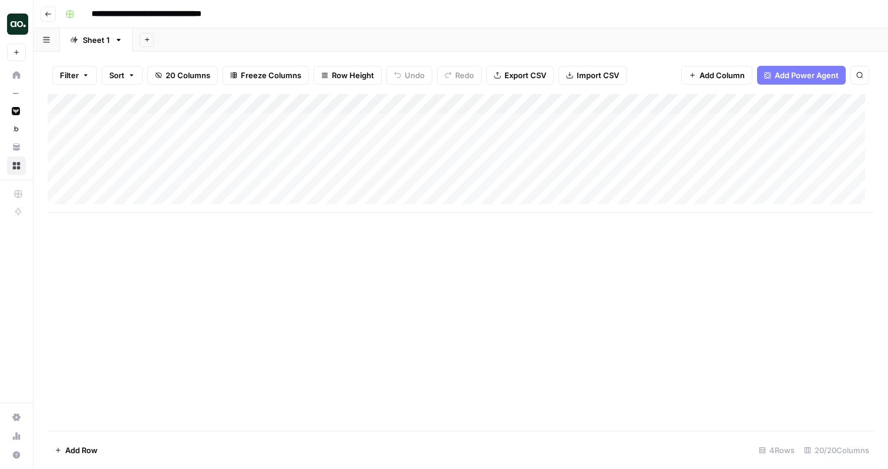
click at [803, 103] on div "Add Column" at bounding box center [461, 153] width 826 height 119
click at [674, 32] on div "Add Sheet" at bounding box center [510, 39] width 755 height 23
click at [705, 102] on div "Add Column" at bounding box center [461, 153] width 826 height 119
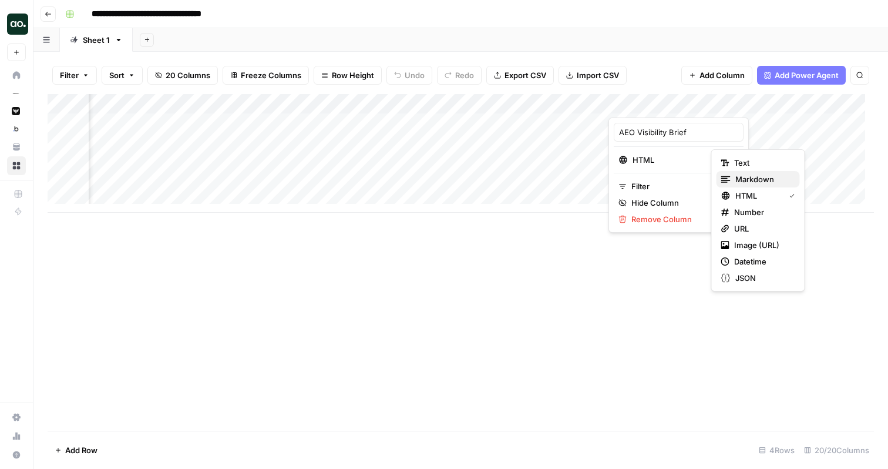
click at [742, 174] on span "Markdown" at bounding box center [762, 179] width 55 height 12
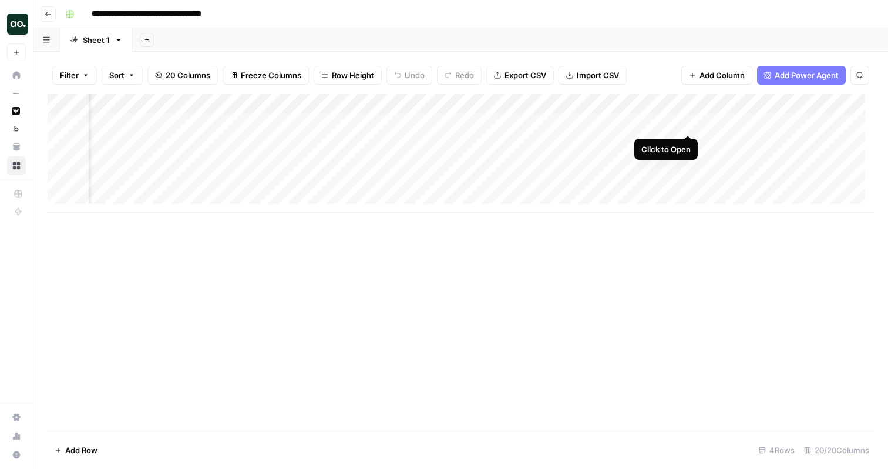
click at [688, 122] on div "Add Column" at bounding box center [461, 153] width 826 height 119
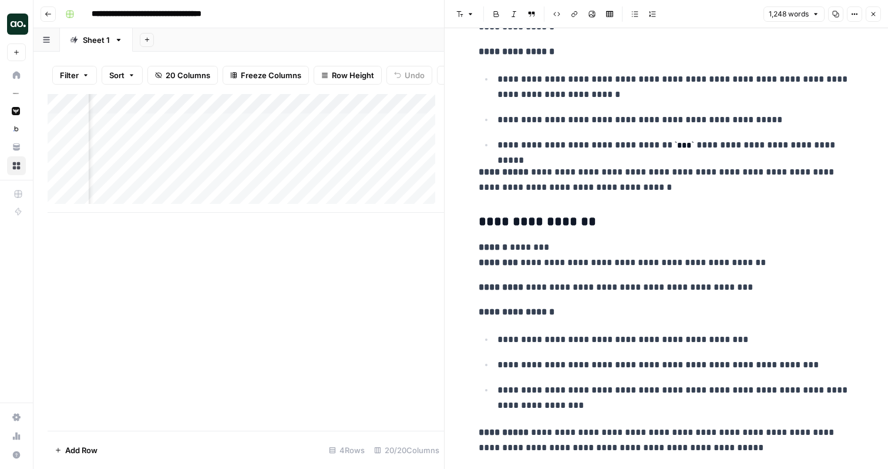
scroll to position [3540, 0]
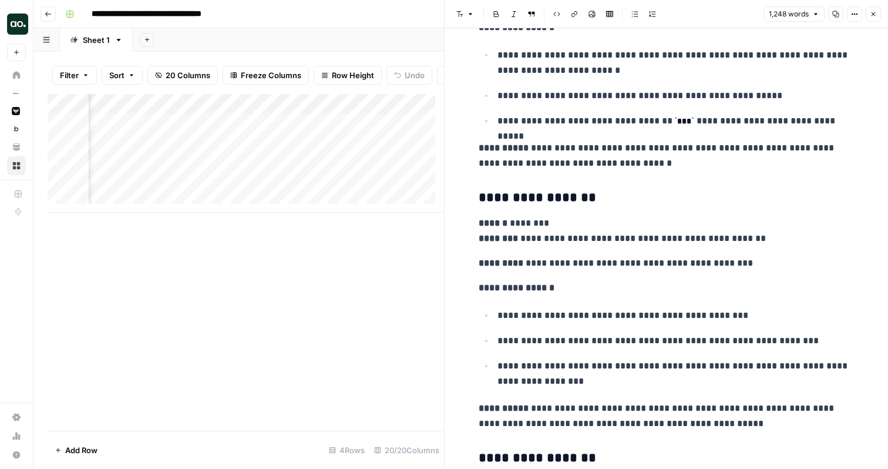
click at [878, 11] on button "Close" at bounding box center [873, 13] width 15 height 15
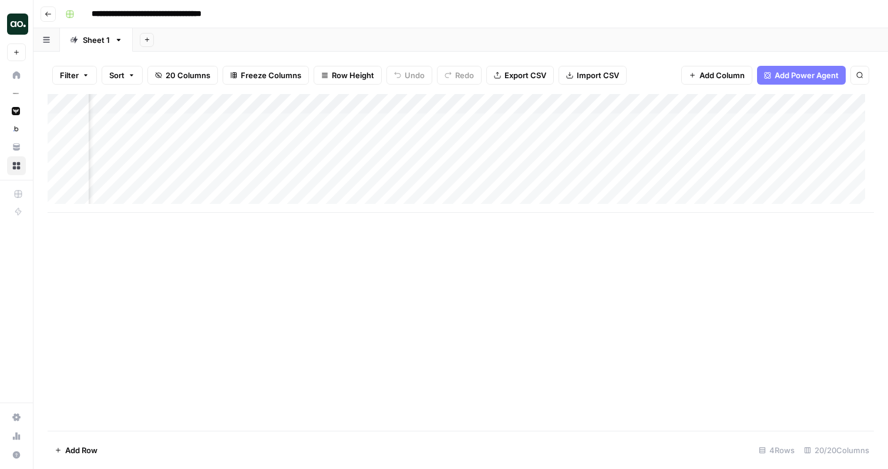
scroll to position [0, 1172]
click at [773, 121] on div "Add Column" at bounding box center [461, 153] width 826 height 119
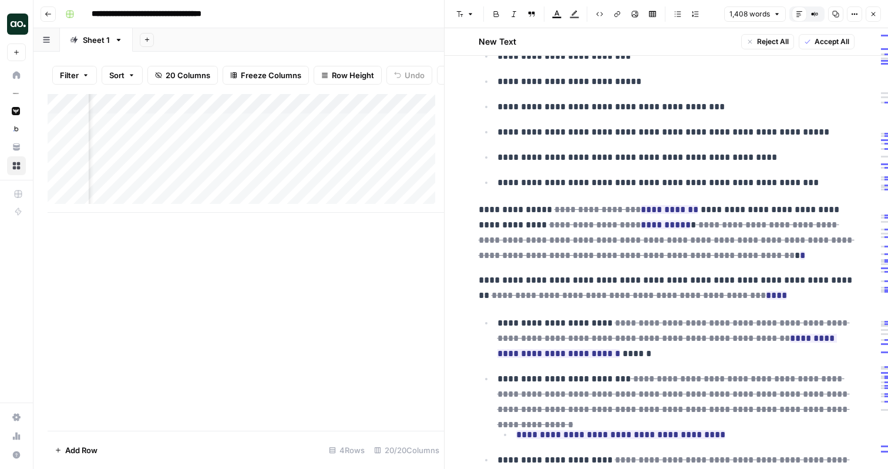
scroll to position [631, 0]
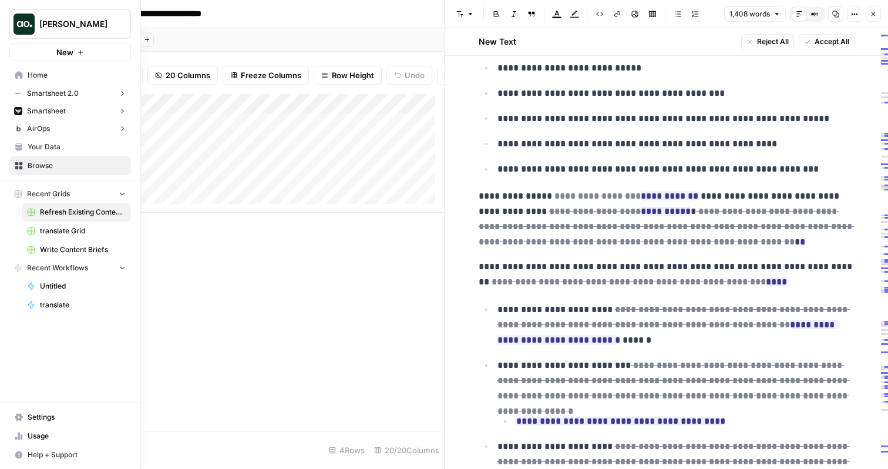
click at [15, 58] on button "New" at bounding box center [70, 52] width 122 height 18
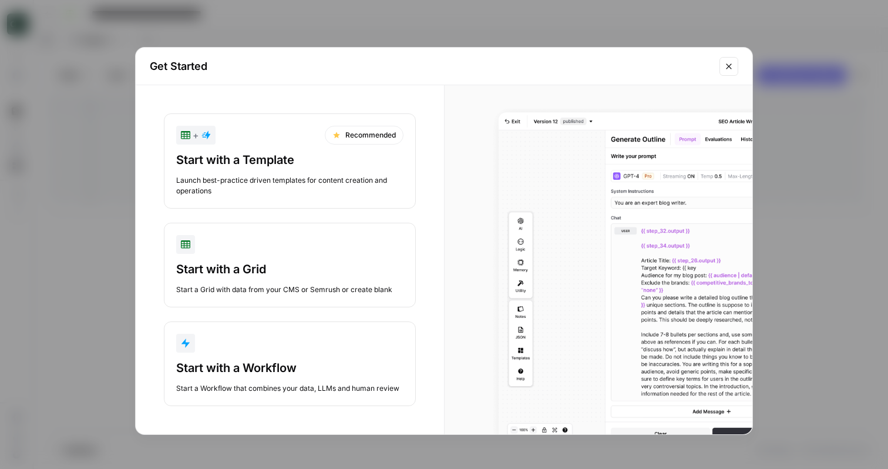
click at [241, 374] on div "Start with a Workflow" at bounding box center [289, 367] width 227 height 16
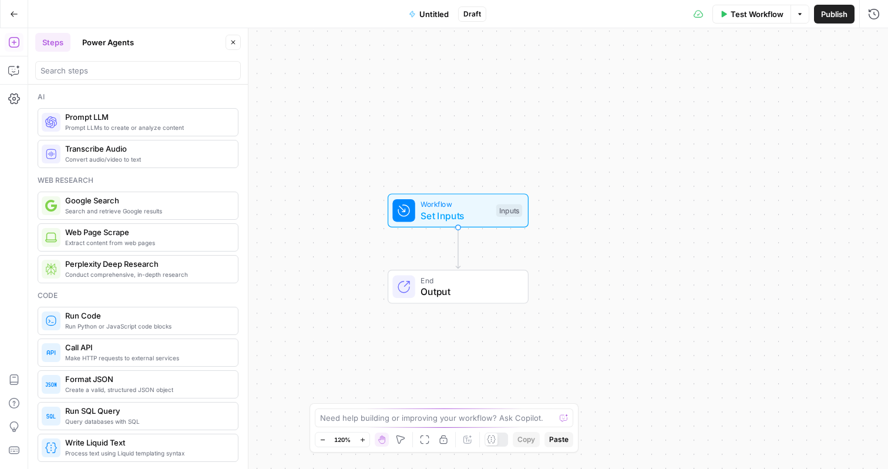
click at [12, 16] on icon "button" at bounding box center [14, 14] width 8 height 8
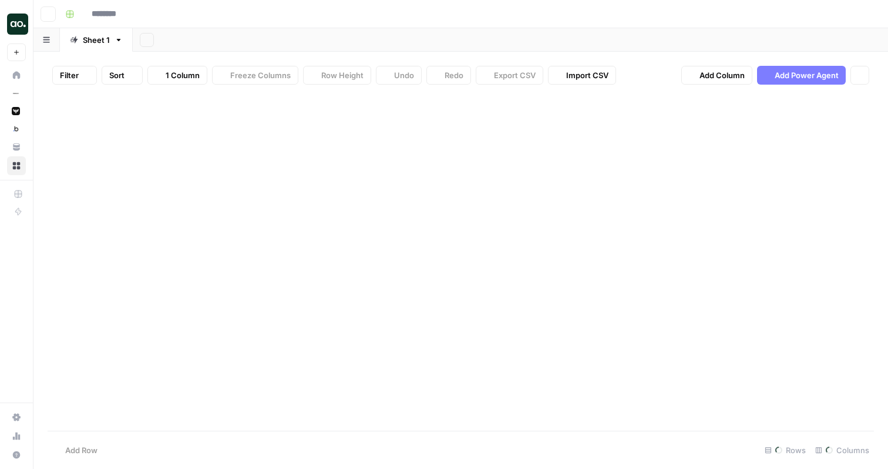
type input "**********"
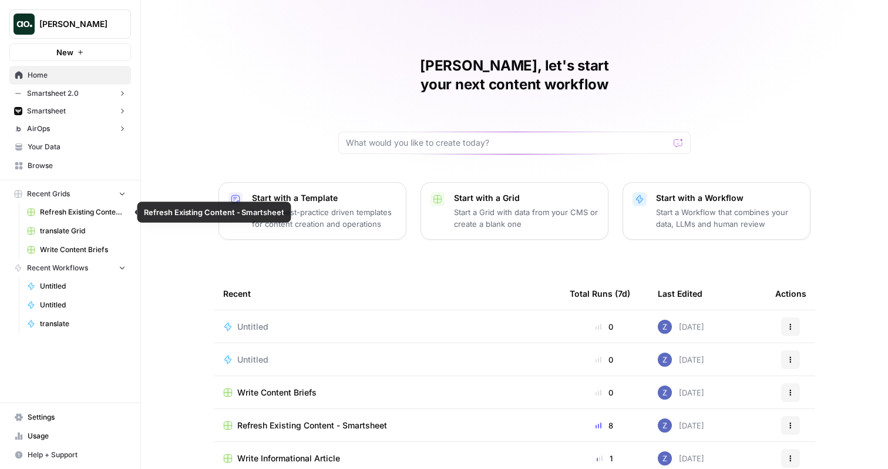
click at [66, 209] on span "Refresh Existing Content - Smartsheet" at bounding box center [83, 212] width 86 height 11
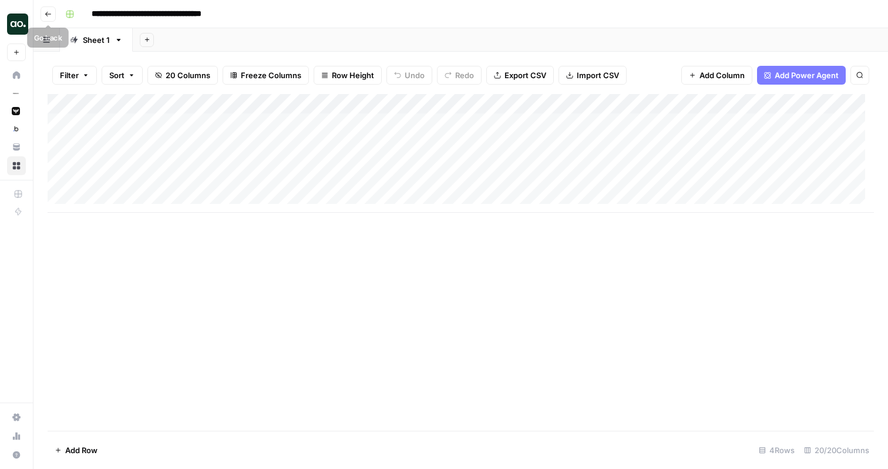
click at [51, 16] on icon "button" at bounding box center [48, 14] width 7 height 7
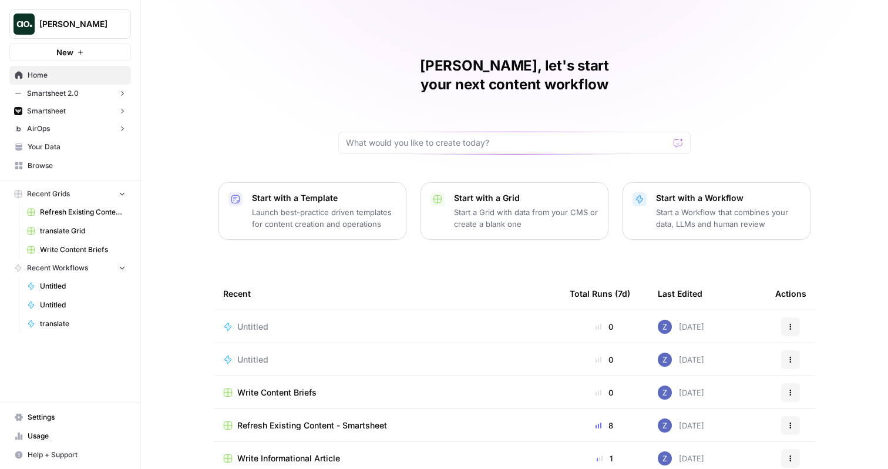
click at [77, 246] on span "Write Content Briefs" at bounding box center [83, 249] width 86 height 11
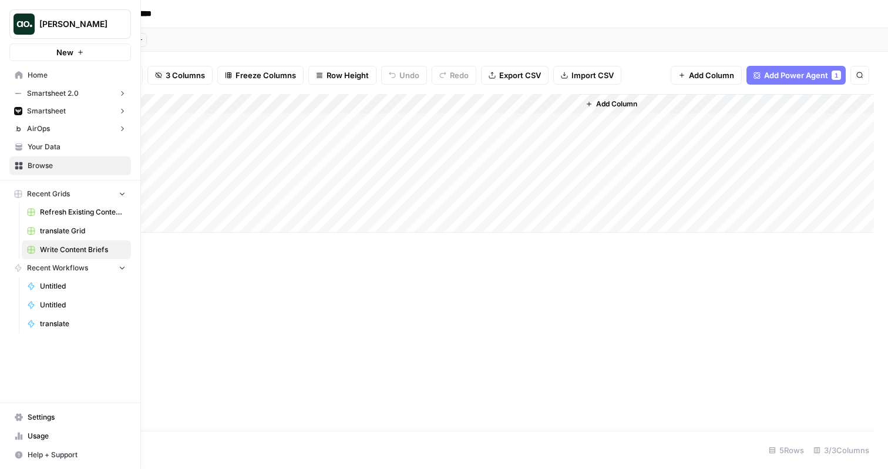
click at [62, 195] on span "Recent Grids" at bounding box center [48, 193] width 43 height 11
click at [53, 166] on span "Browse" at bounding box center [77, 165] width 98 height 11
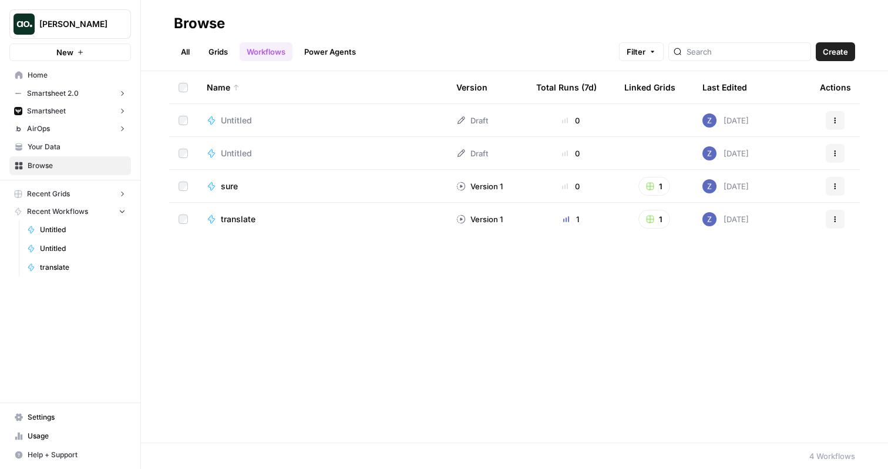
click at [227, 50] on link "Grids" at bounding box center [217, 51] width 33 height 19
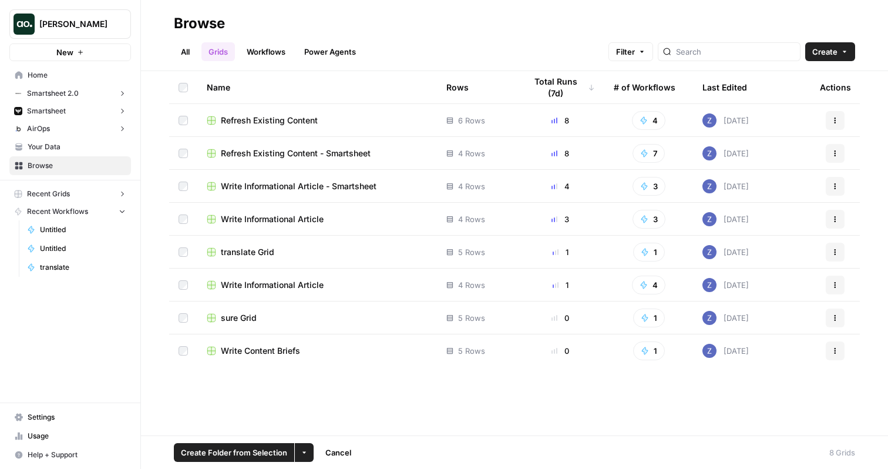
click at [182, 341] on td at bounding box center [183, 350] width 28 height 33
click at [302, 452] on icon "button" at bounding box center [304, 453] width 4 height 2
click at [326, 423] on span "Delete" at bounding box center [331, 425] width 29 height 12
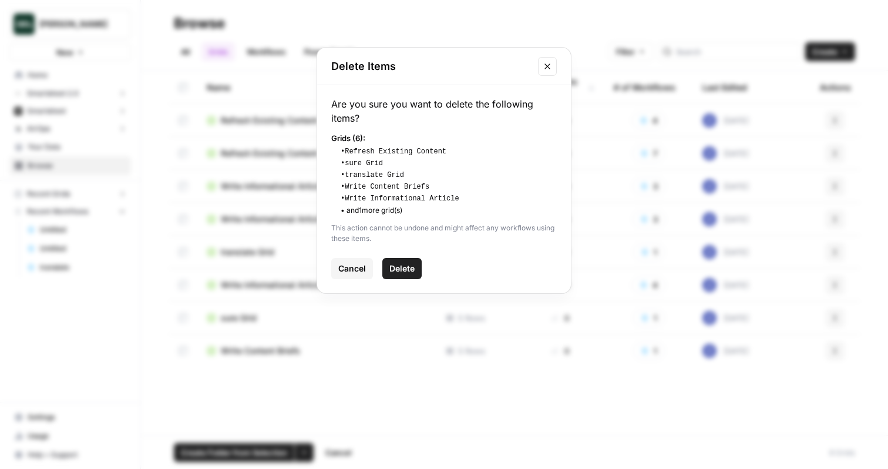
click at [415, 270] on span "Delete" at bounding box center [401, 268] width 25 height 12
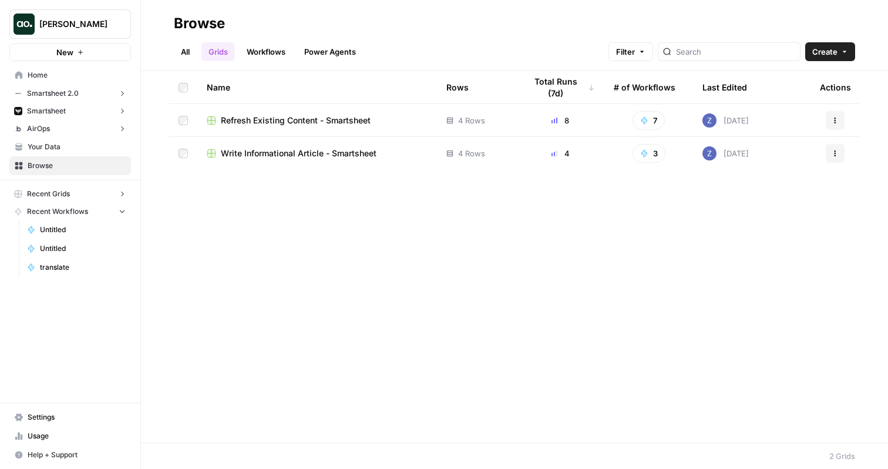
click at [108, 28] on span "[PERSON_NAME]" at bounding box center [74, 24] width 71 height 12
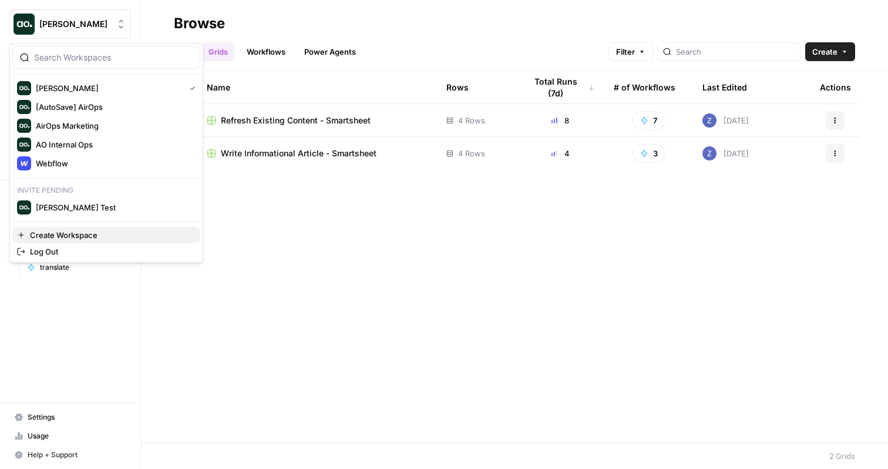
click at [73, 231] on span "Create Workspace" at bounding box center [110, 235] width 161 height 12
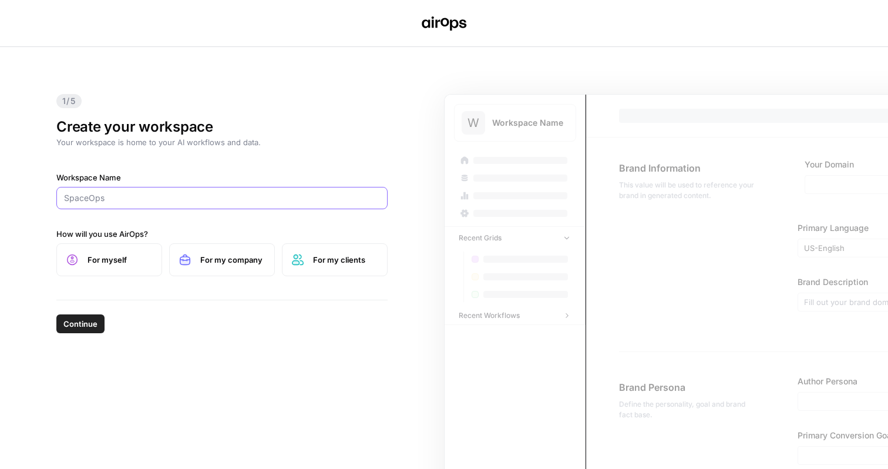
click at [222, 199] on input "Workspace Name" at bounding box center [222, 198] width 316 height 12
type input "MANUAL"
click at [144, 259] on span "For myself" at bounding box center [119, 260] width 65 height 12
click at [97, 323] on button "Continue" at bounding box center [80, 323] width 48 height 19
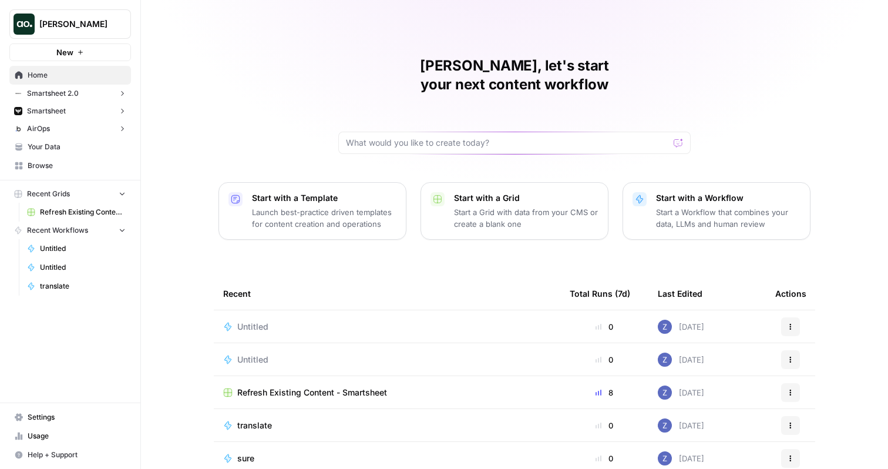
click at [82, 109] on button "Smartsheet" at bounding box center [70, 111] width 122 height 18
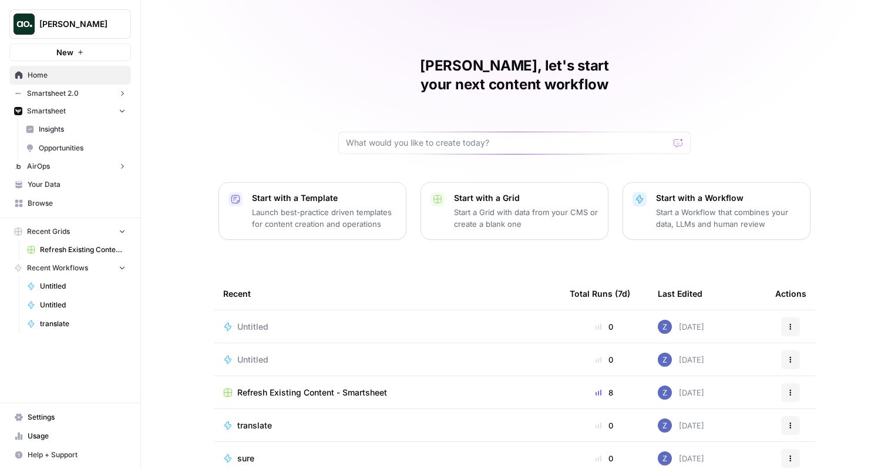
click at [77, 129] on span "Insights" at bounding box center [82, 129] width 87 height 11
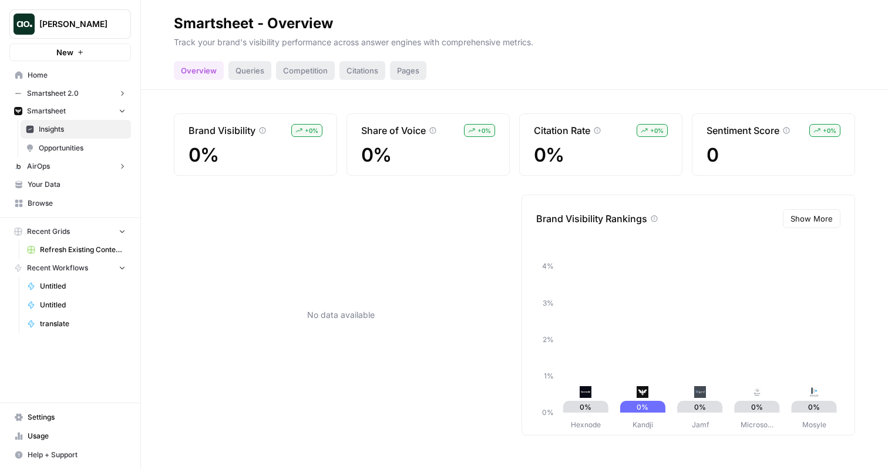
click at [76, 96] on span "Smartsheet 2.0" at bounding box center [53, 93] width 52 height 11
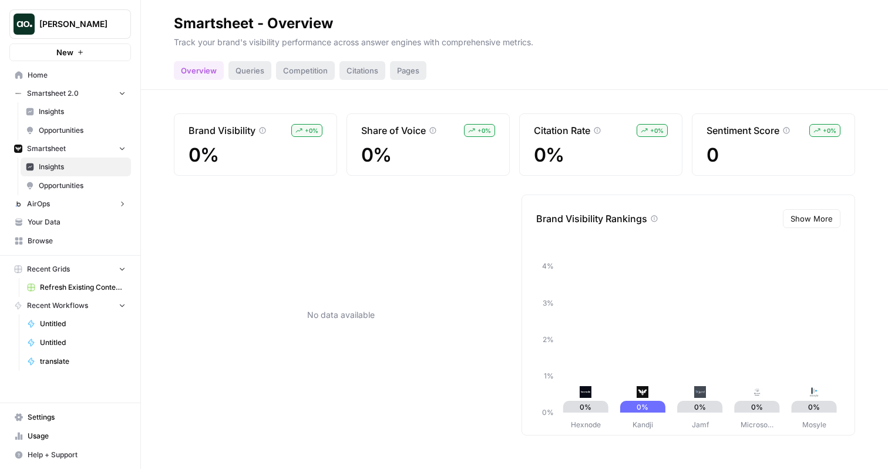
click at [75, 107] on span "Insights" at bounding box center [82, 111] width 87 height 11
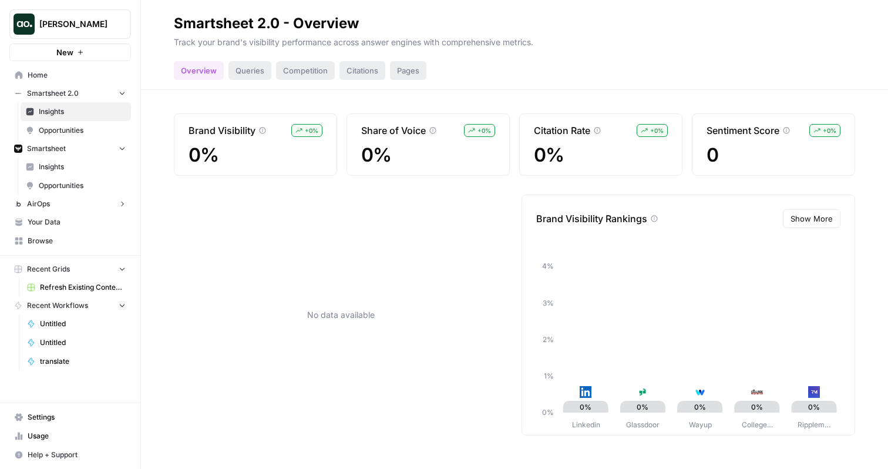
click at [107, 25] on span "Zoe Jessup" at bounding box center [74, 24] width 71 height 12
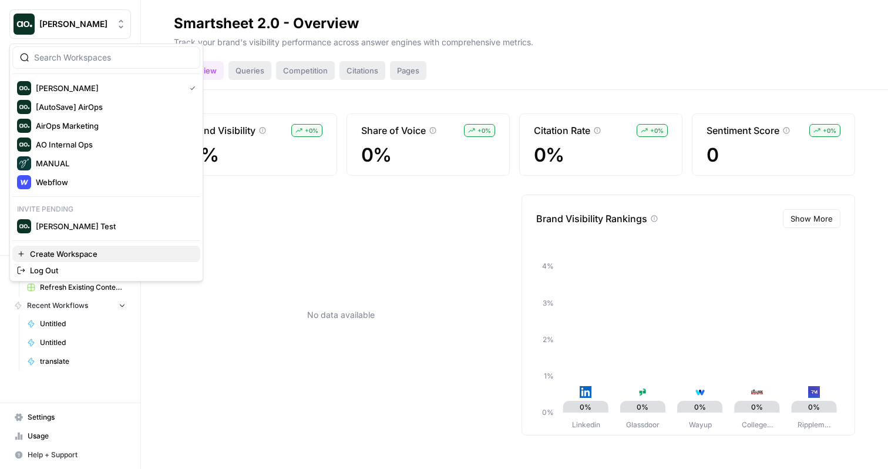
click at [72, 253] on span "Create Workspace" at bounding box center [110, 254] width 161 height 12
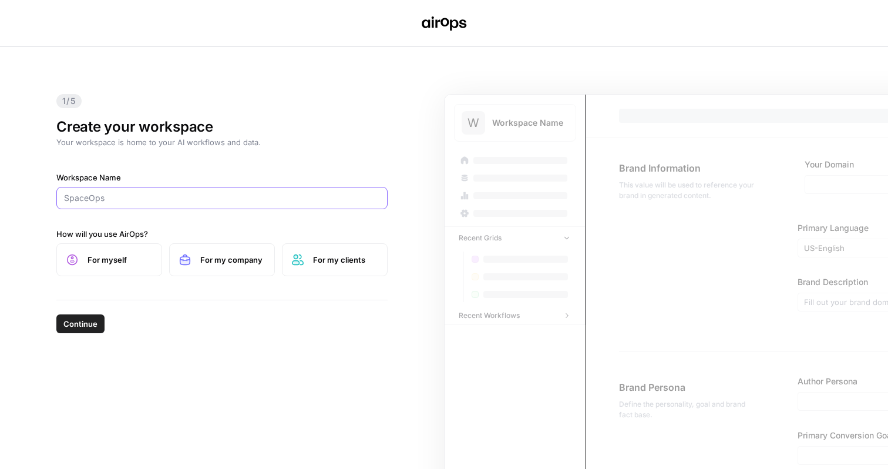
click at [177, 200] on input "Workspace Name" at bounding box center [222, 198] width 316 height 12
type input "T"
type input "tvScientific"
click at [225, 262] on span "For my company" at bounding box center [232, 260] width 65 height 12
click at [208, 295] on div "1/5 Create your workspace Your workspace is home to your AI workflows and data.…" at bounding box center [222, 173] width 350 height 253
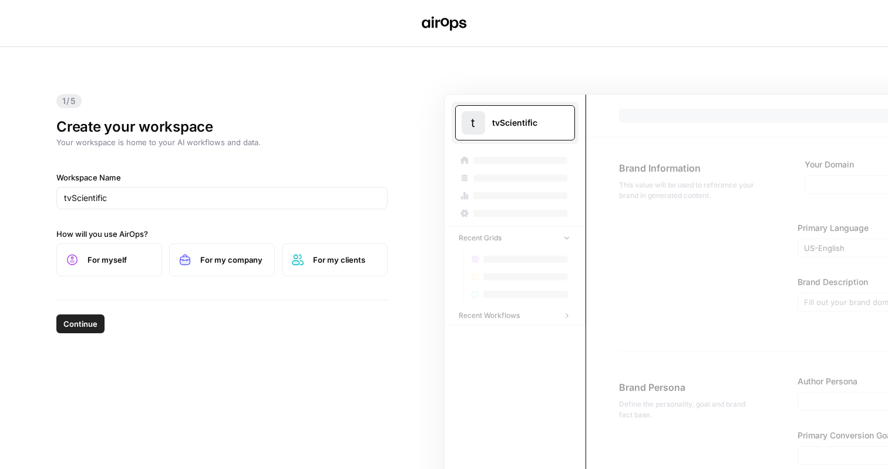
click at [90, 329] on span "Continue" at bounding box center [80, 324] width 34 height 12
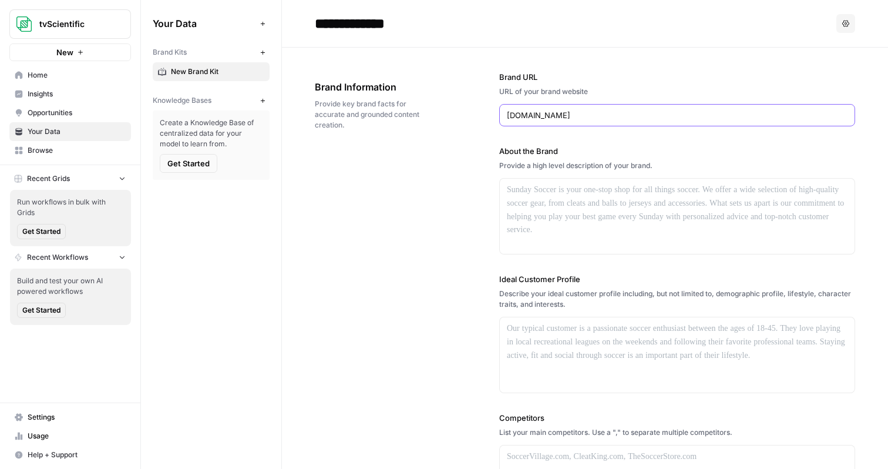
click at [602, 116] on input "tvscientific.com" at bounding box center [677, 115] width 341 height 12
paste input "https://www.tvscientific.com/"
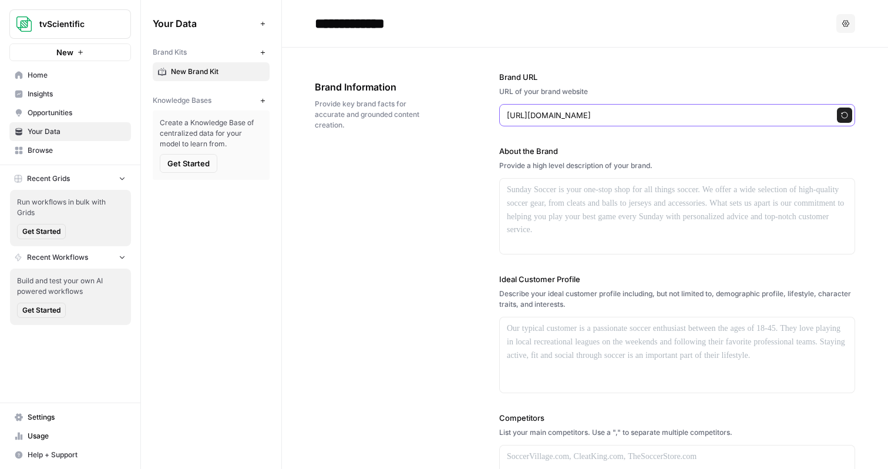
click at [841, 117] on icon "button" at bounding box center [844, 115] width 6 height 6
click at [579, 112] on input "https://www.tvscientific.com/" at bounding box center [677, 115] width 341 height 12
drag, startPoint x: 550, startPoint y: 115, endPoint x: 481, endPoint y: 114, distance: 69.3
click at [481, 114] on div "Brand Information Provide key brand facts for accurate and grounded content cre…" at bounding box center [585, 360] width 540 height 625
type input "tvscientific.com/"
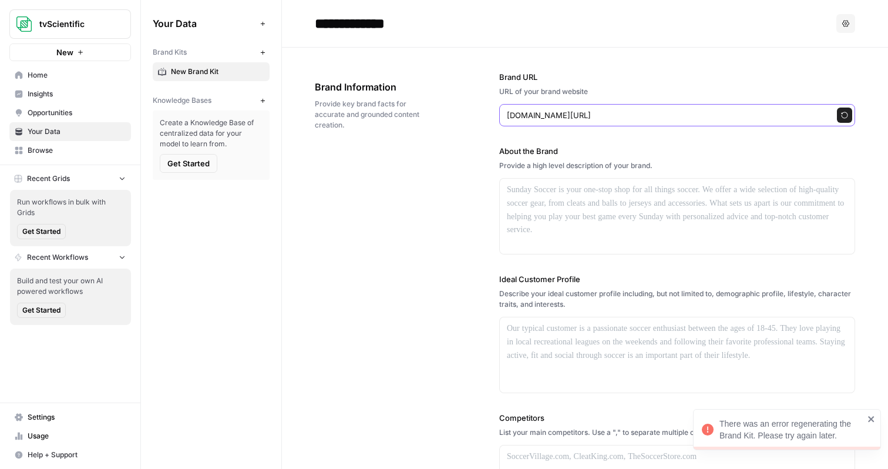
click at [837, 110] on button "Regenerate" at bounding box center [844, 114] width 15 height 15
click at [96, 28] on span "tvScientific" at bounding box center [74, 24] width 71 height 12
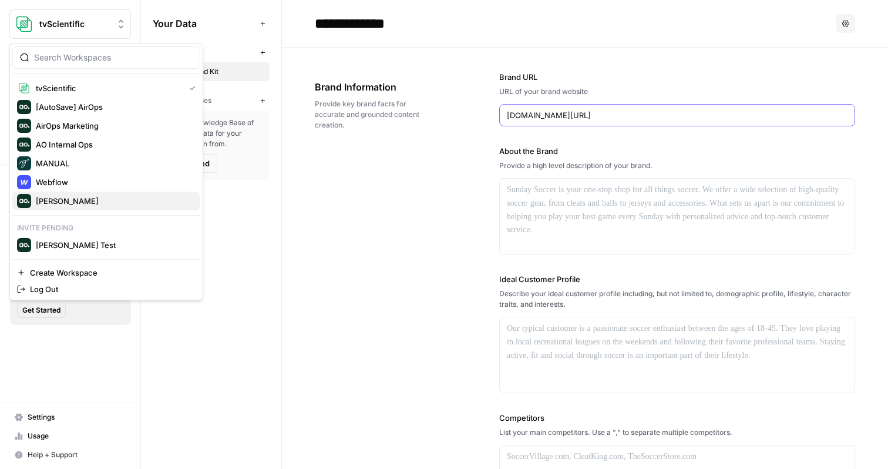
click at [68, 200] on span "[PERSON_NAME]" at bounding box center [113, 201] width 155 height 12
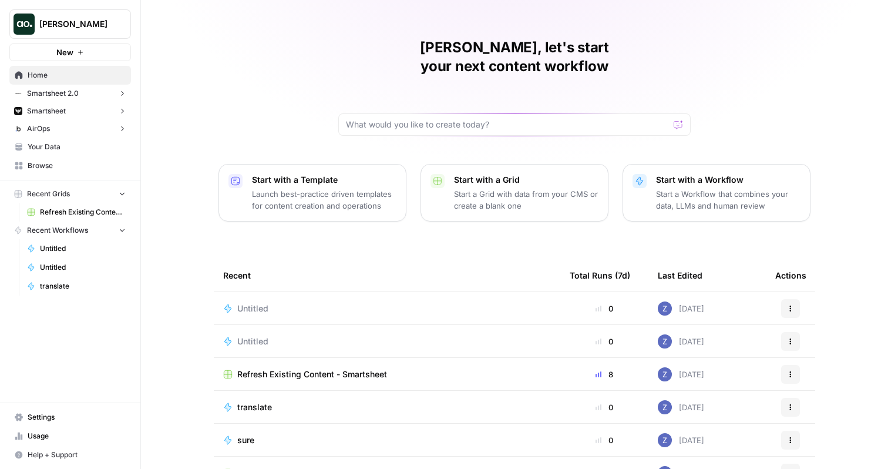
scroll to position [26, 0]
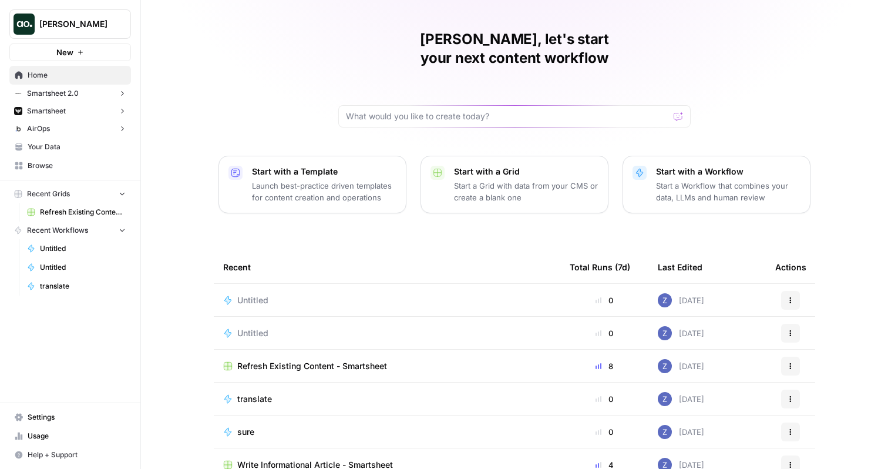
click at [38, 166] on span "Browse" at bounding box center [77, 165] width 98 height 11
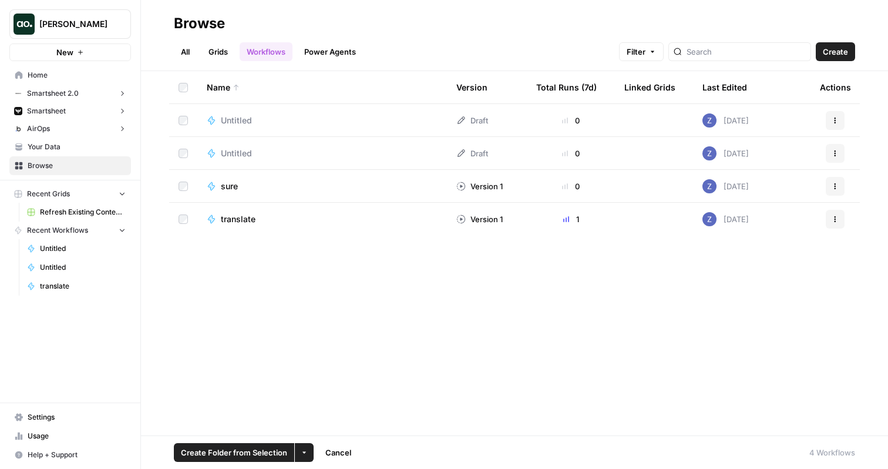
click at [183, 142] on td at bounding box center [183, 153] width 28 height 32
click at [301, 447] on button "More Options" at bounding box center [304, 452] width 19 height 19
click at [324, 422] on div "More Options" at bounding box center [303, 427] width 49 height 12
click at [304, 450] on icon "button" at bounding box center [304, 452] width 7 height 7
click at [315, 425] on div "Delete" at bounding box center [327, 425] width 47 height 12
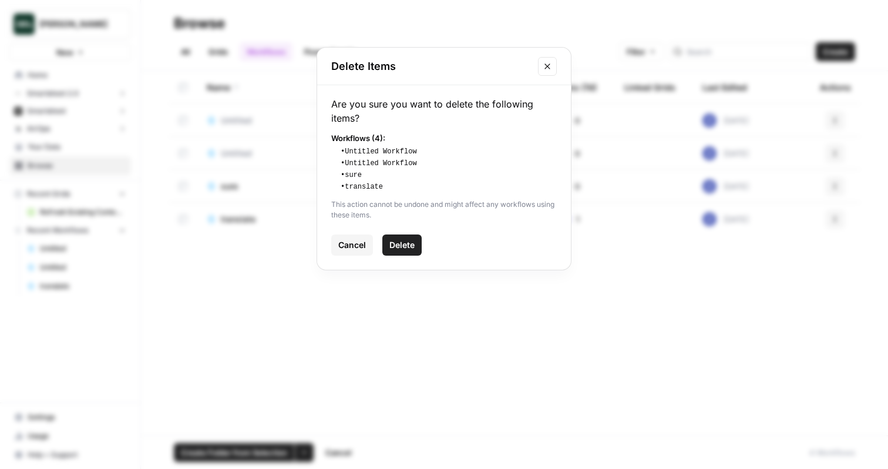
click at [406, 245] on span "Delete" at bounding box center [401, 245] width 25 height 12
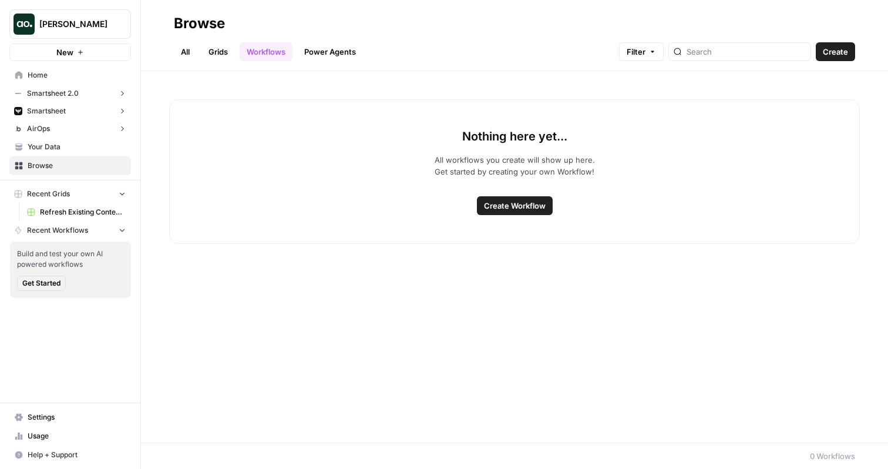
click at [230, 49] on link "Grids" at bounding box center [217, 51] width 33 height 19
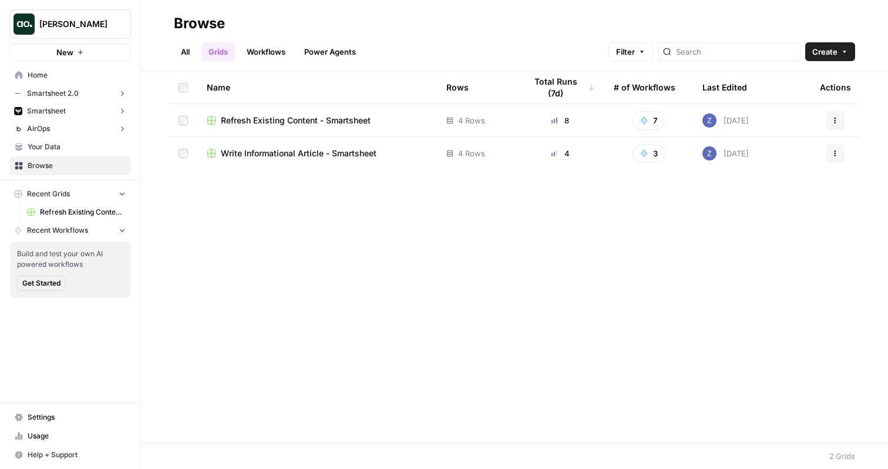
click at [66, 147] on span "Your Data" at bounding box center [77, 147] width 98 height 11
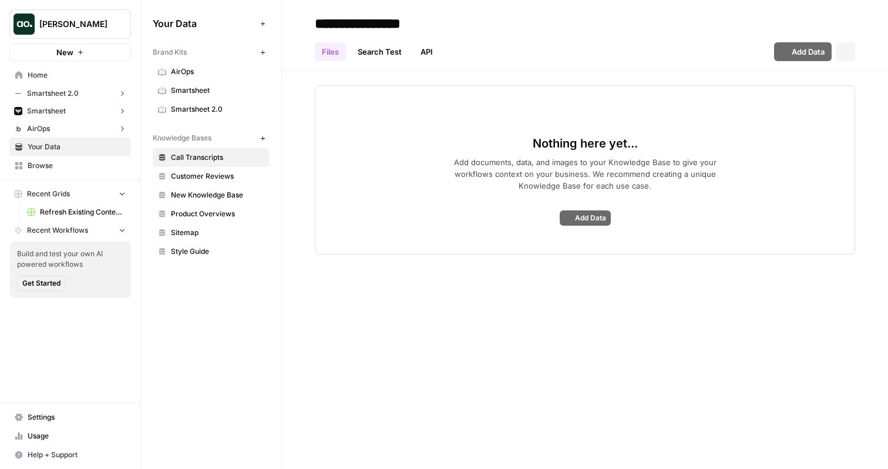
click at [224, 109] on span "Smartsheet 2.0" at bounding box center [217, 109] width 93 height 11
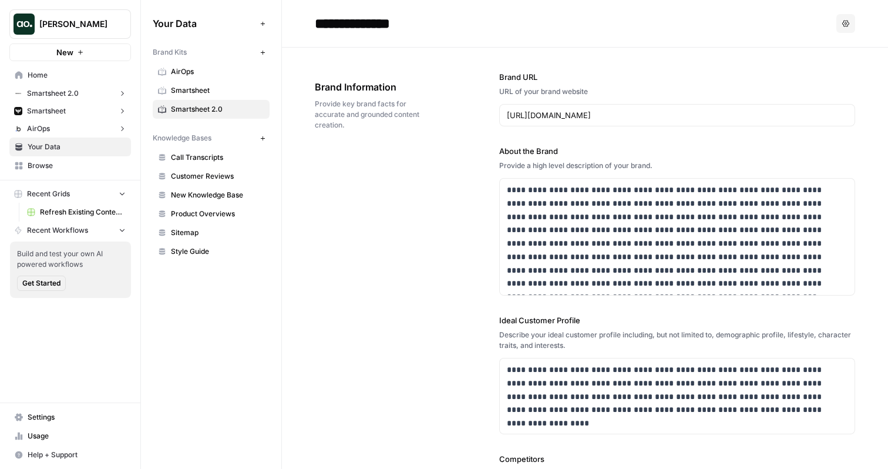
click at [227, 86] on span "Smartsheet" at bounding box center [217, 90] width 93 height 11
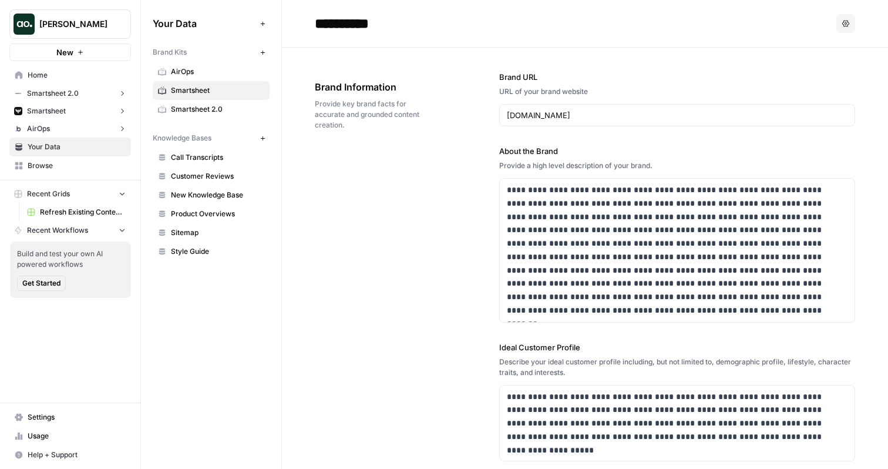
click at [76, 211] on span "Refresh Existing Content - Smartsheet" at bounding box center [83, 212] width 86 height 11
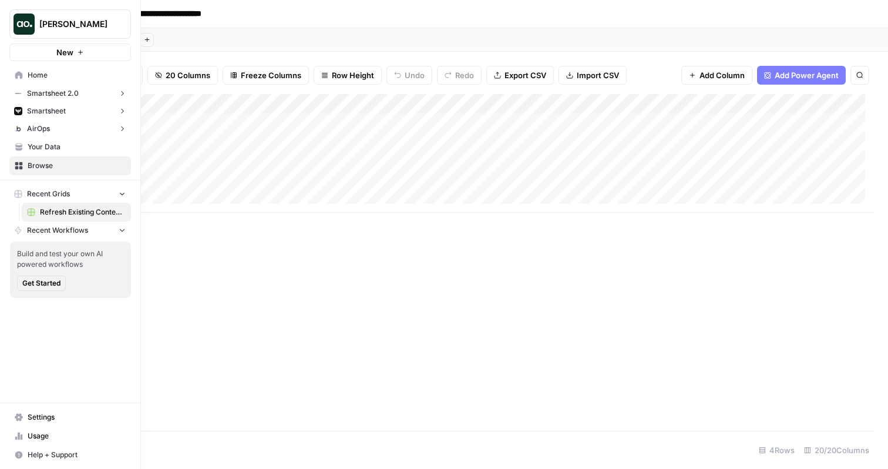
click at [100, 194] on button "Recent Grids" at bounding box center [70, 194] width 122 height 18
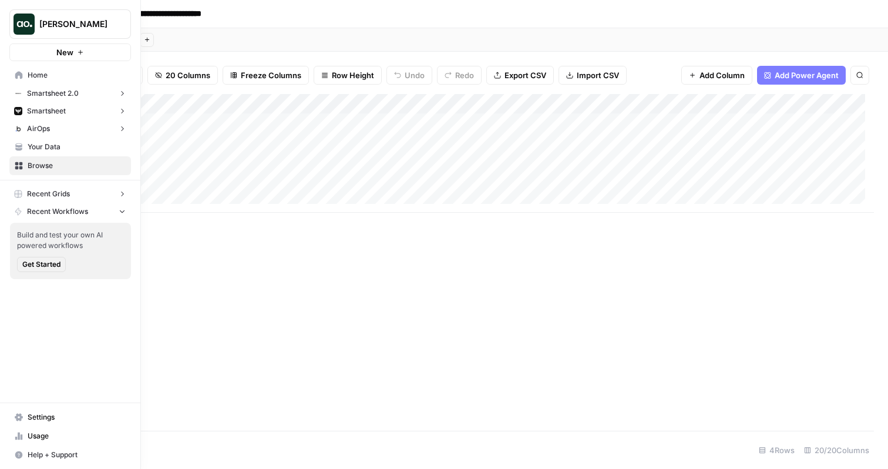
click at [99, 190] on button "Recent Grids" at bounding box center [70, 194] width 122 height 18
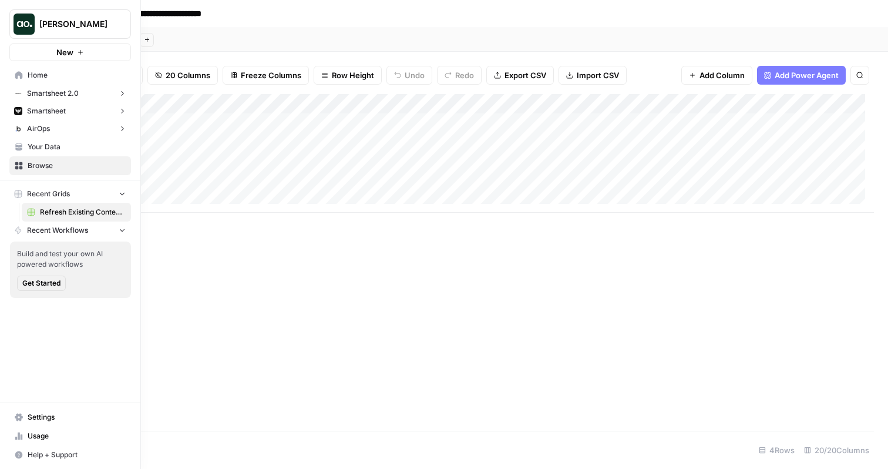
click at [80, 145] on span "Your Data" at bounding box center [77, 147] width 98 height 11
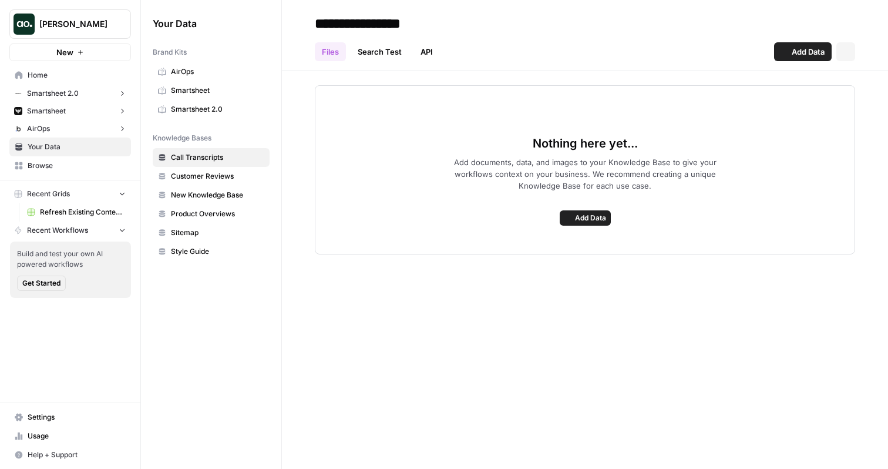
click at [78, 166] on span "Browse" at bounding box center [77, 165] width 98 height 11
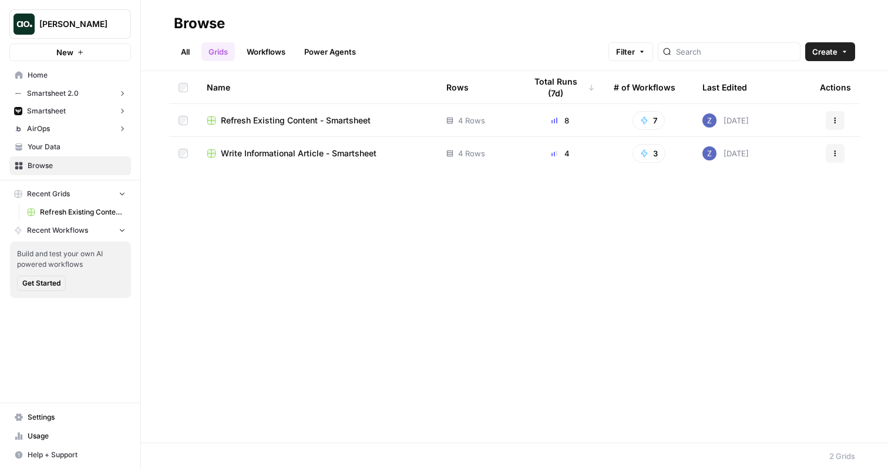
click at [243, 158] on span "Write Informational Article - Smartsheet" at bounding box center [299, 153] width 156 height 12
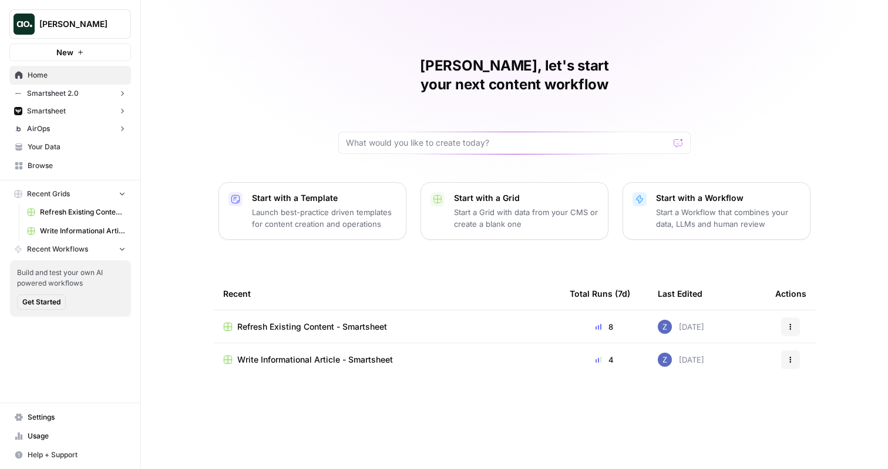
click at [82, 211] on span "Refresh Existing Content - Smartsheet" at bounding box center [83, 212] width 86 height 11
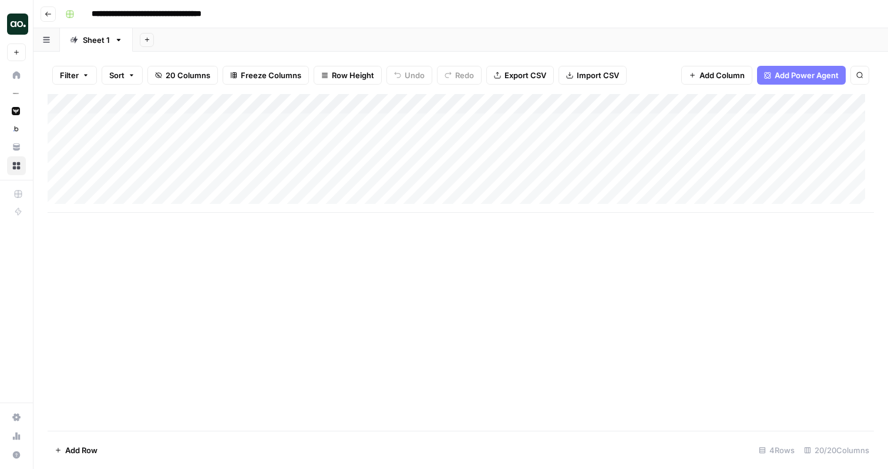
click at [243, 12] on input "**********" at bounding box center [167, 14] width 163 height 19
type input "**********"
click at [207, 13] on div "**********" at bounding box center [468, 14] width 816 height 19
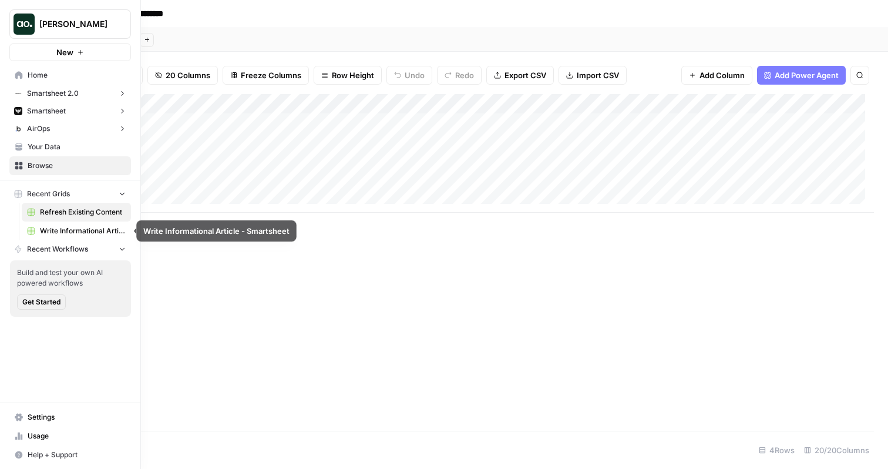
click at [58, 227] on span "Write Informational Article - Smartsheet" at bounding box center [83, 230] width 86 height 11
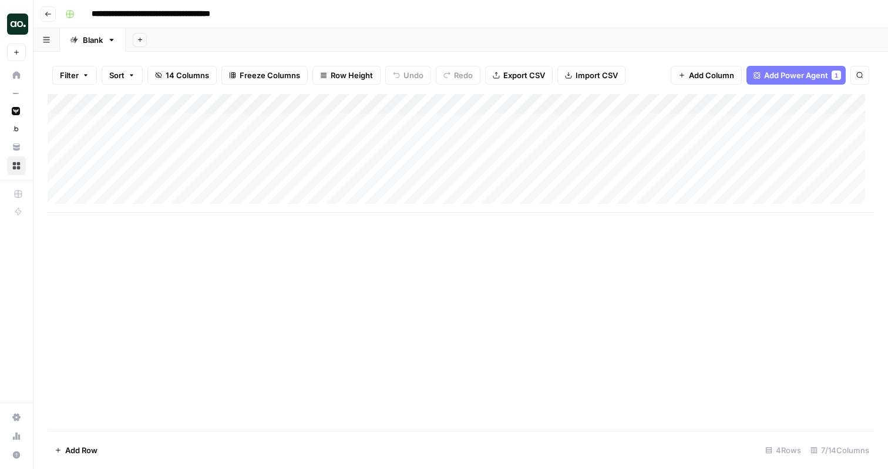
click at [247, 14] on input "**********" at bounding box center [170, 14] width 169 height 19
click at [321, 160] on div "Add Column" at bounding box center [461, 153] width 826 height 119
click at [234, 15] on input "**********" at bounding box center [170, 14] width 169 height 19
click at [253, 15] on input "**********" at bounding box center [170, 14] width 169 height 19
click at [606, 143] on div "Add Column" at bounding box center [461, 153] width 826 height 119
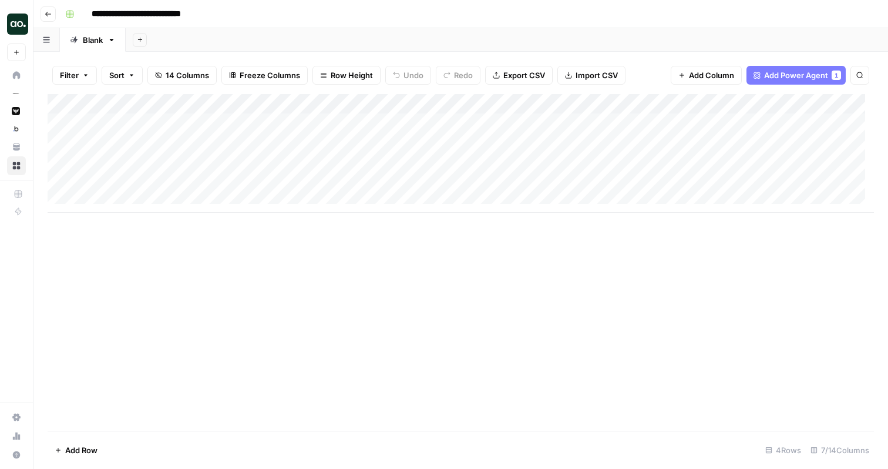
type input "**********"
click at [346, 164] on div "Add Column" at bounding box center [461, 153] width 826 height 119
click at [392, 163] on div "Add Column" at bounding box center [461, 153] width 826 height 119
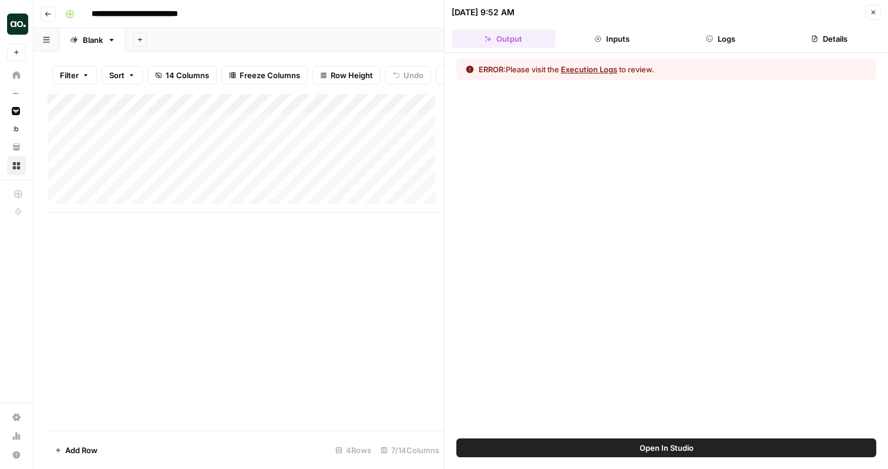
click at [618, 436] on div "ERROR: Please visit the Execution Logs to review." at bounding box center [666, 245] width 443 height 385
click at [873, 17] on button "Close" at bounding box center [873, 12] width 15 height 15
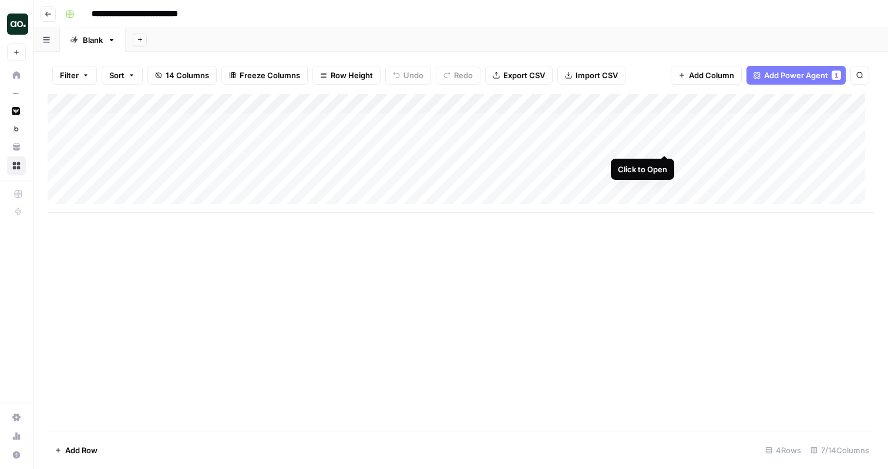
click at [668, 142] on div "Add Column" at bounding box center [461, 153] width 826 height 119
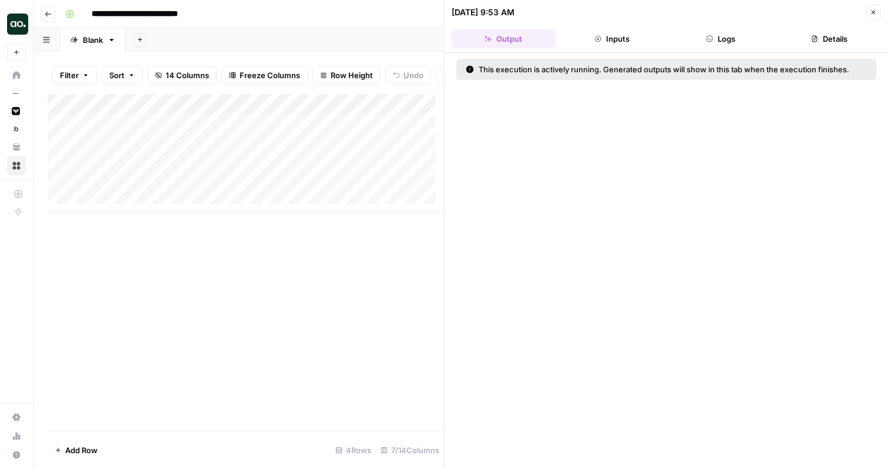
click at [874, 12] on icon "button" at bounding box center [873, 12] width 7 height 7
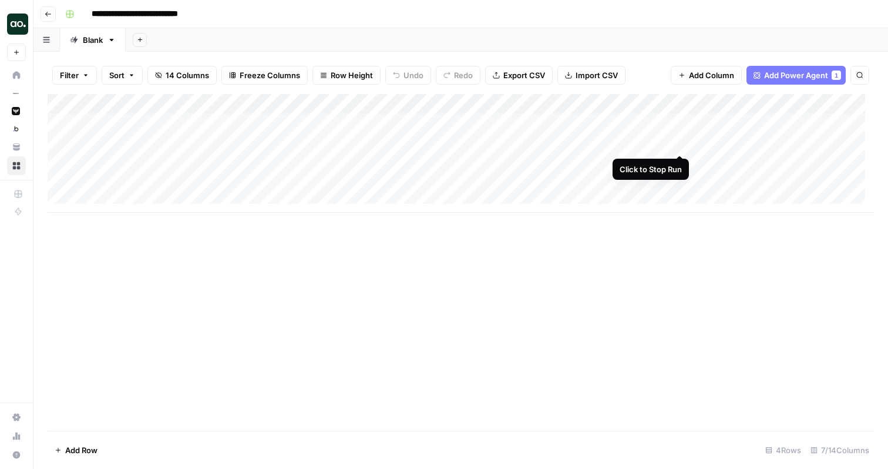
click at [681, 141] on div "Add Column" at bounding box center [461, 153] width 826 height 119
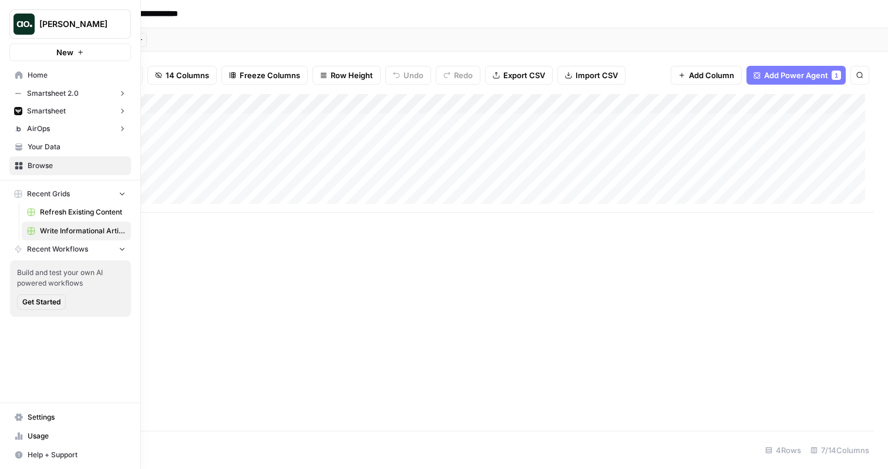
click at [42, 147] on span "Your Data" at bounding box center [77, 147] width 98 height 11
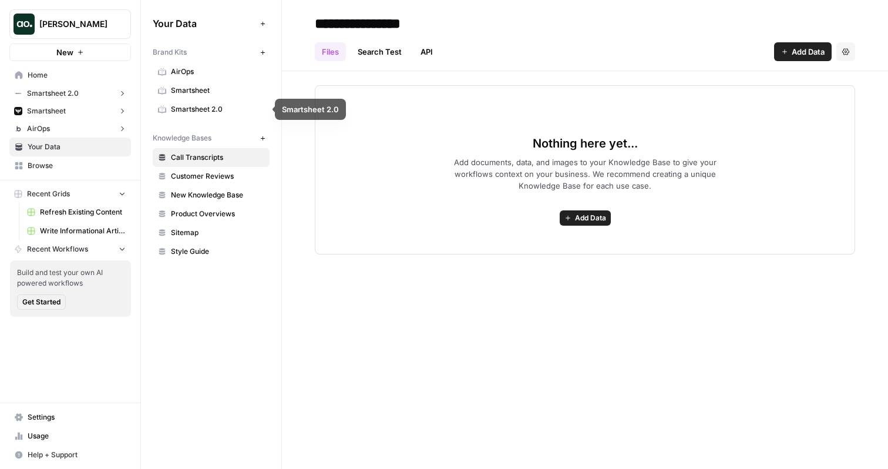
click at [220, 71] on span "AirOps" at bounding box center [217, 71] width 93 height 11
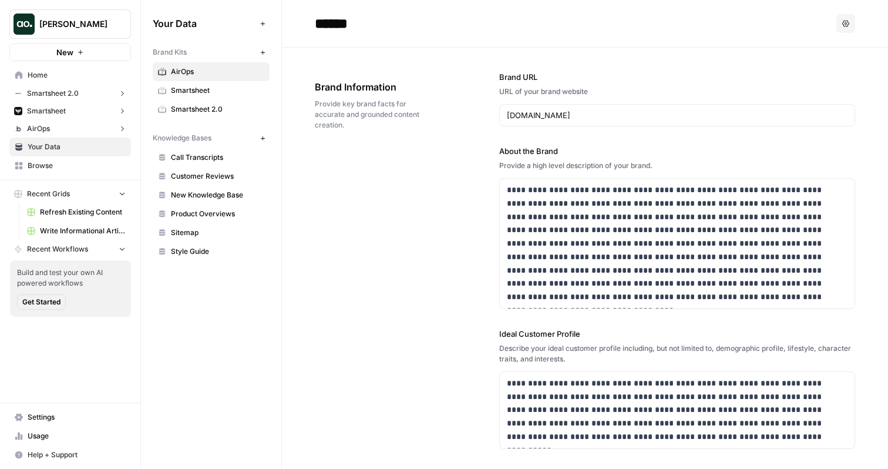
click at [238, 87] on span "Smartsheet" at bounding box center [217, 90] width 93 height 11
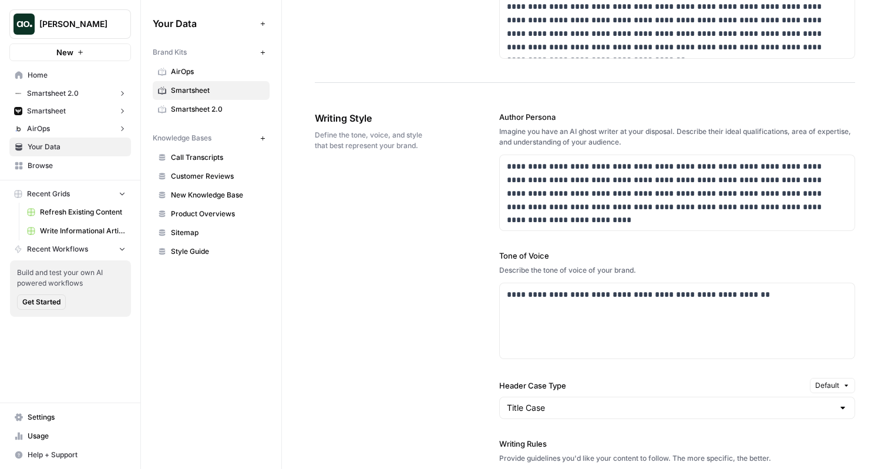
scroll to position [664, 0]
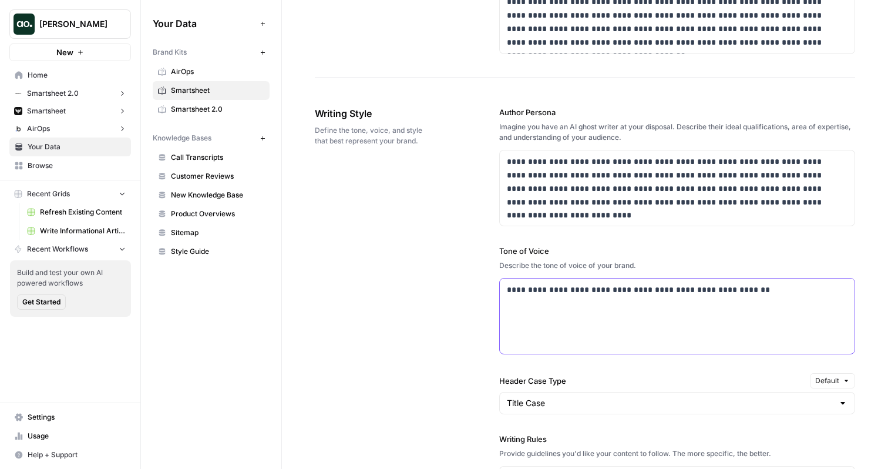
click at [541, 293] on p "**********" at bounding box center [674, 290] width 334 height 14
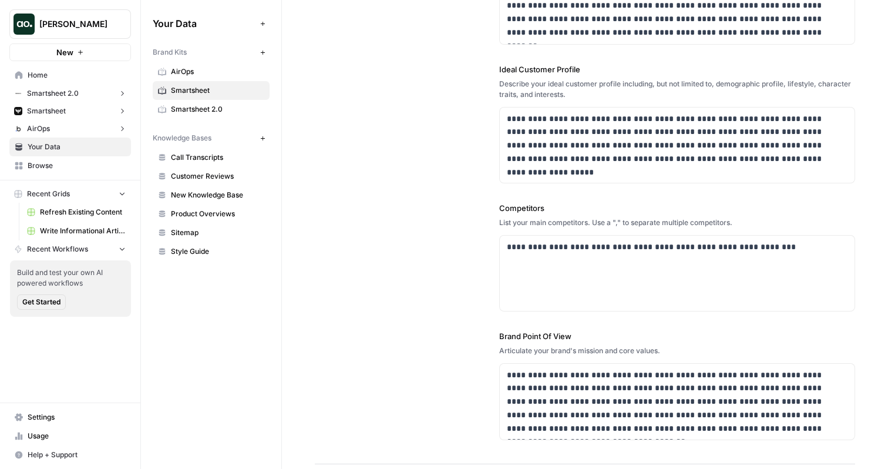
scroll to position [0, 0]
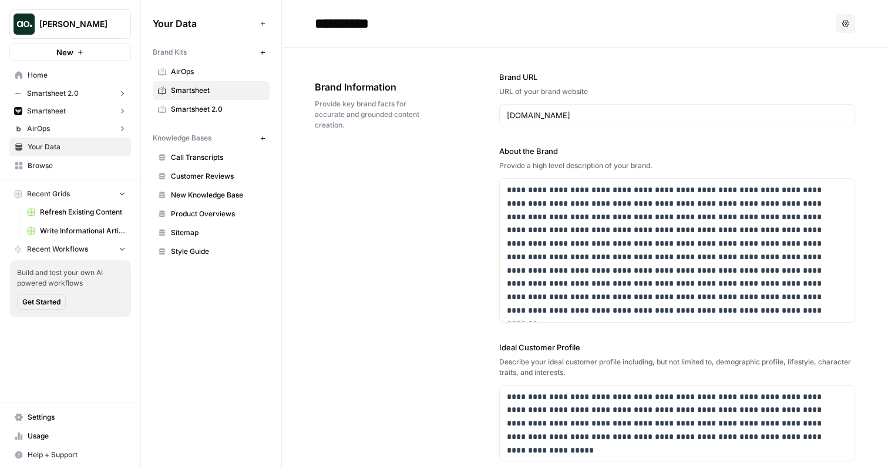
click at [230, 198] on span "New Knowledge Base" at bounding box center [217, 195] width 93 height 11
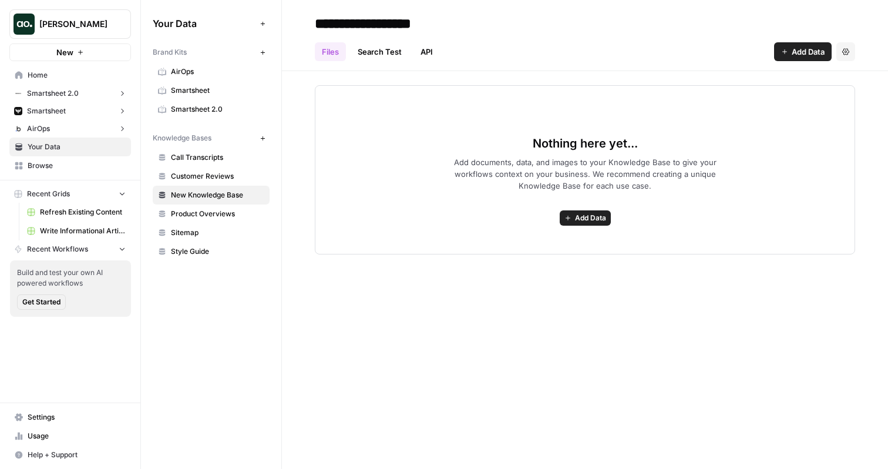
click at [808, 51] on span "Add Data" at bounding box center [808, 52] width 33 height 12
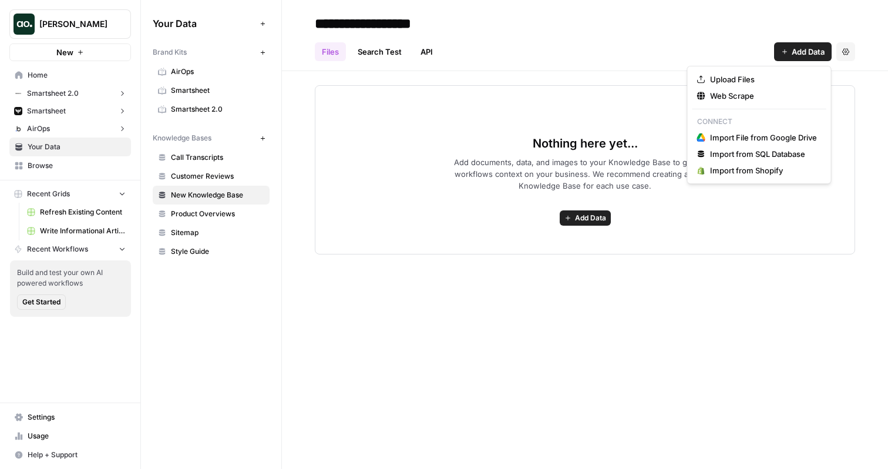
click at [705, 29] on h2 "**********" at bounding box center [585, 23] width 540 height 19
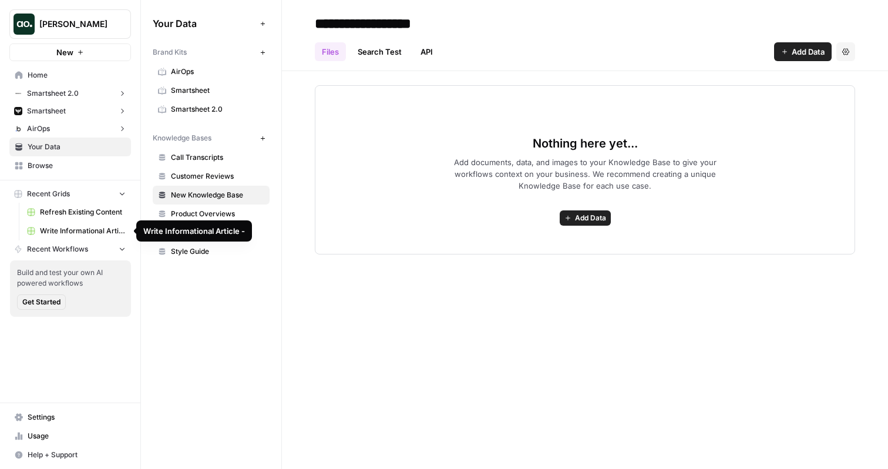
click at [92, 231] on span "Write Informational Article -" at bounding box center [83, 230] width 86 height 11
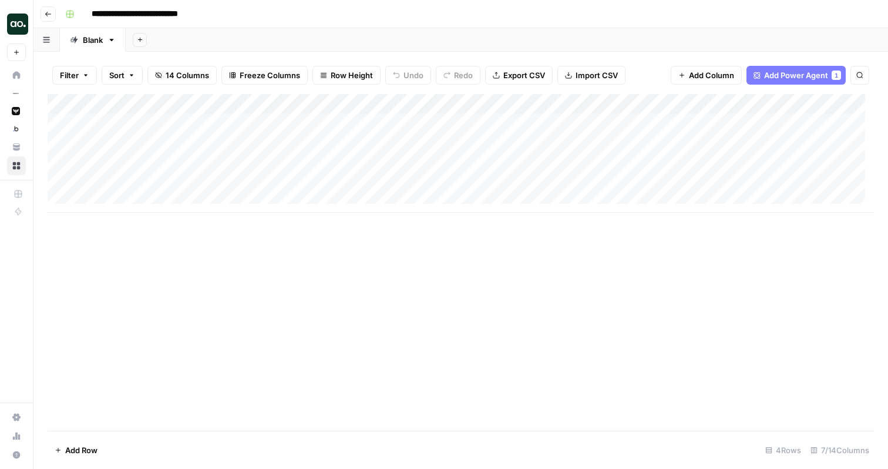
click at [201, 14] on input "**********" at bounding box center [146, 14] width 121 height 19
click at [237, 33] on div "Add Sheet" at bounding box center [507, 39] width 762 height 23
type input "**********"
click at [396, 105] on div "Add Column" at bounding box center [461, 153] width 826 height 119
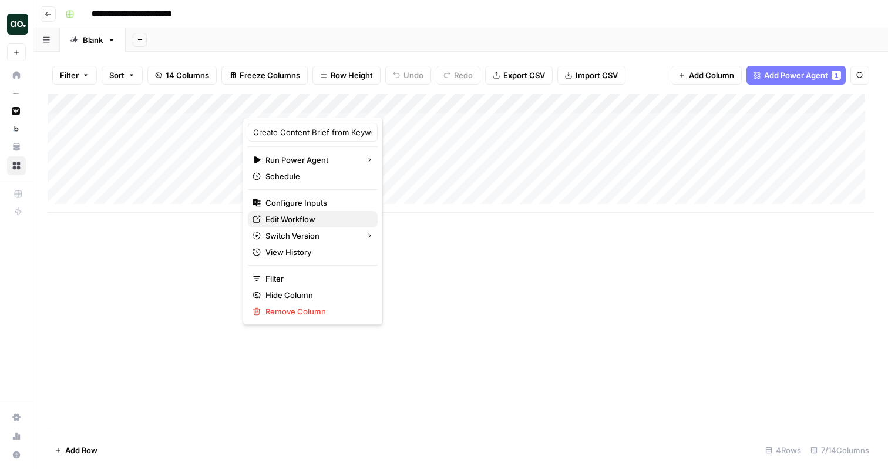
click at [318, 221] on span "Edit Workflow" at bounding box center [316, 219] width 103 height 12
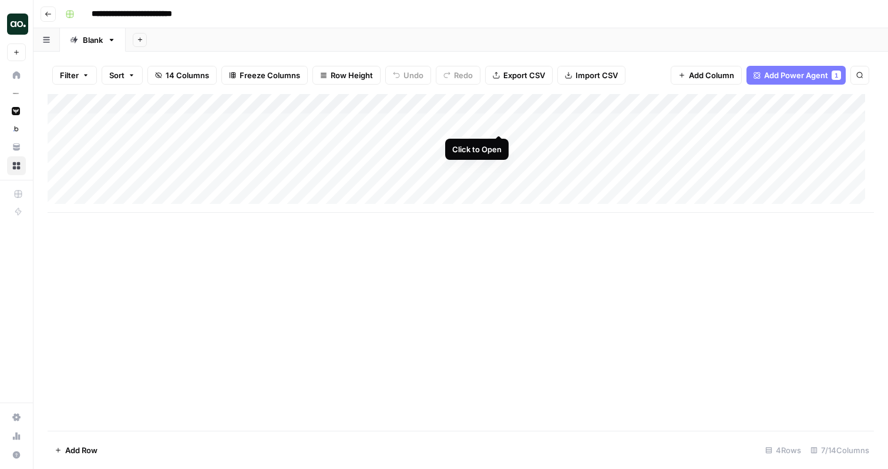
click at [493, 123] on div "Add Column" at bounding box center [461, 153] width 826 height 119
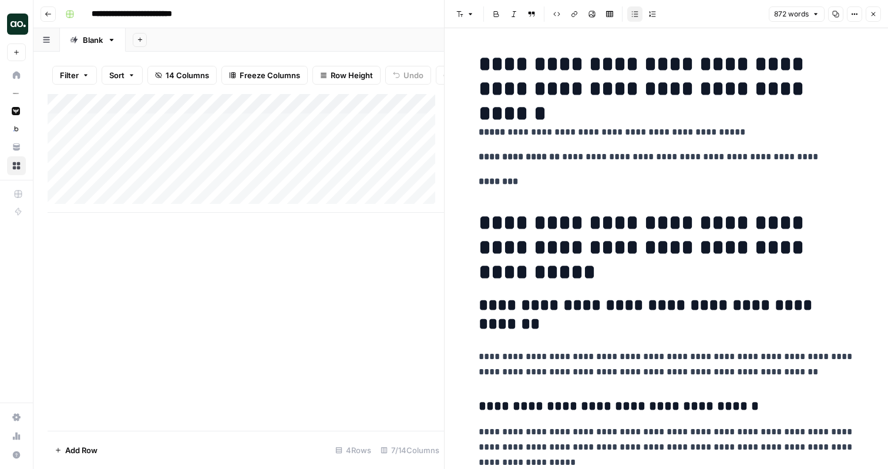
click at [585, 126] on p "**********" at bounding box center [667, 131] width 376 height 15
click at [597, 134] on p "**********" at bounding box center [667, 131] width 376 height 15
drag, startPoint x: 517, startPoint y: 174, endPoint x: 482, endPoint y: 152, distance: 42.0
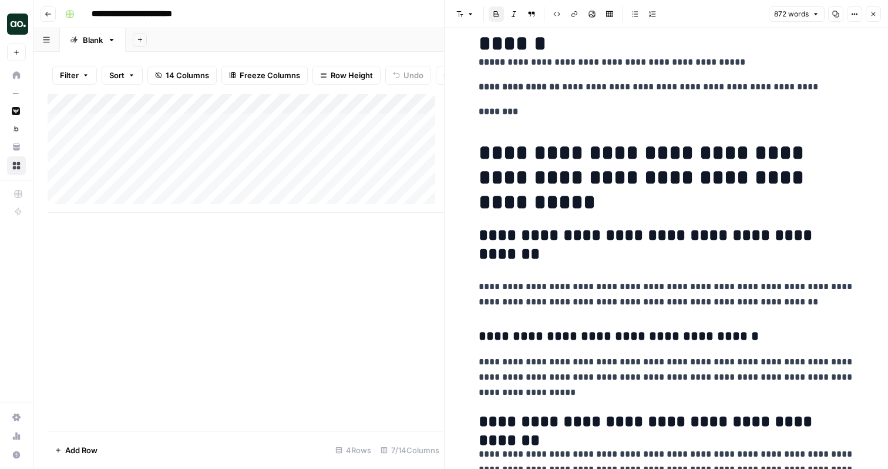
scroll to position [99, 0]
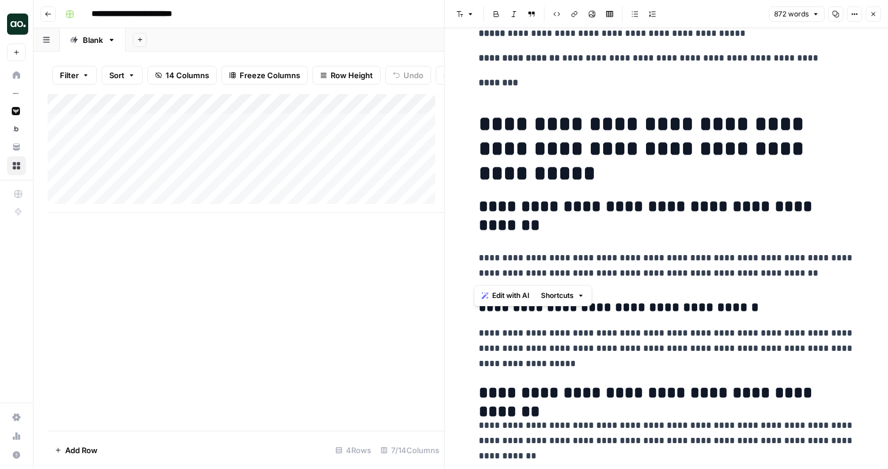
drag, startPoint x: 775, startPoint y: 272, endPoint x: 473, endPoint y: 254, distance: 302.4
click at [479, 254] on p "**********" at bounding box center [667, 265] width 376 height 31
click at [566, 261] on p "**********" at bounding box center [667, 265] width 376 height 31
click at [786, 280] on p "**********" at bounding box center [667, 265] width 376 height 31
drag, startPoint x: 783, startPoint y: 277, endPoint x: 468, endPoint y: 255, distance: 315.5
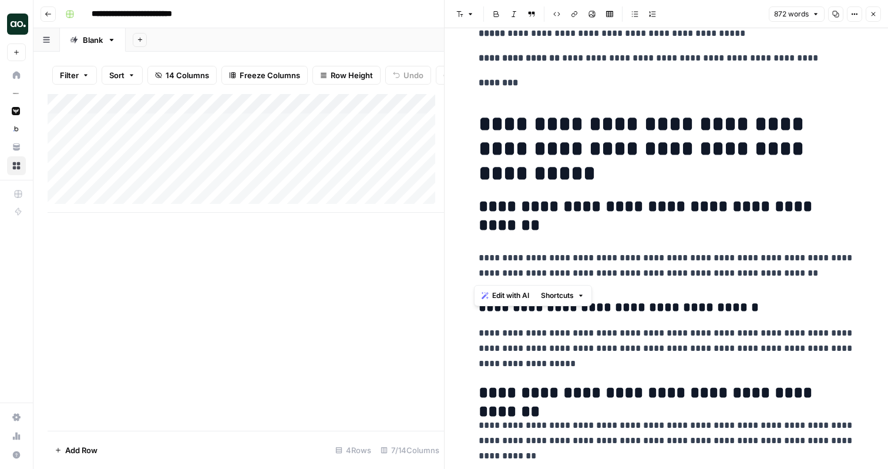
click at [507, 301] on span "Edit with AI" at bounding box center [510, 295] width 37 height 11
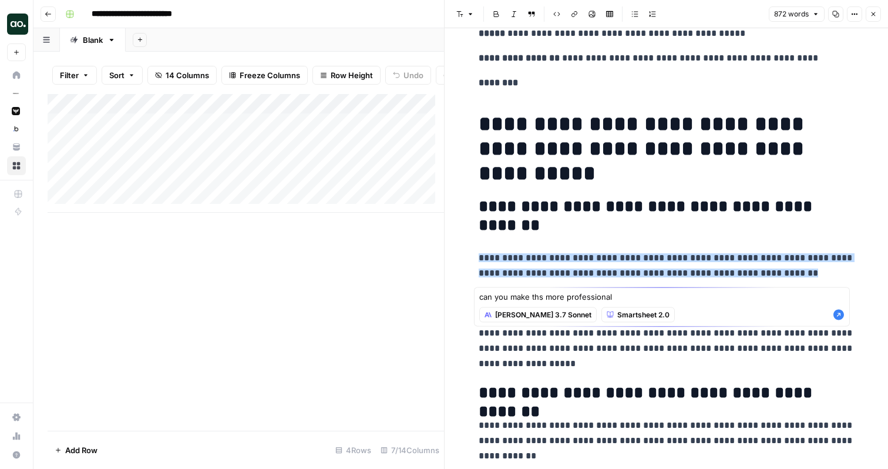
type textarea "can you make ths more professional"
click at [841, 319] on icon "button" at bounding box center [838, 314] width 11 height 11
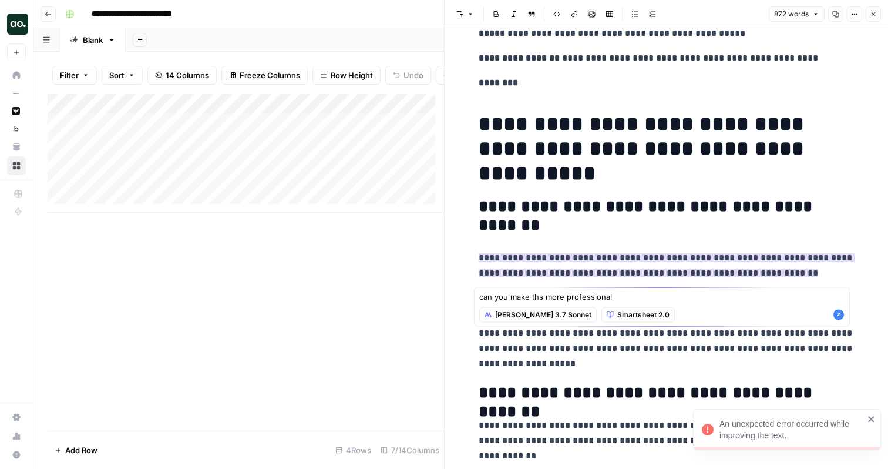
click at [870, 416] on icon "close" at bounding box center [871, 418] width 8 height 9
click at [874, 14] on icon "button" at bounding box center [873, 14] width 7 height 7
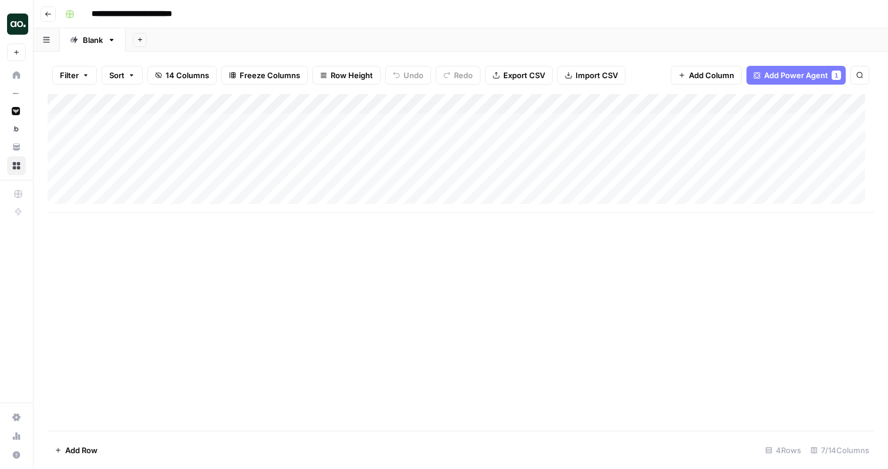
click at [666, 105] on div "Add Column" at bounding box center [461, 153] width 826 height 119
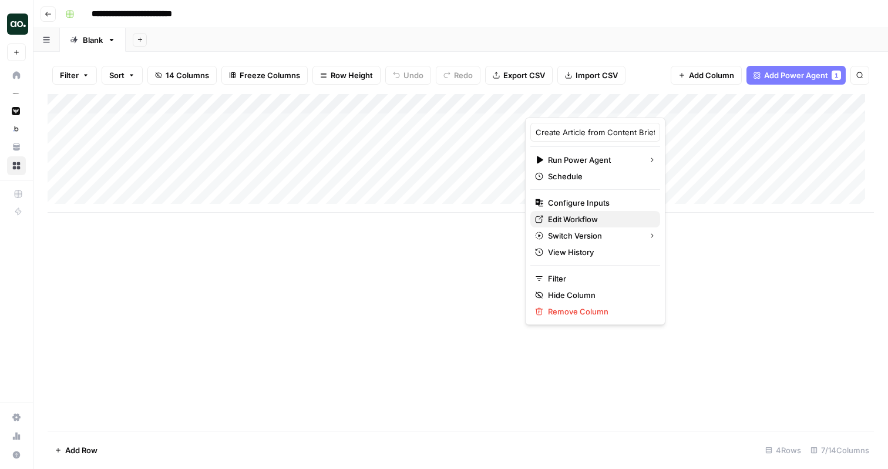
click at [580, 221] on span "Edit Workflow" at bounding box center [599, 219] width 103 height 12
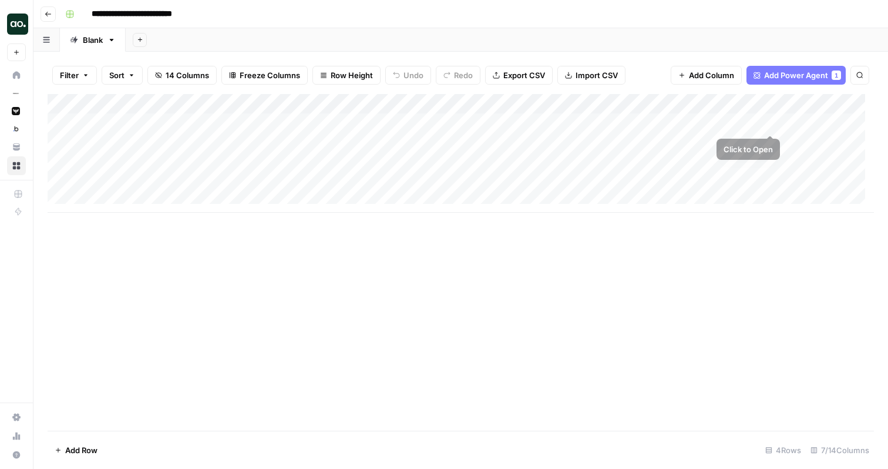
click at [769, 122] on div "Add Column" at bounding box center [461, 153] width 826 height 119
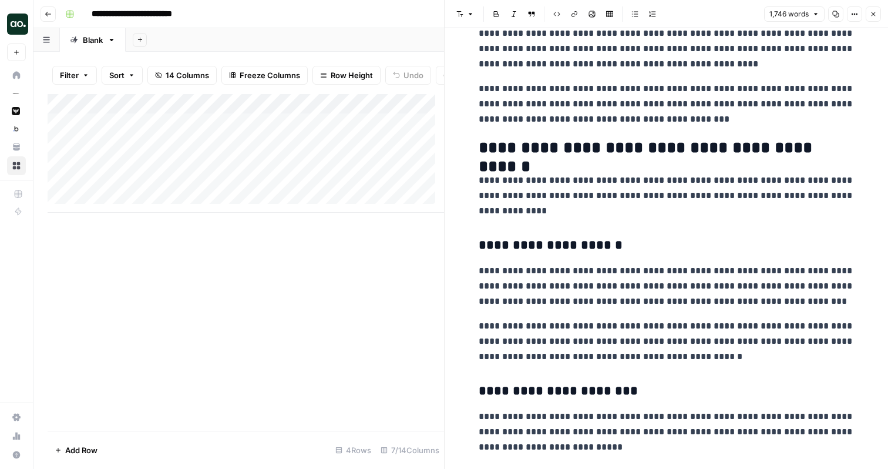
scroll to position [1164, 0]
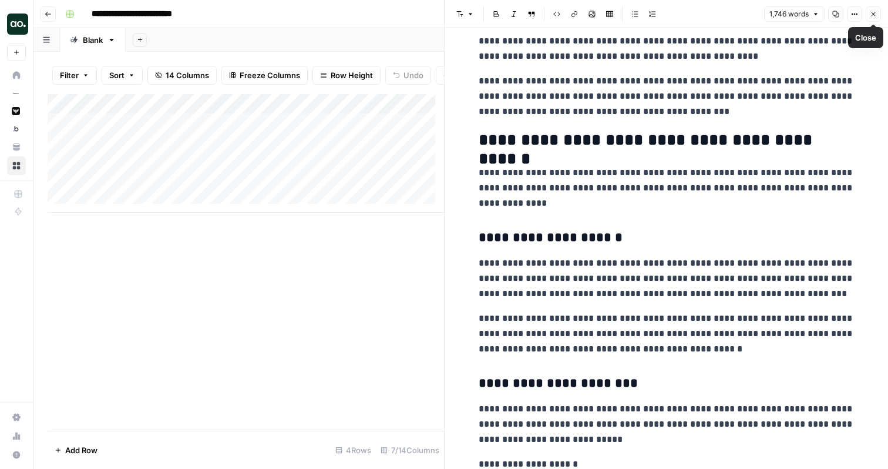
click at [873, 15] on icon "button" at bounding box center [873, 14] width 7 height 7
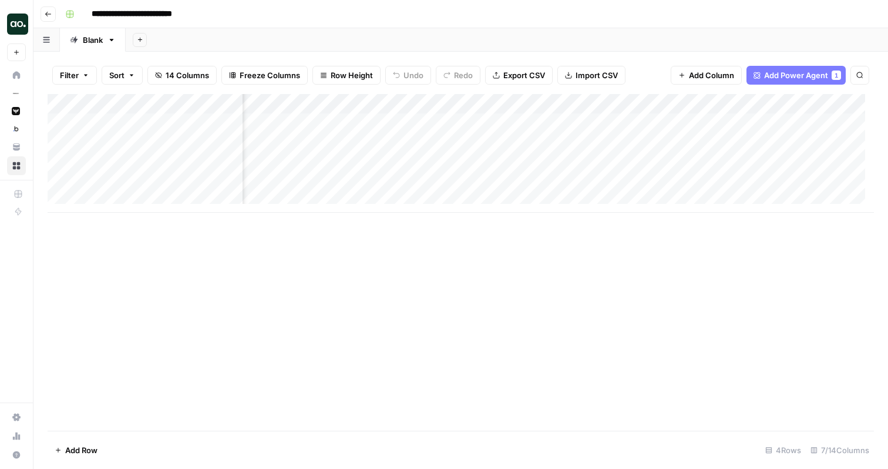
scroll to position [0, 182]
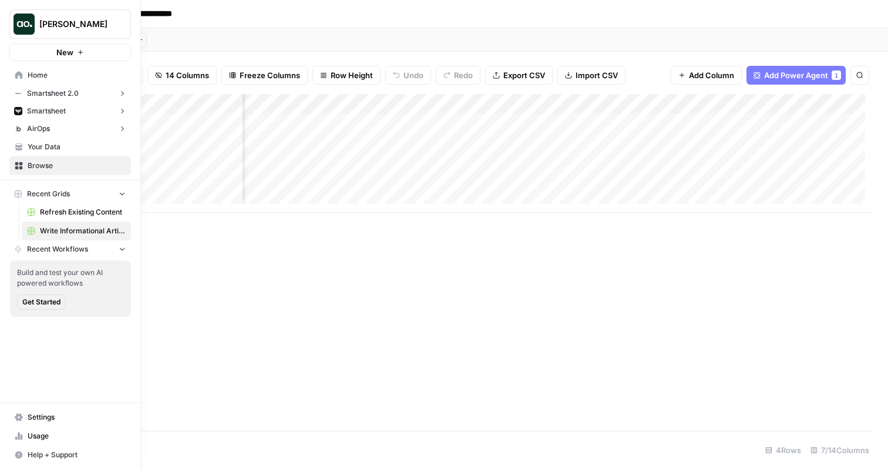
click at [22, 77] on icon at bounding box center [19, 75] width 8 height 8
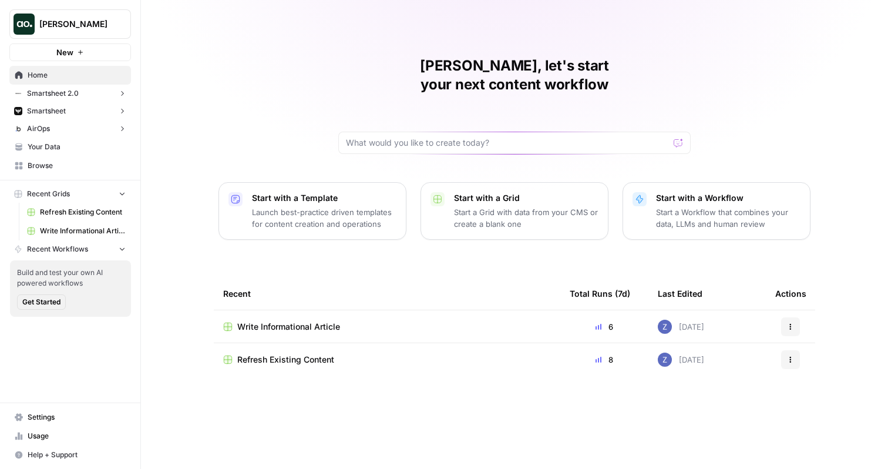
click at [84, 50] on button "New" at bounding box center [70, 52] width 122 height 18
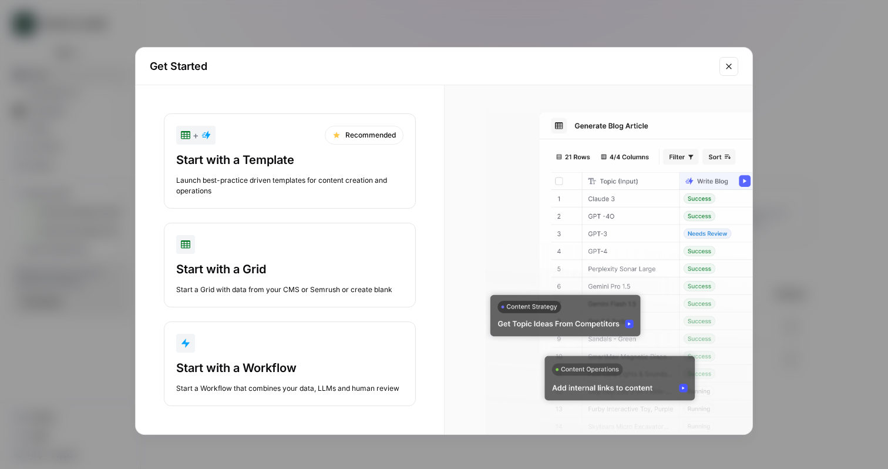
click at [222, 153] on div "Start with a Template" at bounding box center [289, 160] width 227 height 16
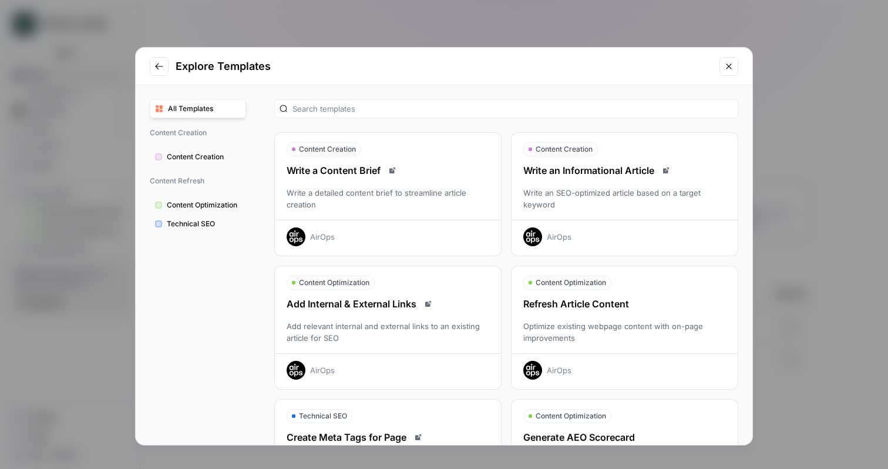
click at [364, 301] on div "Add Internal & External Links" at bounding box center [388, 304] width 226 height 14
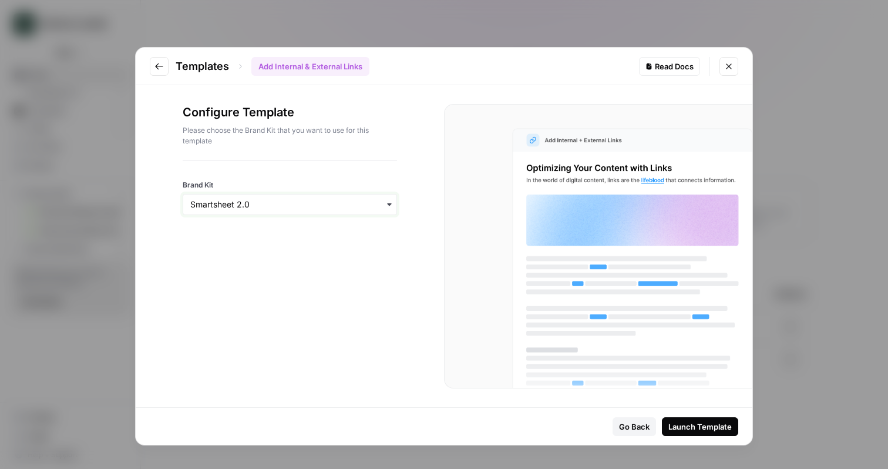
click at [345, 202] on input "Brand Kit" at bounding box center [289, 204] width 199 height 12
click at [309, 282] on div "AirOps" at bounding box center [289, 281] width 213 height 22
click at [700, 425] on div "Launch Template" at bounding box center [699, 426] width 63 height 12
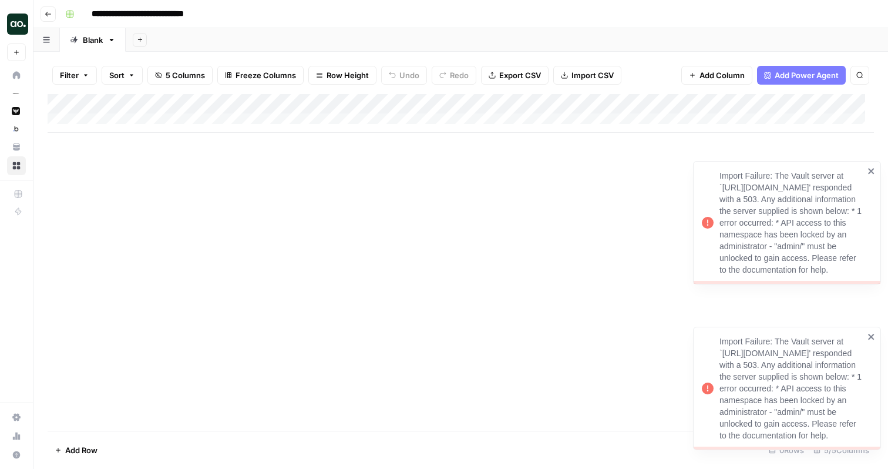
click at [873, 332] on icon "close" at bounding box center [871, 336] width 8 height 9
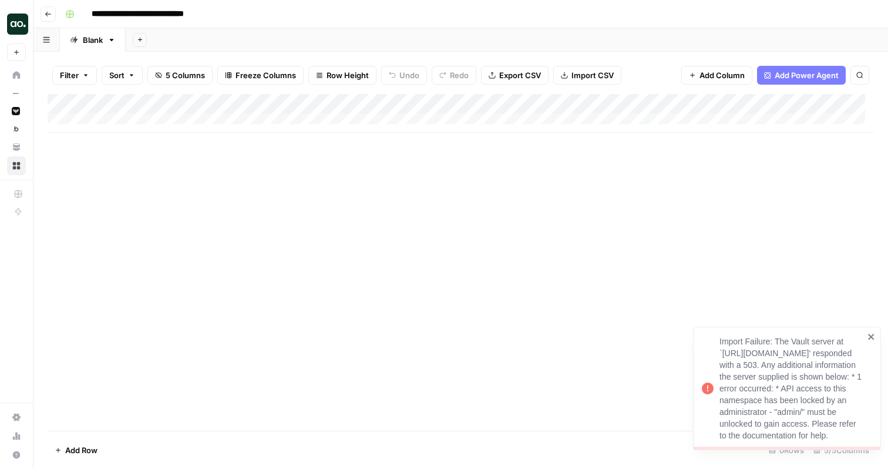
click at [869, 334] on icon "close" at bounding box center [871, 337] width 6 height 6
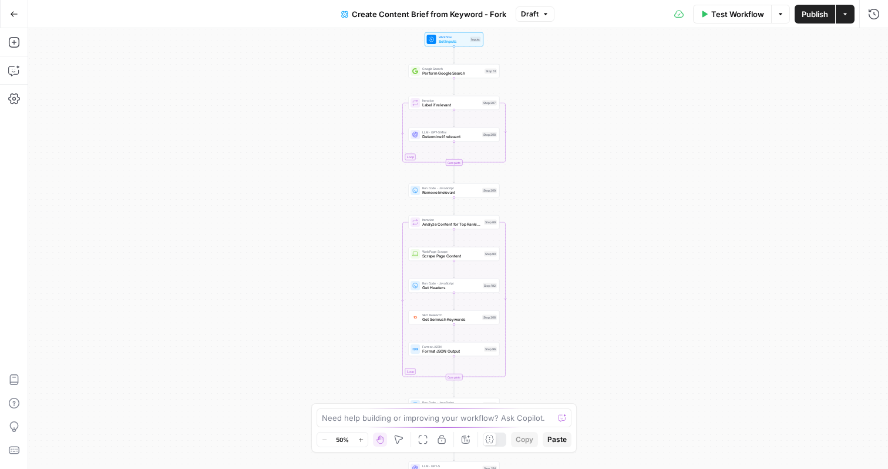
drag, startPoint x: 570, startPoint y: 81, endPoint x: 565, endPoint y: 210, distance: 128.7
click at [565, 210] on div "Workflow Set Inputs Inputs Google Search Perform Google Search Step 51 Loop Ite…" at bounding box center [458, 248] width 860 height 440
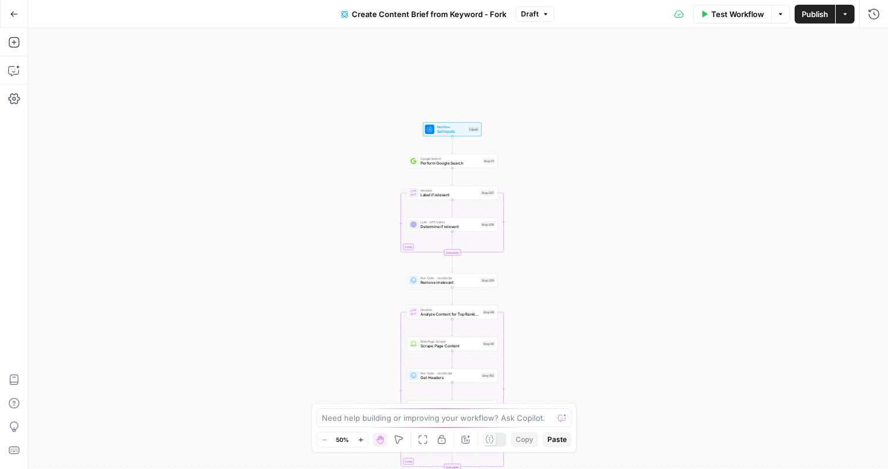
drag, startPoint x: 540, startPoint y: 218, endPoint x: 538, endPoint y: 230, distance: 11.9
click at [538, 231] on div "Workflow Set Inputs Inputs Google Search Perform Google Search Step 51 Loop Ite…" at bounding box center [458, 248] width 860 height 440
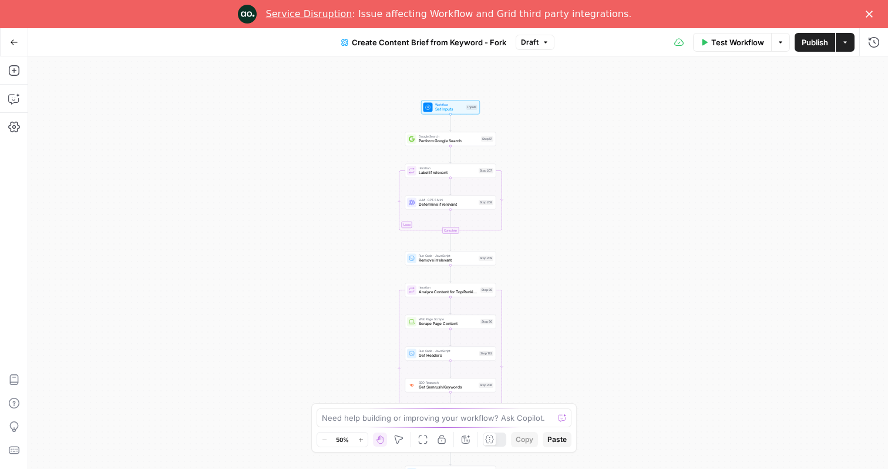
drag, startPoint x: 535, startPoint y: 201, endPoint x: 534, endPoint y: 171, distance: 30.6
click at [534, 171] on div "Workflow Set Inputs Inputs Google Search Perform Google Search Step 51 Loop Ite…" at bounding box center [458, 262] width 860 height 412
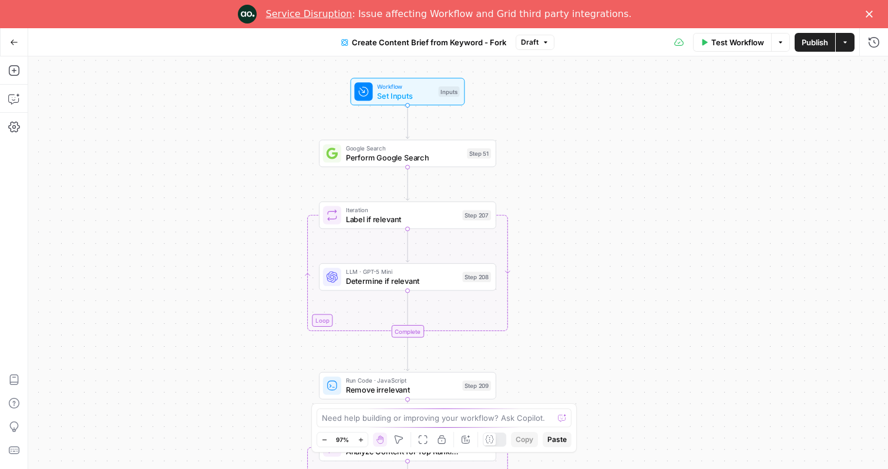
drag, startPoint x: 370, startPoint y: 148, endPoint x: 224, endPoint y: 161, distance: 146.8
click at [224, 161] on div "Workflow Set Inputs Inputs Google Search Perform Google Search Step 51 Loop Ite…" at bounding box center [458, 262] width 860 height 412
click at [869, 12] on icon "Close" at bounding box center [869, 14] width 7 height 7
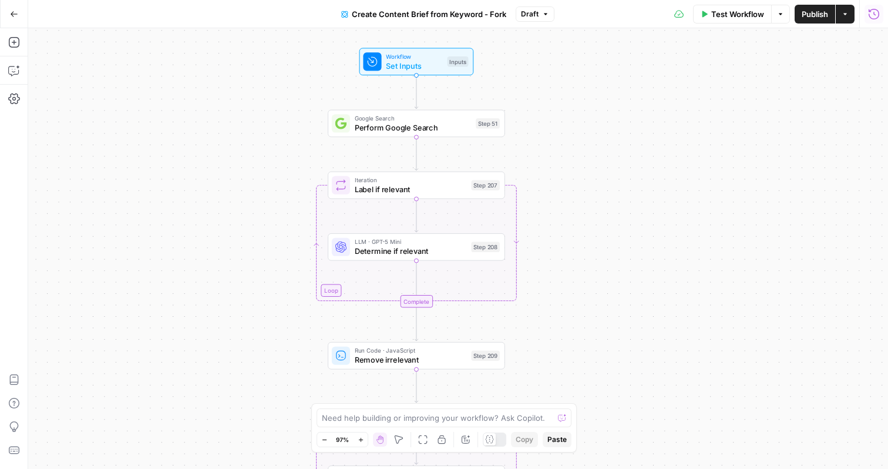
drag, startPoint x: 544, startPoint y: 128, endPoint x: 558, endPoint y: 130, distance: 14.2
click at [558, 130] on div "Workflow Set Inputs Inputs Google Search Perform Google Search Step 51 Loop Ite…" at bounding box center [458, 248] width 860 height 440
click at [443, 67] on span "Set Inputs" at bounding box center [420, 66] width 56 height 11
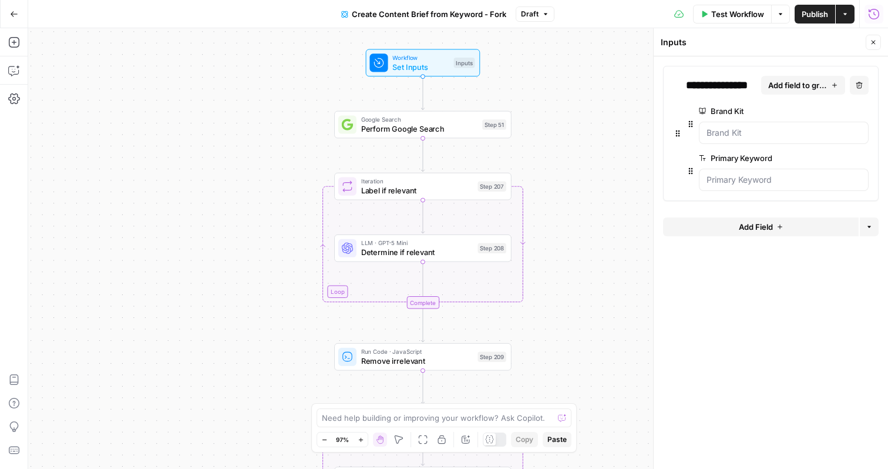
click at [876, 41] on icon "button" at bounding box center [873, 42] width 7 height 7
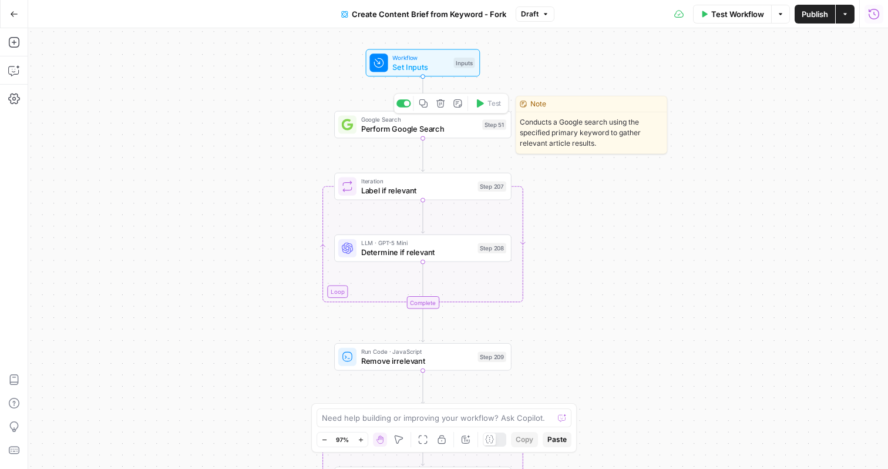
click at [464, 129] on span "Perform Google Search" at bounding box center [419, 128] width 117 height 11
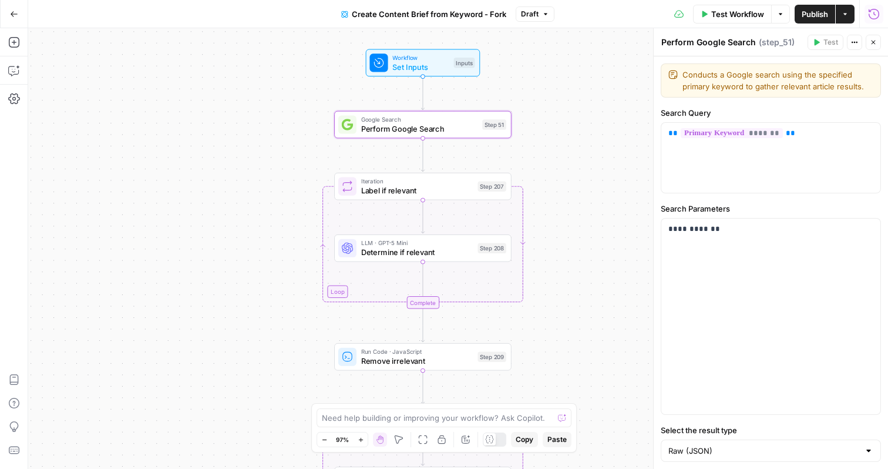
click at [452, 247] on span "Determine if relevant" at bounding box center [417, 251] width 112 height 11
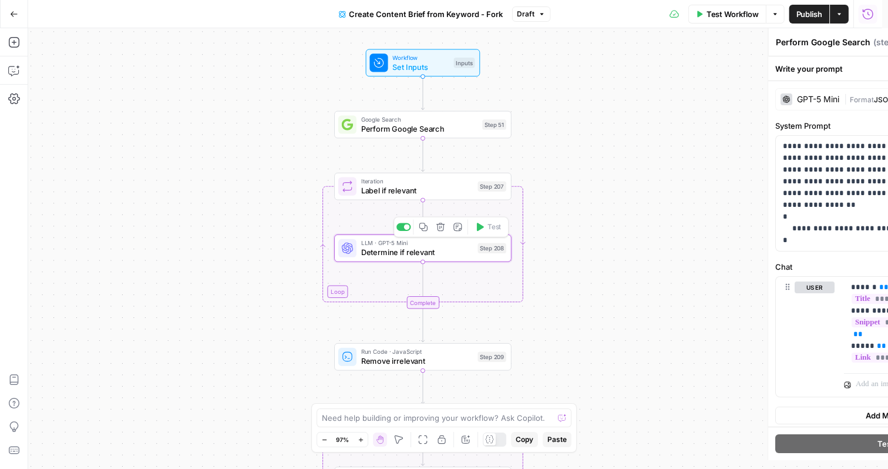
type textarea "Determine if relevant"
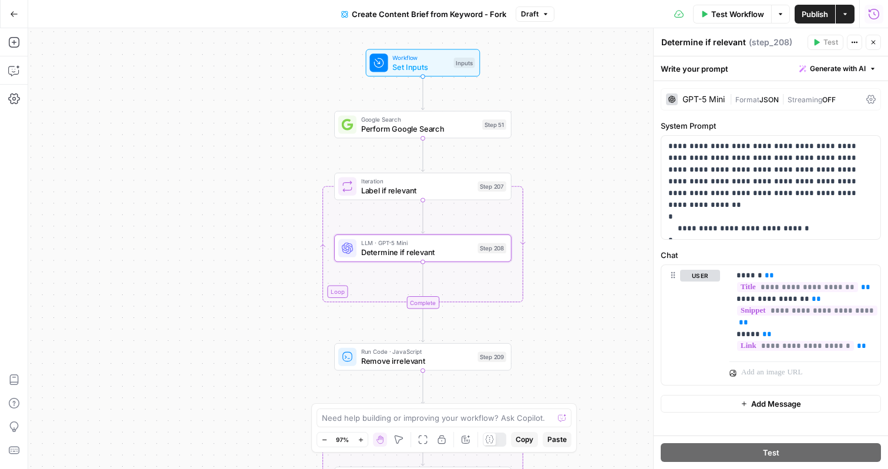
click at [873, 45] on icon "button" at bounding box center [873, 42] width 7 height 7
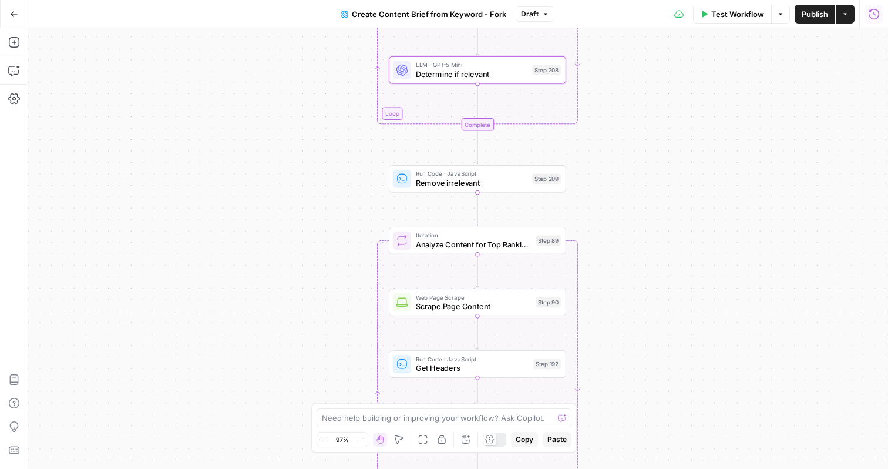
drag, startPoint x: 593, startPoint y: 338, endPoint x: 647, endPoint y: 158, distance: 187.5
click at [647, 158] on div "Workflow Set Inputs Inputs Google Search Perform Google Search Step 51 Loop Ite…" at bounding box center [458, 248] width 860 height 440
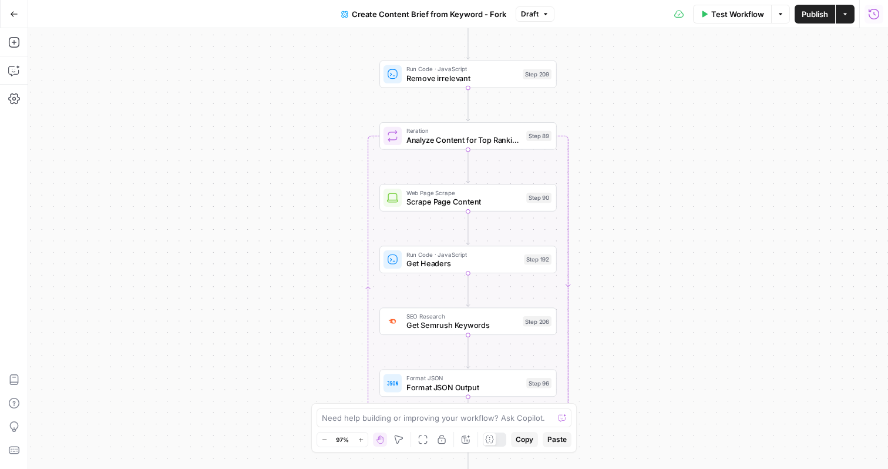
drag, startPoint x: 673, startPoint y: 235, endPoint x: 664, endPoint y: 129, distance: 106.1
click at [664, 129] on div "Workflow Set Inputs Inputs Google Search Perform Google Search Step 51 Loop Ite…" at bounding box center [458, 248] width 860 height 440
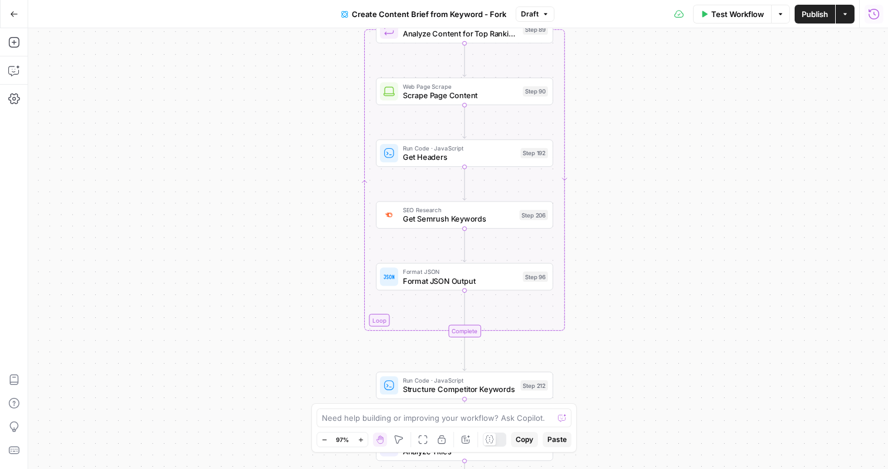
drag, startPoint x: 580, startPoint y: 254, endPoint x: 577, endPoint y: 142, distance: 112.2
click at [577, 142] on div "Workflow Set Inputs Inputs Google Search Perform Google Search Step 51 Loop Ite…" at bounding box center [458, 248] width 860 height 440
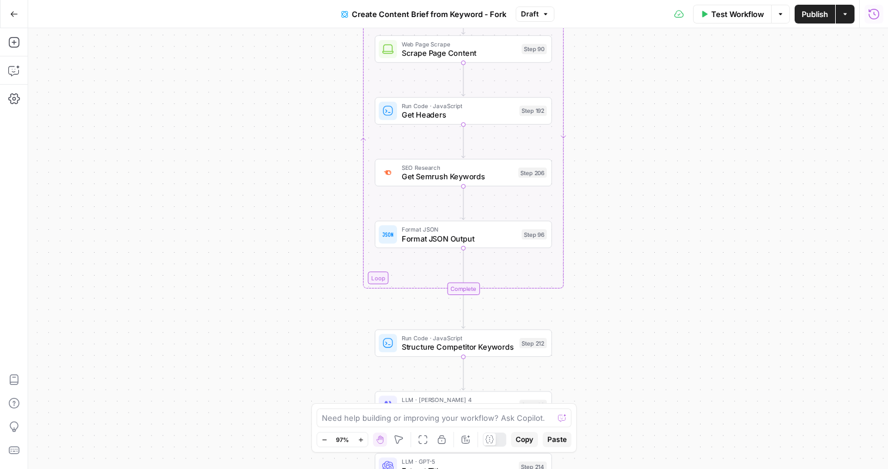
drag, startPoint x: 583, startPoint y: 249, endPoint x: 583, endPoint y: 179, distance: 70.5
click at [583, 179] on div "Workflow Set Inputs Inputs Google Search Perform Google Search Step 51 Loop Ite…" at bounding box center [458, 248] width 860 height 440
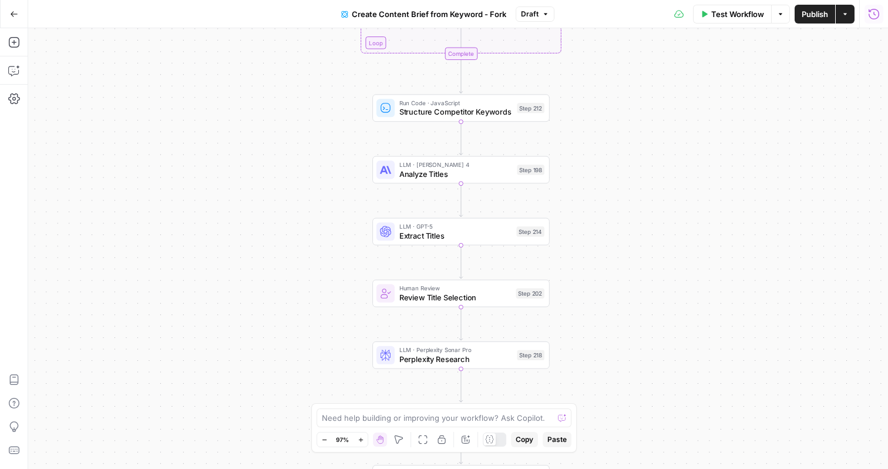
drag, startPoint x: 575, startPoint y: 312, endPoint x: 574, endPoint y: 118, distance: 193.8
click at [574, 118] on div "Workflow Set Inputs Inputs Google Search Perform Google Search Step 51 Loop Ite…" at bounding box center [458, 248] width 860 height 440
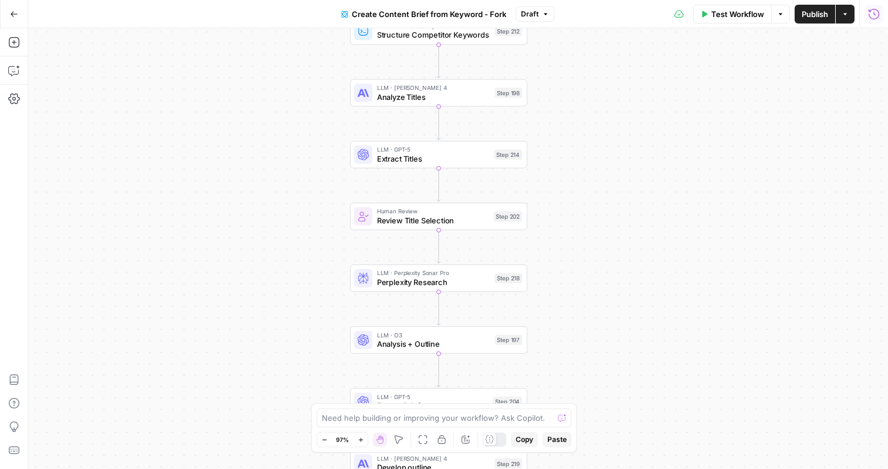
drag, startPoint x: 598, startPoint y: 352, endPoint x: 558, endPoint y: 167, distance: 188.8
click at [558, 167] on div "Workflow Set Inputs Inputs Google Search Perform Google Search Step 51 Loop Ite…" at bounding box center [458, 248] width 860 height 440
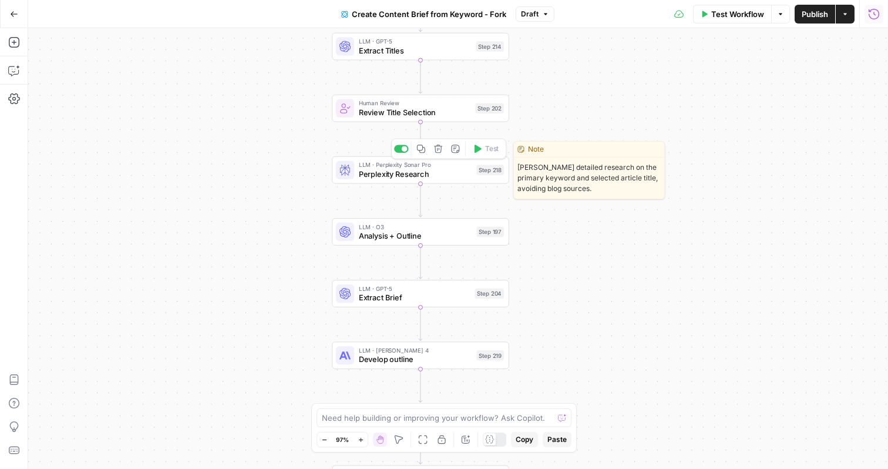
click at [446, 171] on span "Perplexity Research" at bounding box center [415, 173] width 113 height 11
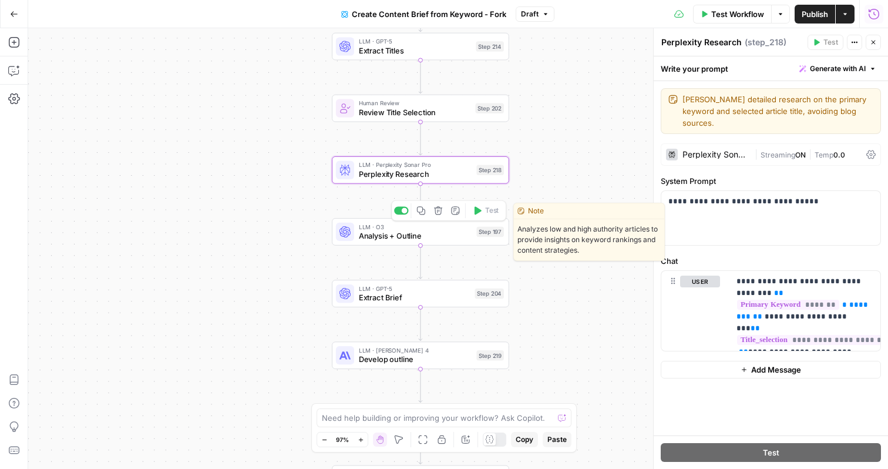
click at [440, 241] on span "Analysis + Outline" at bounding box center [415, 235] width 113 height 11
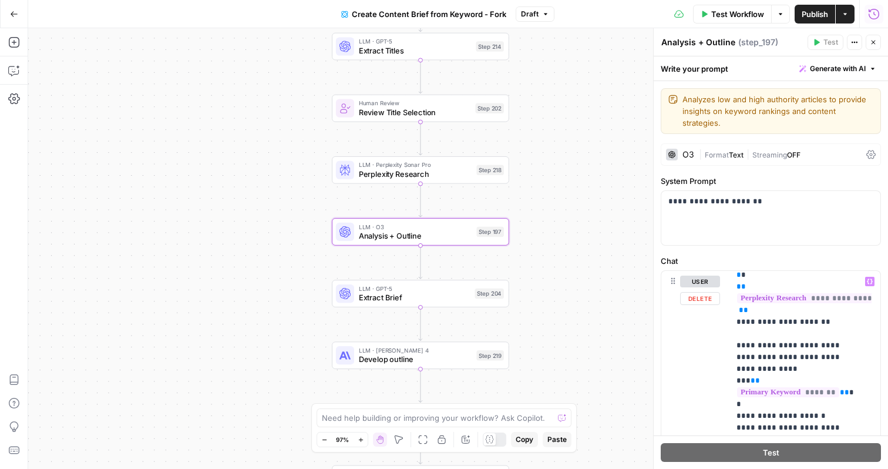
scroll to position [945, 0]
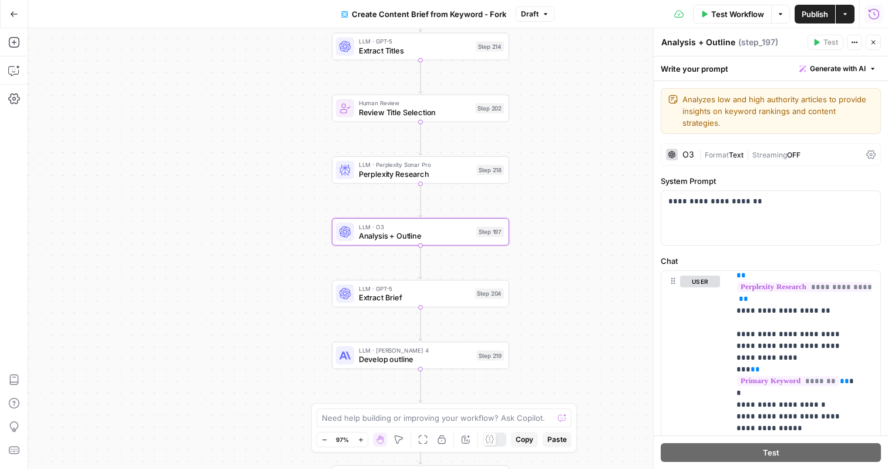
click at [549, 298] on div "Workflow Set Inputs Inputs Google Search Perform Google Search Step 51 Loop Ite…" at bounding box center [458, 248] width 860 height 440
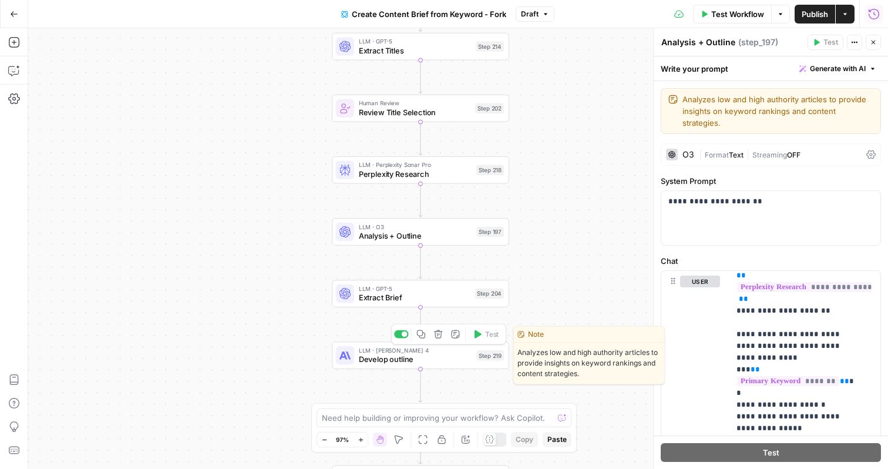
click at [445, 358] on span "Develop outline" at bounding box center [415, 359] width 113 height 11
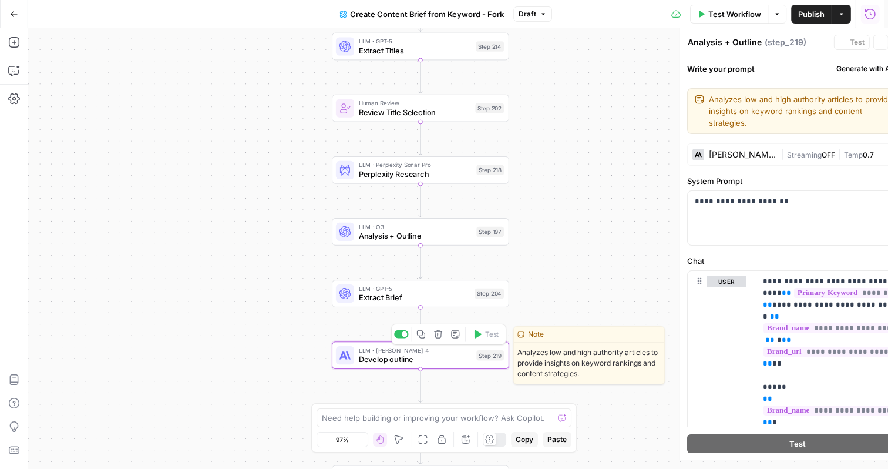
type textarea "Develop outline"
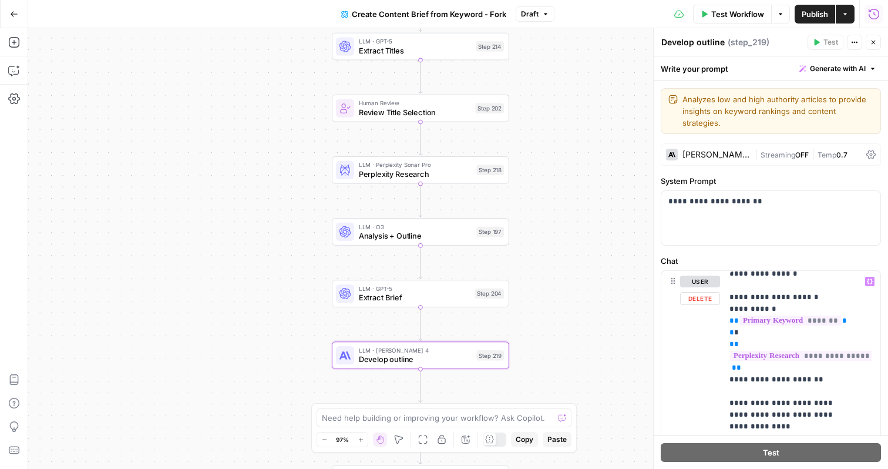
scroll to position [970, 7]
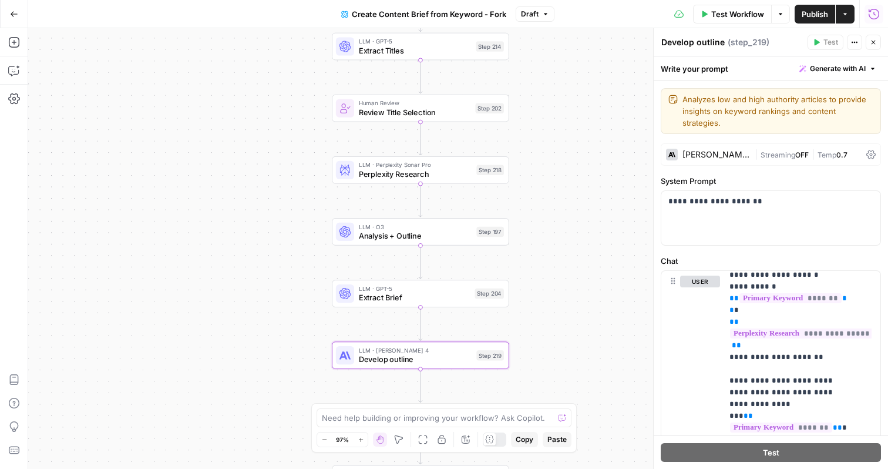
click at [577, 294] on div "Workflow Set Inputs Inputs Google Search Perform Google Search Step 51 Loop Ite…" at bounding box center [458, 248] width 860 height 440
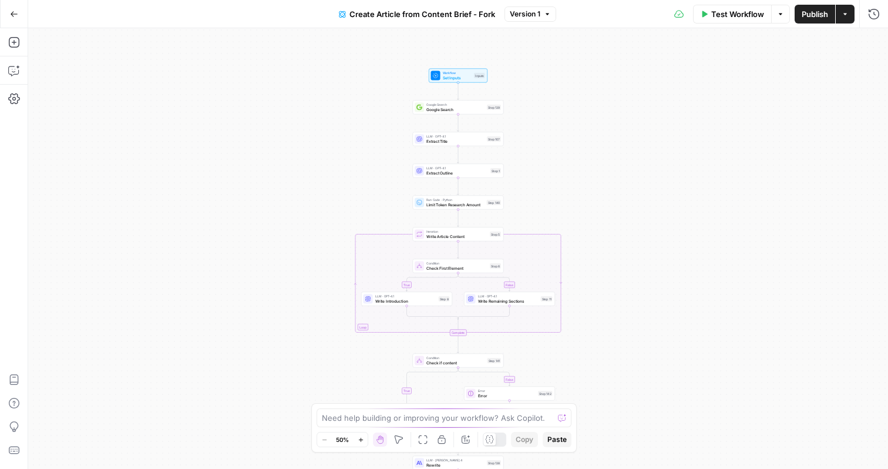
drag, startPoint x: 570, startPoint y: 91, endPoint x: 569, endPoint y: 184, distance: 92.8
click at [569, 185] on div "true false true false Workflow Set Inputs Inputs Google Search Google Search St…" at bounding box center [458, 248] width 860 height 440
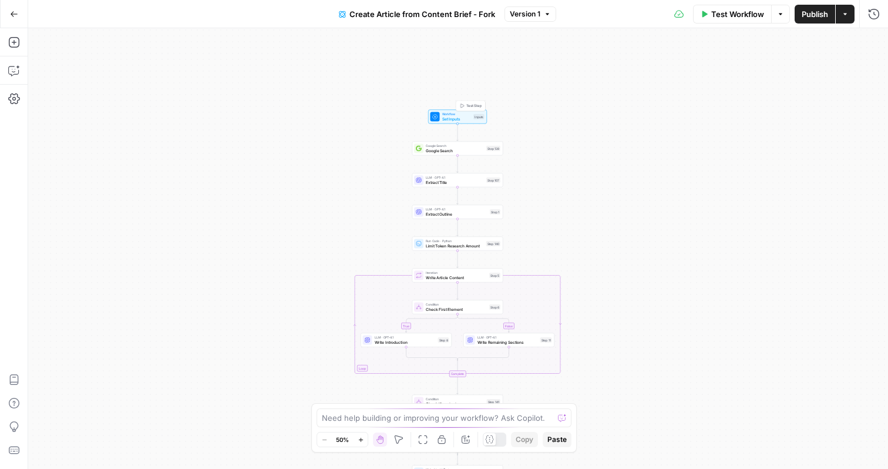
click at [457, 113] on span "Workflow" at bounding box center [456, 114] width 29 height 5
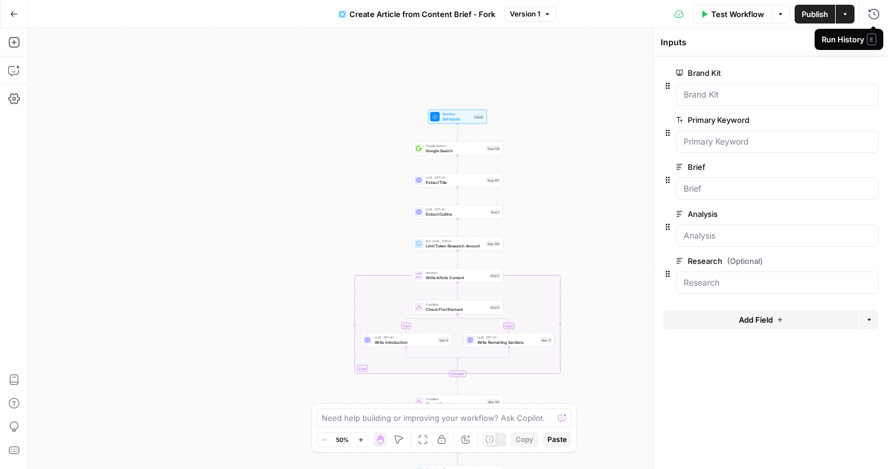
click at [873, 42] on span "E" at bounding box center [871, 39] width 9 height 12
click at [563, 163] on div "true false false true Workflow Set Inputs Inputs Google Search Google Search St…" at bounding box center [458, 248] width 860 height 440
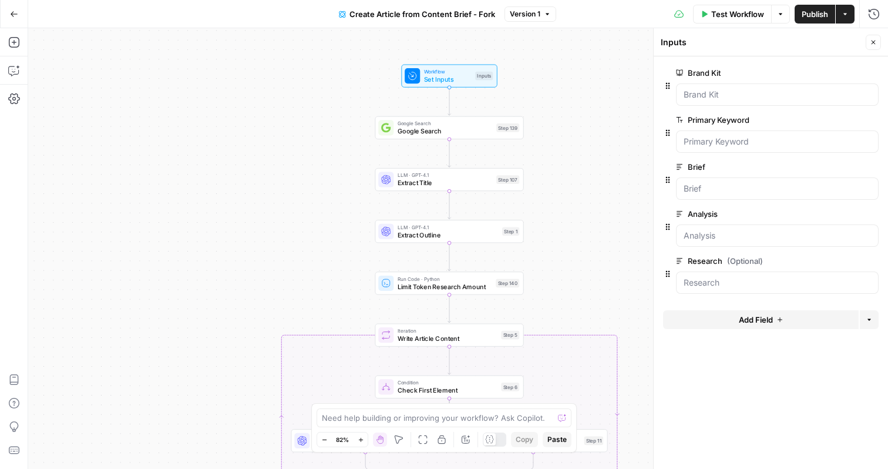
click at [874, 44] on icon "button" at bounding box center [873, 42] width 7 height 7
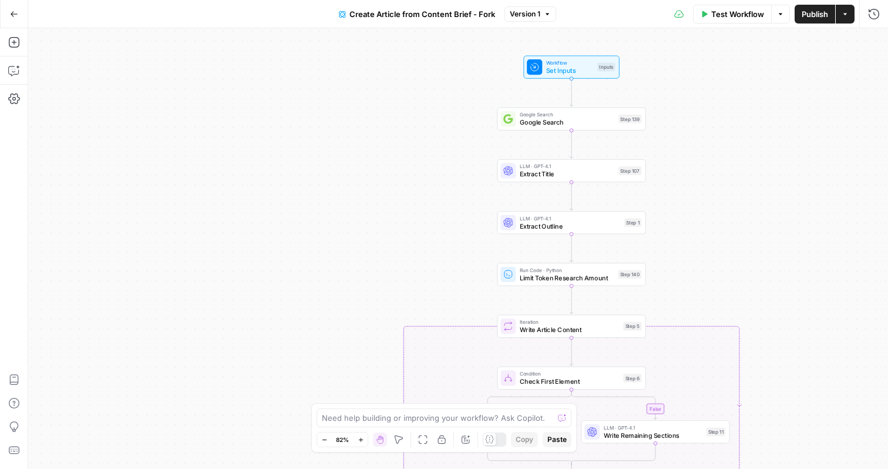
drag, startPoint x: 643, startPoint y: 150, endPoint x: 765, endPoint y: 142, distance: 122.5
click at [765, 142] on div "true false false true Workflow Set Inputs Inputs Google Search Google Search St…" at bounding box center [458, 248] width 860 height 440
drag, startPoint x: 706, startPoint y: 201, endPoint x: 657, endPoint y: 147, distance: 73.6
click at [657, 147] on div "true false false true Workflow Set Inputs Inputs Google Search Google Search St…" at bounding box center [458, 248] width 860 height 440
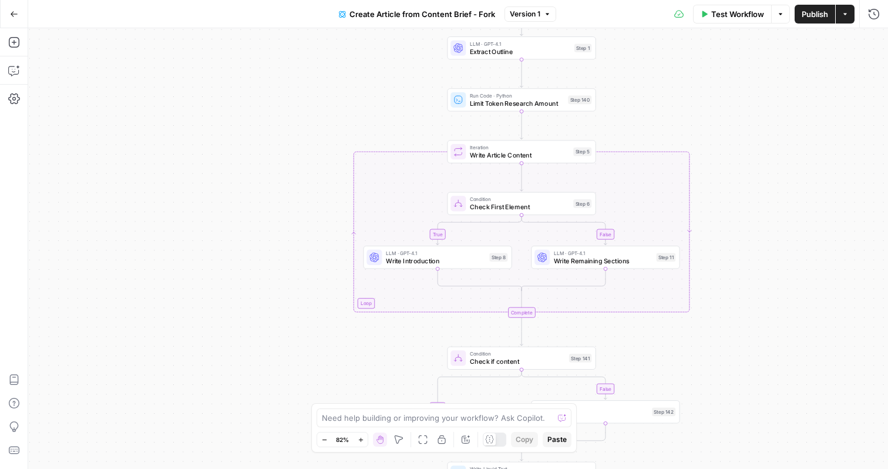
drag, startPoint x: 620, startPoint y: 223, endPoint x: 618, endPoint y: 87, distance: 135.1
click at [618, 87] on div "true false false true Workflow Set Inputs Inputs Google Search Google Search St…" at bounding box center [458, 248] width 860 height 440
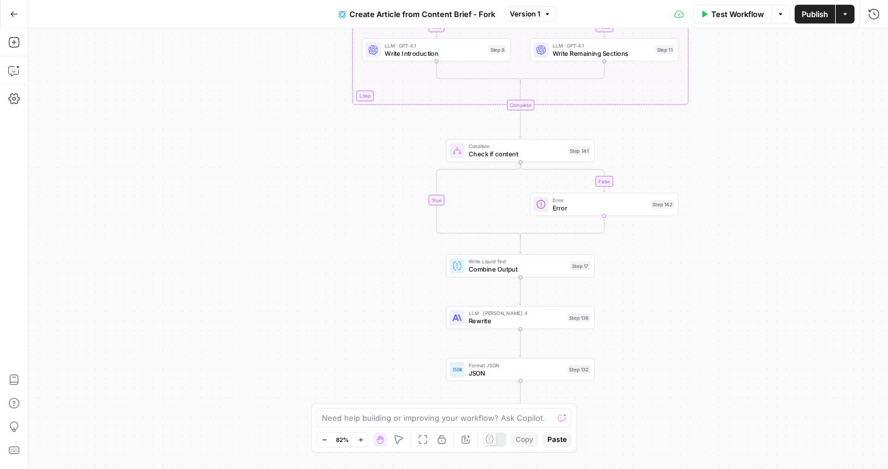
drag, startPoint x: 685, startPoint y: 335, endPoint x: 684, endPoint y: 163, distance: 172.6
click at [684, 163] on div "true false false true Workflow Set Inputs Inputs Google Search Google Search St…" at bounding box center [458, 248] width 860 height 440
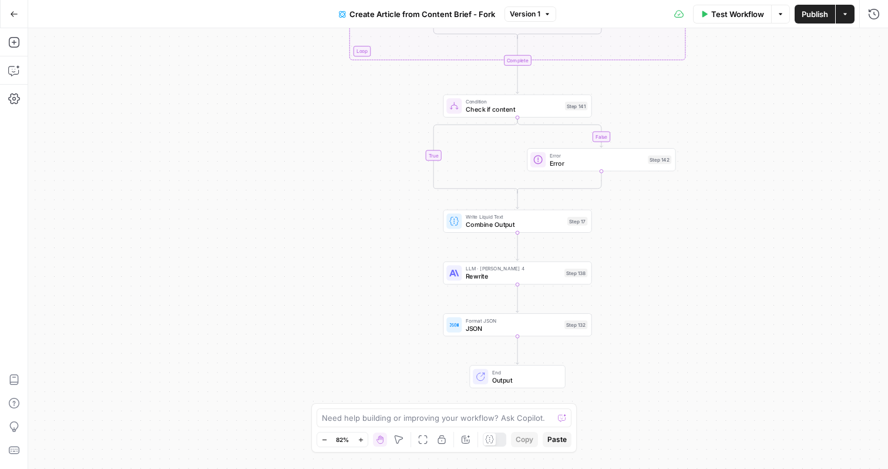
drag, startPoint x: 668, startPoint y: 298, endPoint x: 661, endPoint y: 200, distance: 98.9
click at [662, 199] on div "true false false true Workflow Set Inputs Inputs Google Search Google Search St…" at bounding box center [458, 248] width 860 height 440
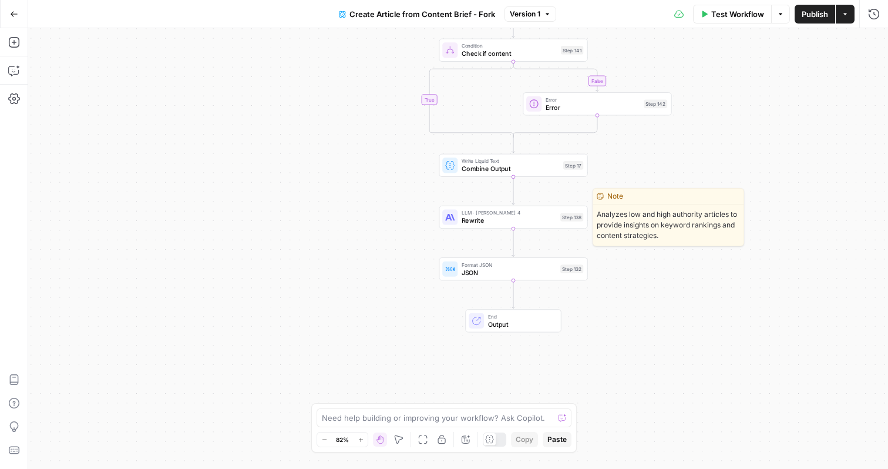
click at [516, 223] on span "Rewrite" at bounding box center [509, 220] width 95 height 9
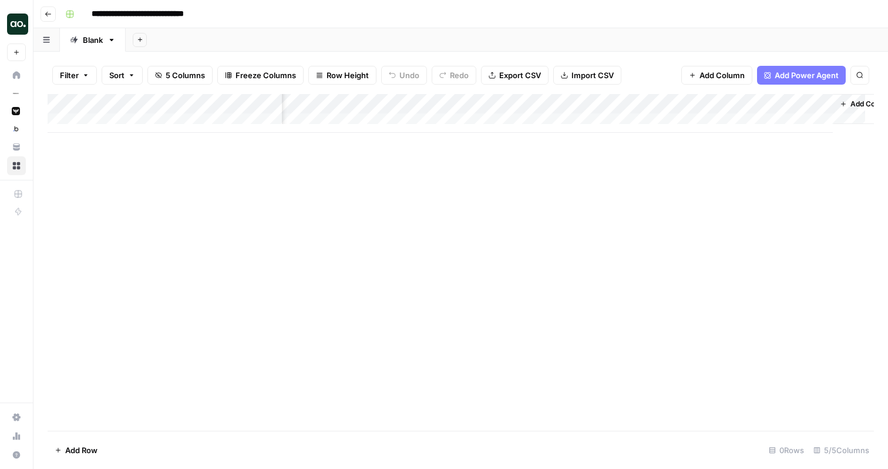
scroll to position [0, 200]
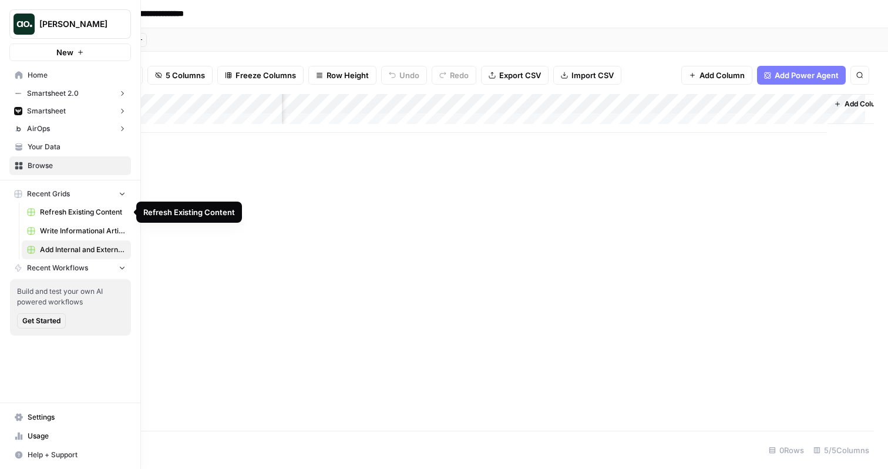
click at [80, 210] on span "Refresh Existing Content" at bounding box center [83, 212] width 86 height 11
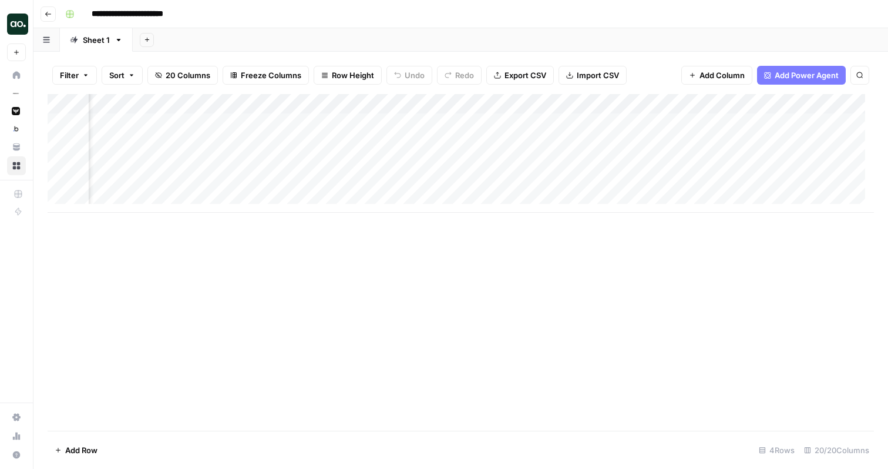
scroll to position [0, 257]
click at [546, 123] on div "Add Column" at bounding box center [461, 153] width 826 height 119
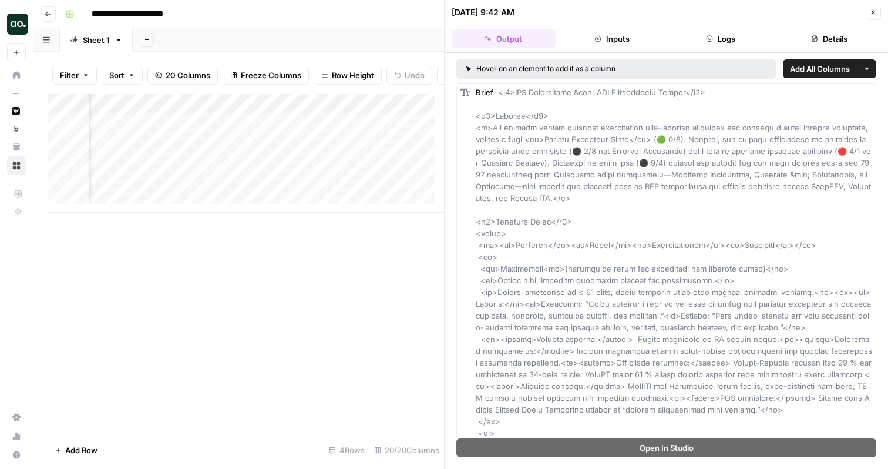
click at [389, 26] on header "**********" at bounding box center [460, 14] width 854 height 28
click at [873, 13] on icon "button" at bounding box center [873, 12] width 7 height 7
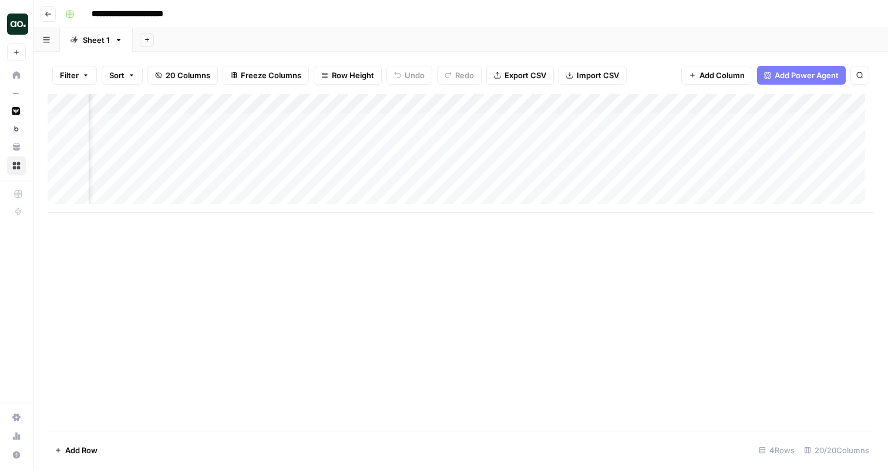
click at [547, 103] on div "Add Column" at bounding box center [461, 153] width 826 height 119
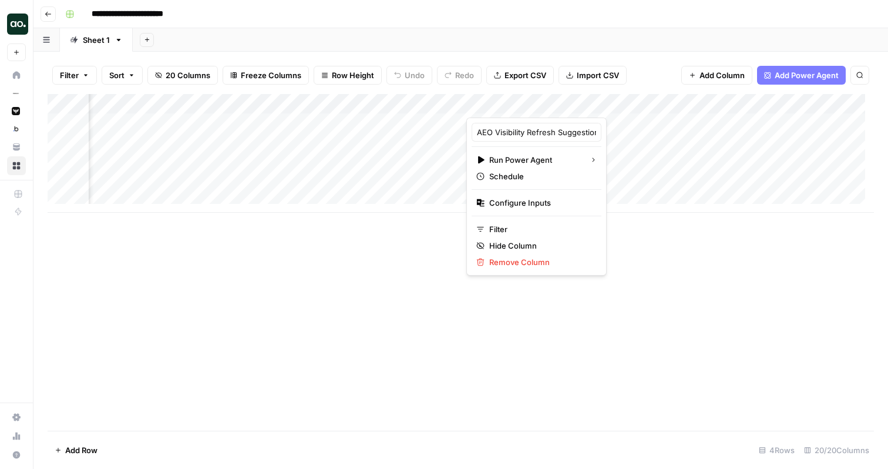
click at [569, 28] on div "Add Sheet" at bounding box center [510, 39] width 755 height 23
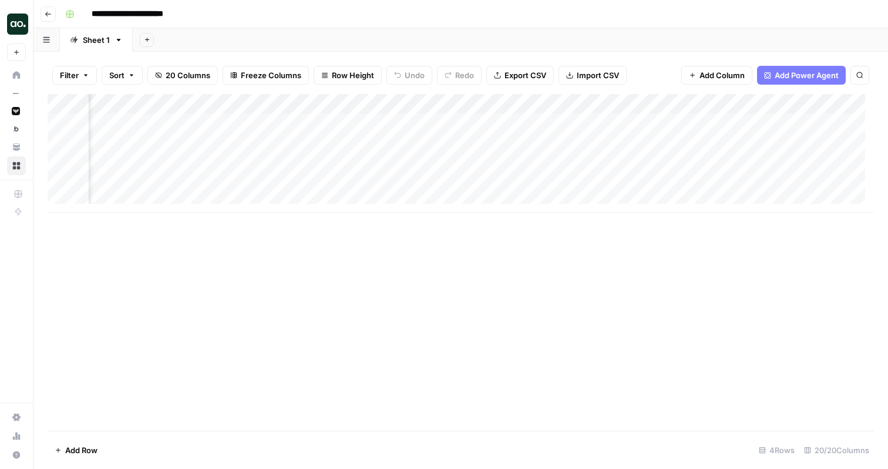
scroll to position [0, 362]
click at [562, 105] on div "Add Column" at bounding box center [461, 153] width 826 height 119
click at [517, 302] on div "Add Column" at bounding box center [461, 262] width 826 height 336
click at [546, 122] on div "Add Column" at bounding box center [461, 153] width 826 height 119
